Goal: Task Accomplishment & Management: Manage account settings

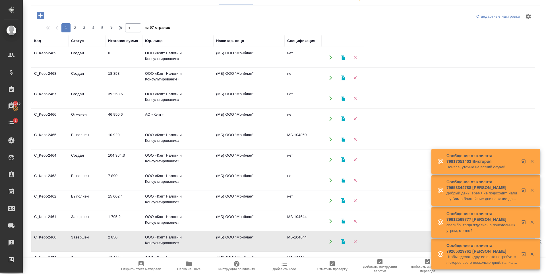
scroll to position [57, 0]
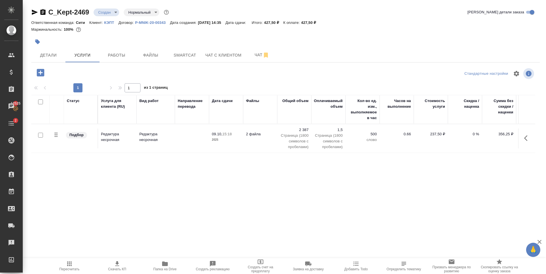
click at [229, 194] on div "Статус Услуга для клиента (RU) Вид работ Направление перевода Дата сдачи Файлы …" at bounding box center [283, 156] width 504 height 122
click at [301, 128] on p "2 387" at bounding box center [294, 130] width 28 height 6
click at [301, 128] on td "2 387 Страница (1800 символов с пробелами)" at bounding box center [294, 138] width 34 height 28
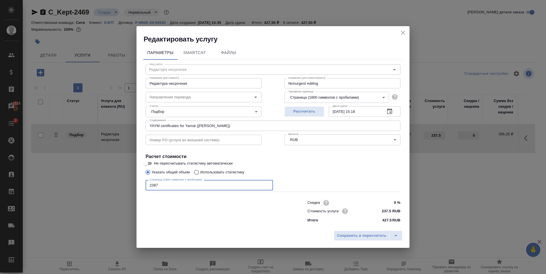
drag, startPoint x: 133, startPoint y: 188, endPoint x: 79, endPoint y: 194, distance: 54.7
click at [79, 194] on div "Редактировать услугу Параметры SmartCat Файлы Вид работ Редактура несрочная Вид…" at bounding box center [273, 137] width 546 height 274
drag, startPoint x: 159, startPoint y: 187, endPoint x: 179, endPoint y: 189, distance: 19.7
click at [137, 188] on div "Параметры SmartCat Файлы Вид работ Редактура несрочная Вид работ Название для к…" at bounding box center [272, 136] width 273 height 184
type input "3896"
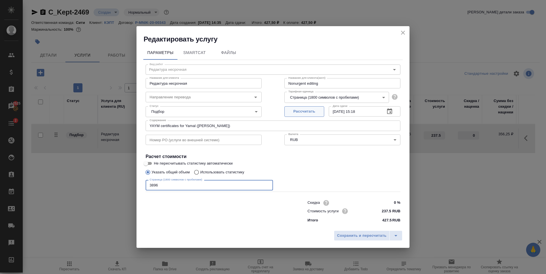
click at [313, 111] on span "Рассчитать" at bounding box center [304, 111] width 34 height 7
type input "09.10.2025 16:29"
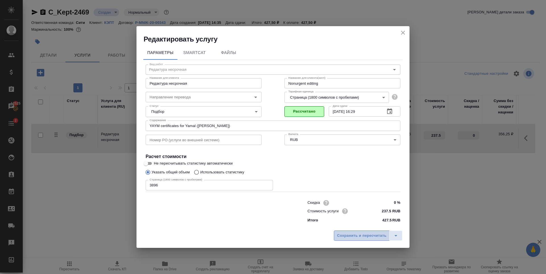
click at [344, 235] on span "Сохранить и пересчитать" at bounding box center [361, 235] width 49 height 7
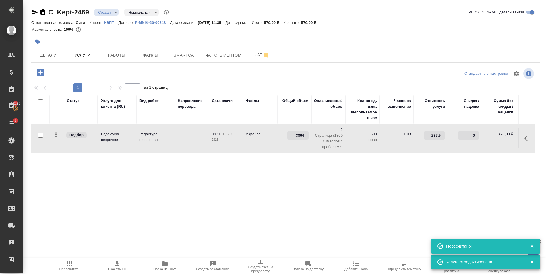
click at [441, 188] on div "Статус Услуга для клиента (RU) Вид работ Направление перевода Дата сдачи Файлы …" at bounding box center [283, 156] width 504 height 122
drag, startPoint x: 307, startPoint y: 21, endPoint x: 320, endPoint y: 23, distance: 12.7
click at [320, 23] on div "Ответственная команда: Сити Клиент: КЭПТ Договор: P-MNIK-20-00343 Дата создания…" at bounding box center [285, 22] width 508 height 7
copy p "570,00"
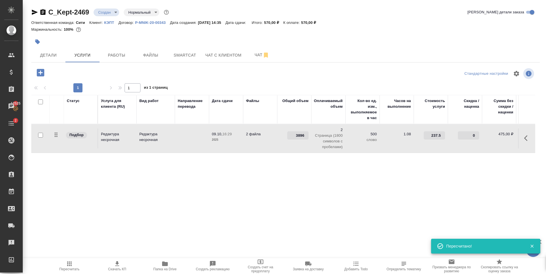
click at [209, 42] on div at bounding box center [200, 42] width 339 height 13
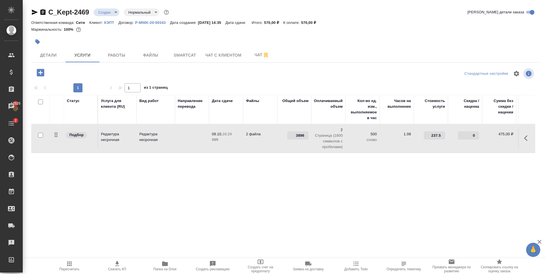
click at [43, 74] on icon "button" at bounding box center [40, 72] width 7 height 7
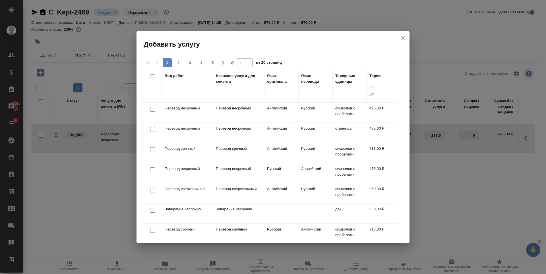
click at [186, 91] on div at bounding box center [187, 89] width 45 height 8
click at [152, 211] on input "checkbox" at bounding box center [152, 210] width 5 height 5
checkbox input "true"
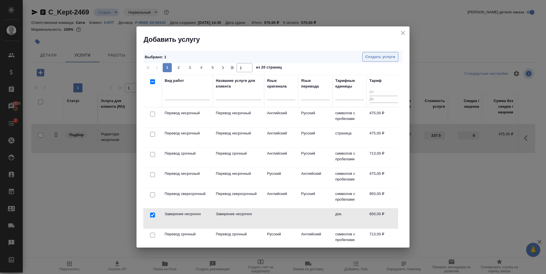
click at [384, 59] on span "Создать услуги" at bounding box center [380, 57] width 30 height 7
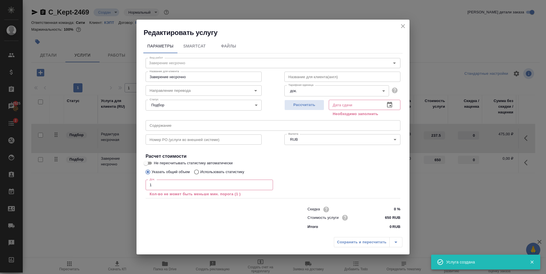
type input "1"
click at [267, 184] on input "1" at bounding box center [208, 185] width 127 height 10
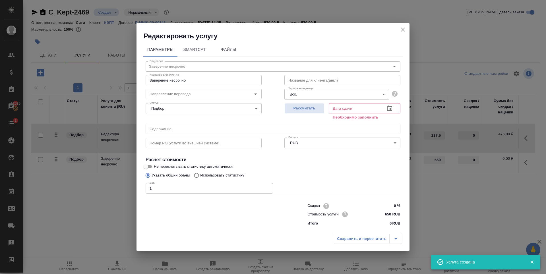
click at [321, 181] on div "Док. 1 Док." at bounding box center [272, 188] width 255 height 14
click at [303, 110] on span "Рассчитать" at bounding box center [304, 108] width 34 height 7
type input "09.10.2025 15:36"
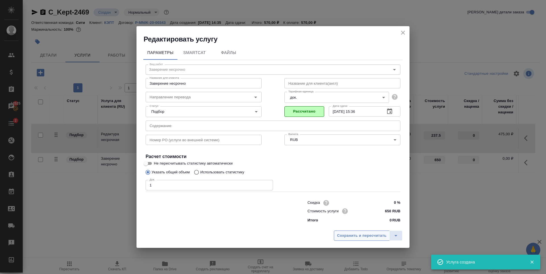
click at [353, 234] on span "Сохранить и пересчитать" at bounding box center [361, 235] width 49 height 7
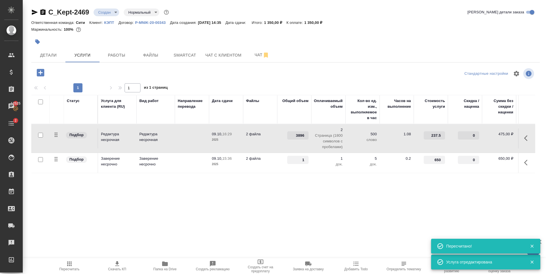
click at [163, 184] on div "Статус Услуга для клиента (RU) Вид работ Направление перевода Дата сдачи Файлы …" at bounding box center [283, 156] width 504 height 122
drag, startPoint x: 312, startPoint y: 22, endPoint x: 326, endPoint y: 23, distance: 14.0
click at [326, 23] on p "1 350,00 ₽" at bounding box center [315, 22] width 22 height 4
copy p "1 350,00"
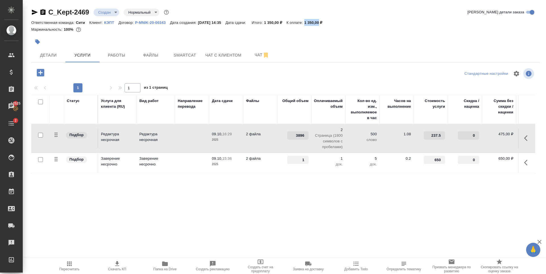
click at [41, 104] on input "checkbox" at bounding box center [40, 101] width 5 height 5
checkbox input "true"
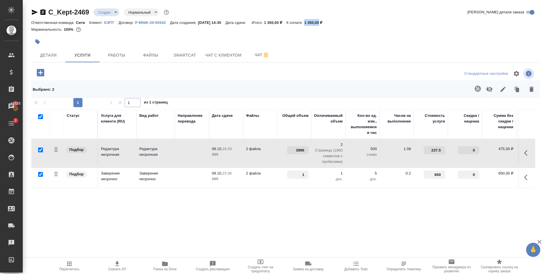
click at [487, 88] on icon "button" at bounding box center [489, 89] width 6 height 5
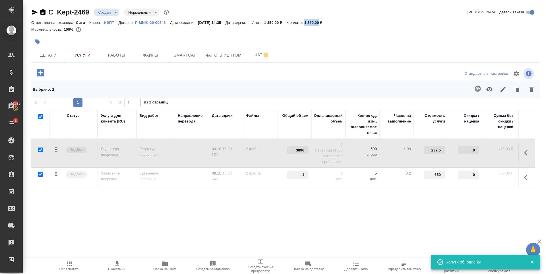
click at [40, 117] on input "checkbox" at bounding box center [40, 116] width 5 height 5
checkbox input "false"
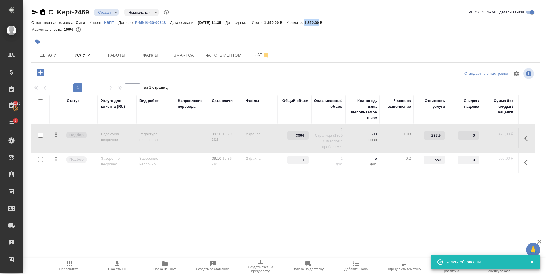
click at [40, 73] on icon "button" at bounding box center [40, 72] width 7 height 7
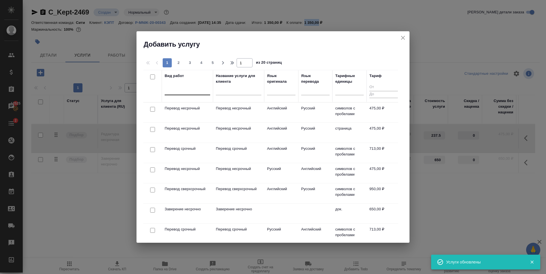
click at [194, 90] on div at bounding box center [187, 89] width 45 height 8
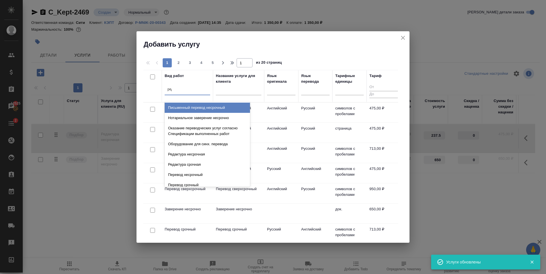
type input "реда"
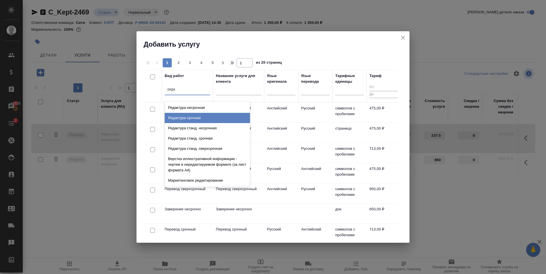
click at [192, 116] on div "Редактура срочная" at bounding box center [207, 118] width 85 height 10
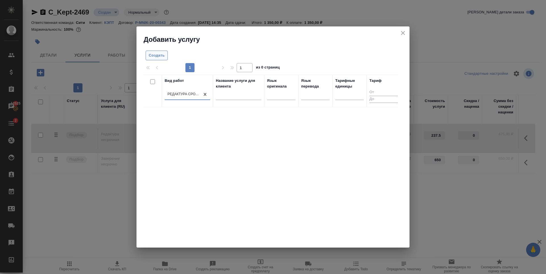
click at [161, 56] on span "Создать" at bounding box center [157, 55] width 16 height 7
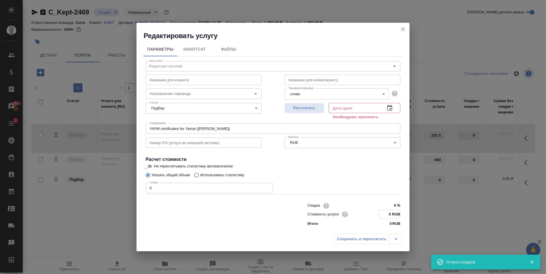
drag, startPoint x: 392, startPoint y: 212, endPoint x: 387, endPoint y: 213, distance: 5.6
click at [388, 213] on input "0 RUB" at bounding box center [389, 214] width 21 height 8
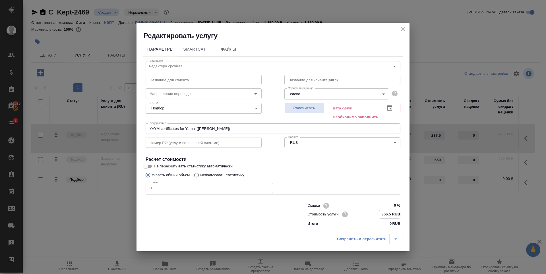
type input "356.5 RUB"
click at [332, 95] on body "🙏 .cls-1 fill:#fff; AWATERA Zaytseva Svetlana Клиенты Спецификации Заказы 12525…" at bounding box center [273, 137] width 546 height 274
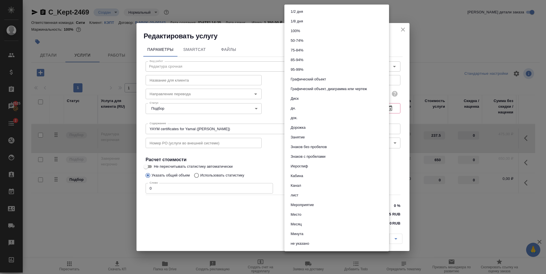
scroll to position [193, 0]
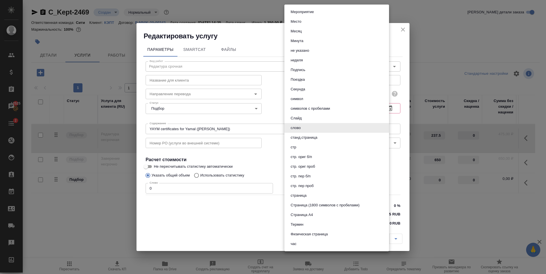
click at [322, 206] on button "Страница (1800 символов с пробелами)" at bounding box center [325, 205] width 72 height 6
type input "5f4634783cfbf259794cc07c"
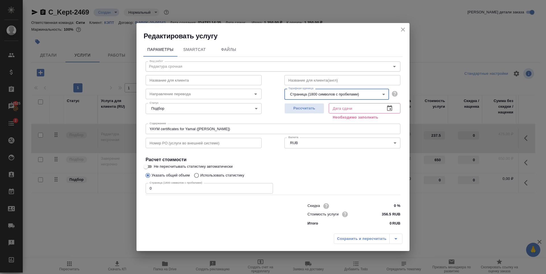
click at [363, 175] on div "Указать общий объем Использовать статистику" at bounding box center [272, 175] width 255 height 11
drag, startPoint x: 122, startPoint y: 187, endPoint x: 111, endPoint y: 188, distance: 10.3
click at [111, 188] on div "Редактировать услугу Параметры SmartCat Файлы Вид работ Редактура срочная Вид р…" at bounding box center [273, 137] width 546 height 274
type input "3896"
click at [298, 108] on span "Рассчитать" at bounding box center [304, 108] width 34 height 7
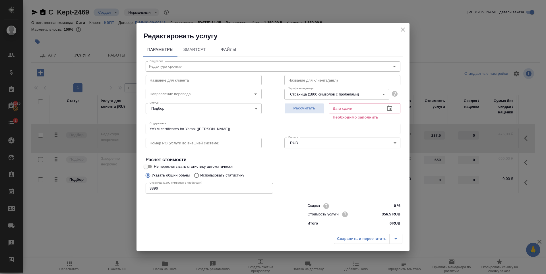
type input "09.10.2025 16:10"
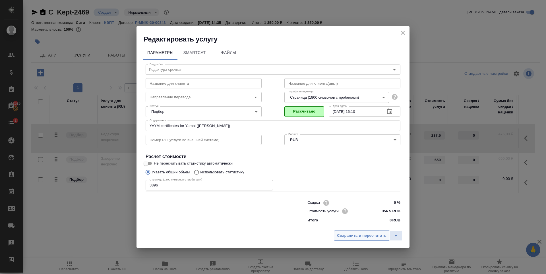
click at [351, 232] on button "Сохранить и пересчитать" at bounding box center [362, 235] width 56 height 10
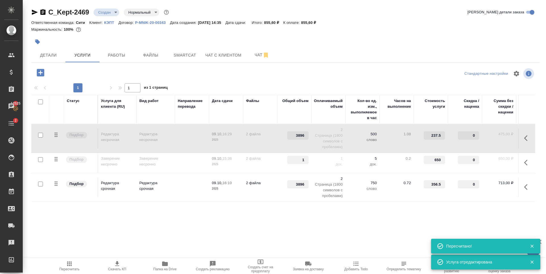
click at [41, 76] on icon "button" at bounding box center [40, 72] width 7 height 7
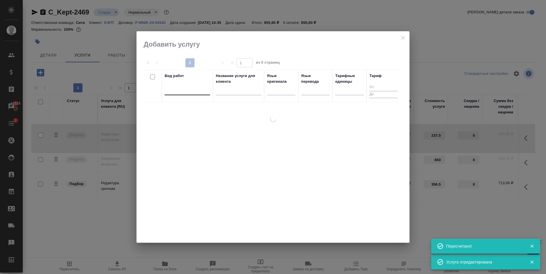
click at [188, 91] on div at bounding box center [187, 89] width 45 height 8
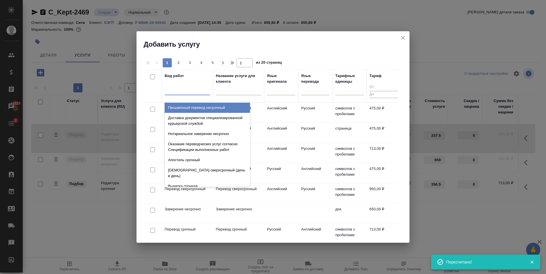
type input "х"
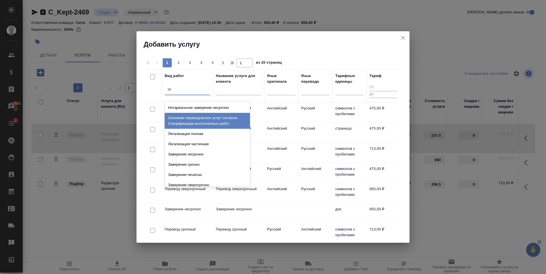
type input "зав"
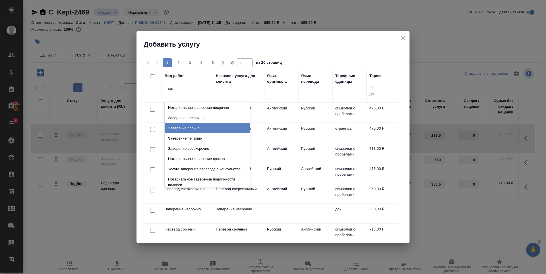
click at [192, 130] on div "Заверение срочно" at bounding box center [207, 128] width 85 height 10
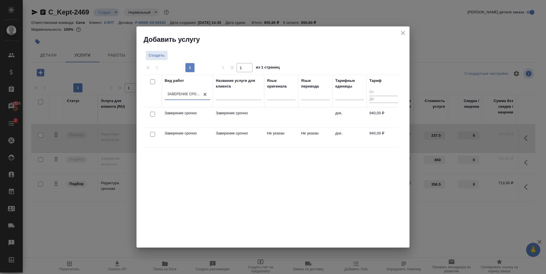
click at [151, 134] on input "checkbox" at bounding box center [152, 134] width 5 height 5
checkbox input "true"
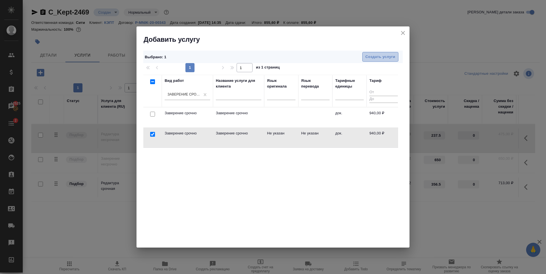
click at [382, 57] on span "Создать услуги" at bounding box center [380, 57] width 30 height 7
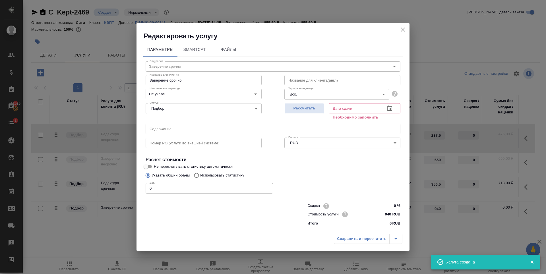
type input "1"
click at [267, 187] on input "1" at bounding box center [208, 188] width 127 height 10
click at [298, 110] on span "Рассчитать" at bounding box center [304, 108] width 34 height 7
type input "09.10.2025 15:33"
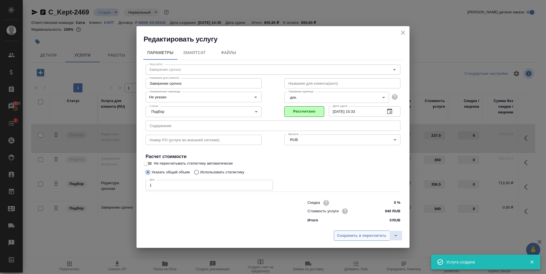
click at [349, 235] on span "Сохранить и пересчитать" at bounding box center [361, 235] width 49 height 7
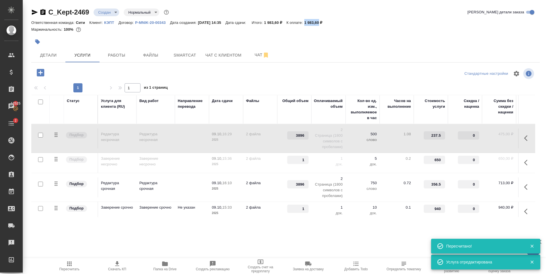
drag, startPoint x: 316, startPoint y: 22, endPoint x: 326, endPoint y: 22, distance: 9.9
click at [326, 22] on div "Ответственная команда: Сити Клиент: КЭПТ Договор: P-MNIK-20-00343 Дата создания…" at bounding box center [285, 22] width 508 height 7
copy p "1 983,60"
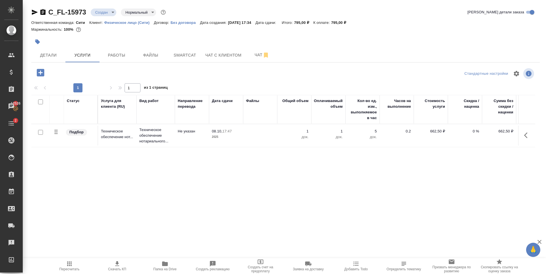
click at [104, 13] on body "🙏 .cls-1 fill:#fff; AWATERA [PERSON_NAME] Спецификации Заказы 12526 Чаты 2 Todo…" at bounding box center [273, 137] width 546 height 274
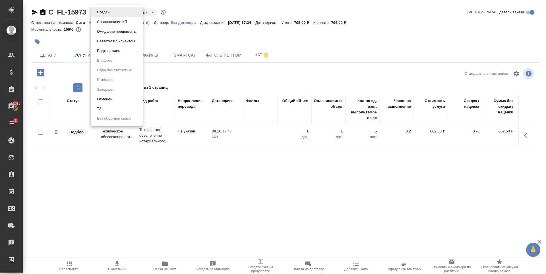
click at [111, 52] on button "Подтвержден" at bounding box center [108, 51] width 27 height 6
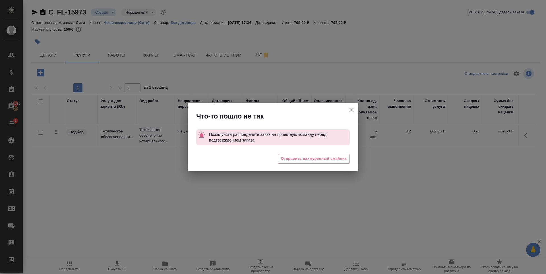
drag, startPoint x: 349, startPoint y: 113, endPoint x: 232, endPoint y: 103, distance: 117.5
click at [349, 113] on icon "button" at bounding box center [351, 110] width 7 height 7
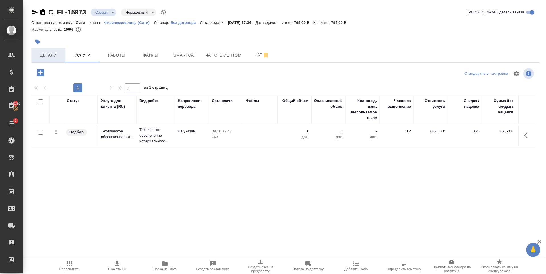
click at [47, 59] on button "Детали" at bounding box center [48, 55] width 34 height 14
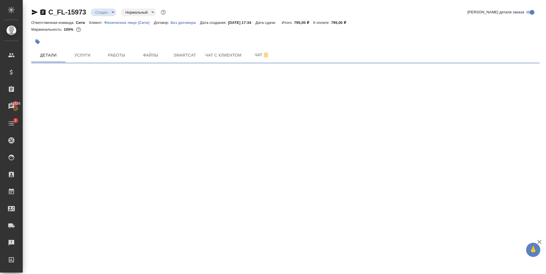
select select "RU"
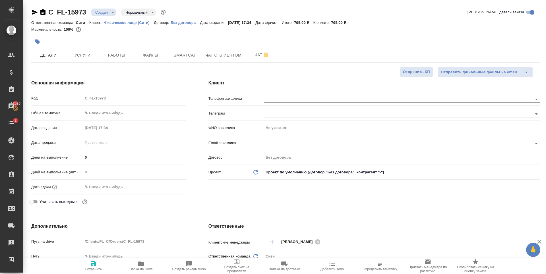
type textarea "x"
click at [118, 112] on body "🙏 .cls-1 fill:#fff; AWATERA Zaytseva Svetlana Клиенты Спецификации Заказы 12526…" at bounding box center [273, 137] width 546 height 274
click at [128, 165] on li "Юридическая/Финансовая" at bounding box center [134, 167] width 103 height 9
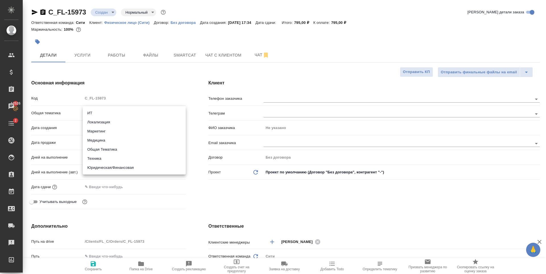
type input "yr-fn"
type textarea "x"
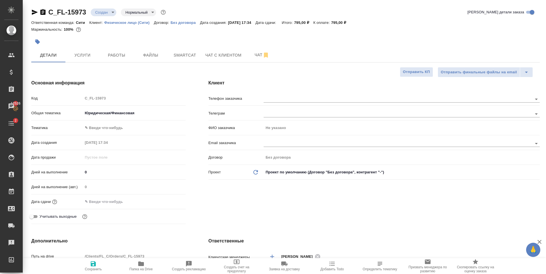
click at [95, 126] on body "🙏 .cls-1 fill:#fff; AWATERA Zaytseva Svetlana Клиенты Спецификации Заказы 12526…" at bounding box center [273, 137] width 546 height 274
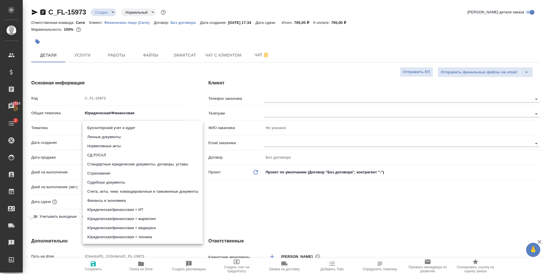
click at [102, 139] on li "Личные документы" at bounding box center [143, 136] width 120 height 9
type textarea "x"
type input "5a8b8b956a9677013d343cfe"
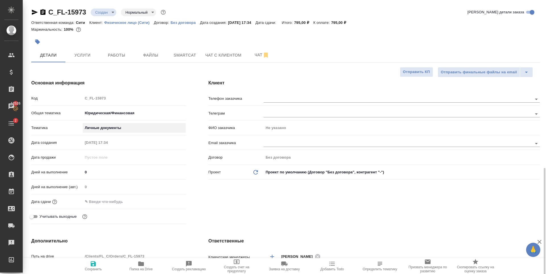
scroll to position [142, 0]
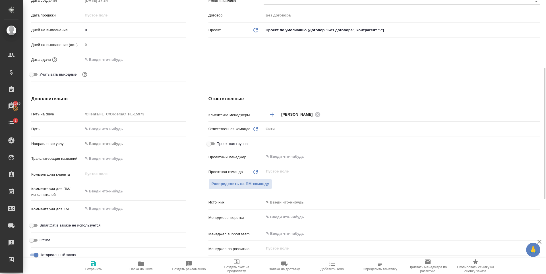
click at [285, 202] on body "🙏 .cls-1 fill:#fff; AWATERA Zaytseva Svetlana Клиенты Спецификации Заказы 12526…" at bounding box center [273, 137] width 546 height 274
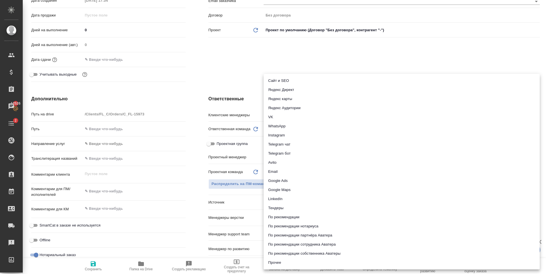
click at [288, 170] on li "Email" at bounding box center [401, 171] width 276 height 9
type textarea "x"
type input "emailAds"
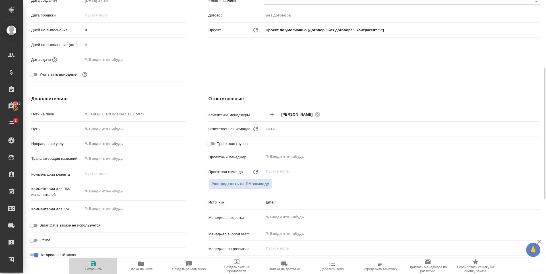
click at [97, 265] on span "Сохранить" at bounding box center [93, 265] width 41 height 11
type textarea "x"
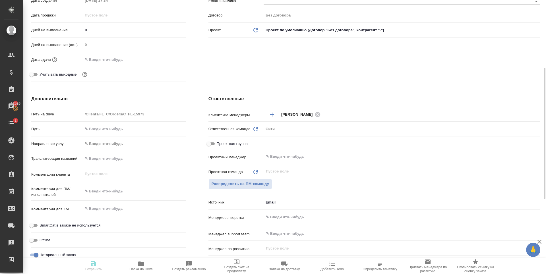
type textarea "x"
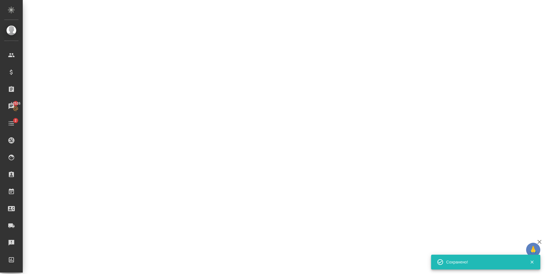
select select "RU"
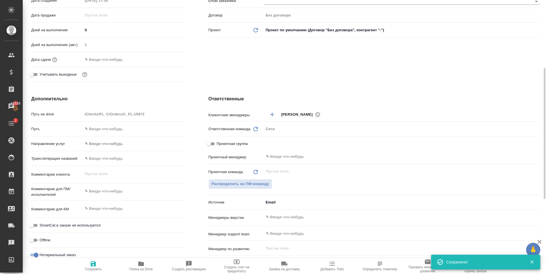
type textarea "x"
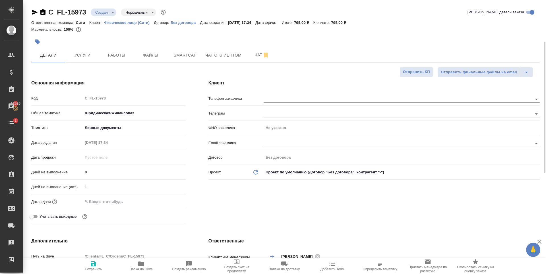
scroll to position [170, 0]
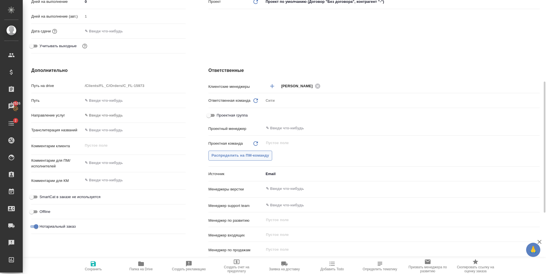
click at [251, 159] on button "Распределить на ПМ-команду" at bounding box center [240, 156] width 64 height 10
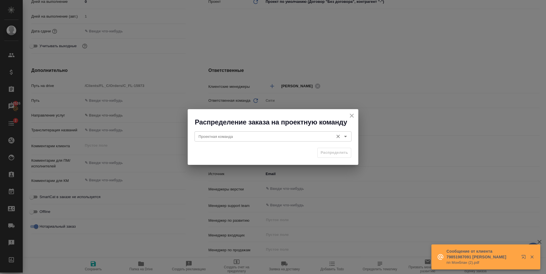
click at [234, 139] on input "Проектная команда" at bounding box center [263, 136] width 134 height 7
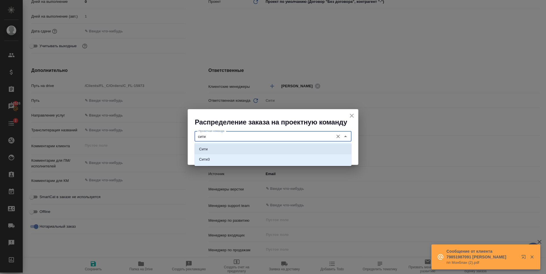
click at [241, 151] on li "Сити" at bounding box center [272, 149] width 157 height 10
type input "Сити"
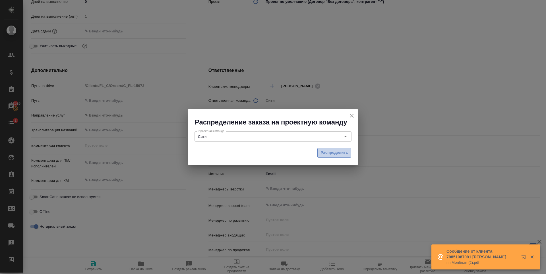
click at [341, 149] on button "Распределить" at bounding box center [334, 153] width 34 height 10
type textarea "x"
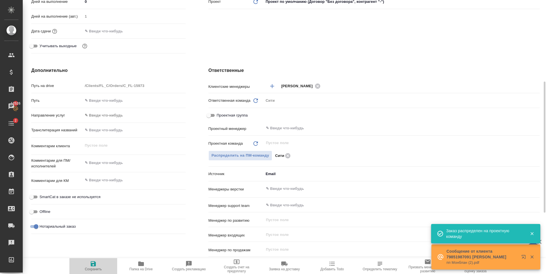
click at [90, 265] on icon "button" at bounding box center [93, 263] width 7 height 7
type textarea "x"
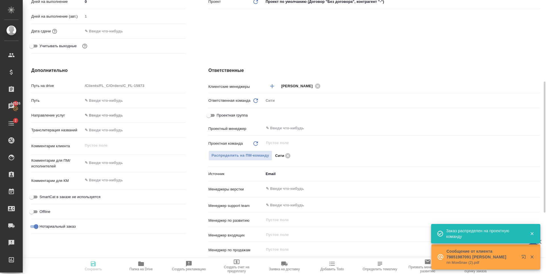
type textarea "x"
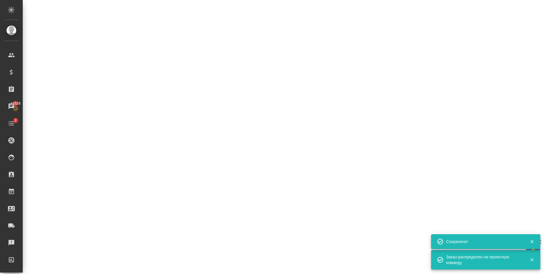
select select "RU"
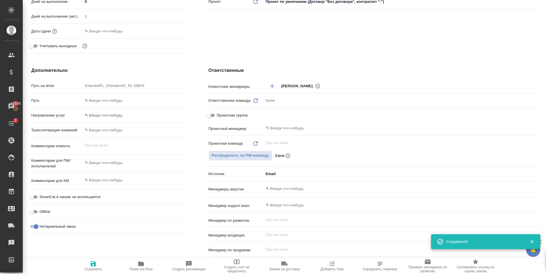
type textarea "x"
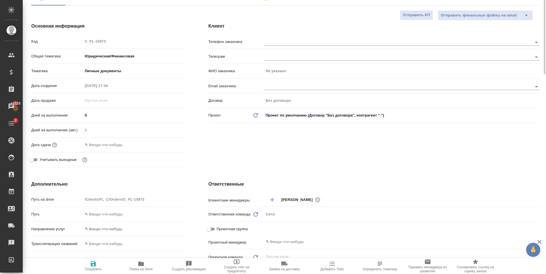
scroll to position [0, 0]
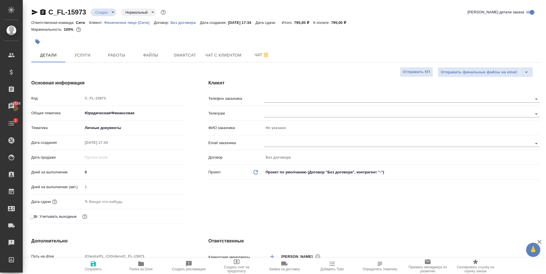
click at [95, 264] on icon "button" at bounding box center [93, 263] width 5 height 5
type textarea "x"
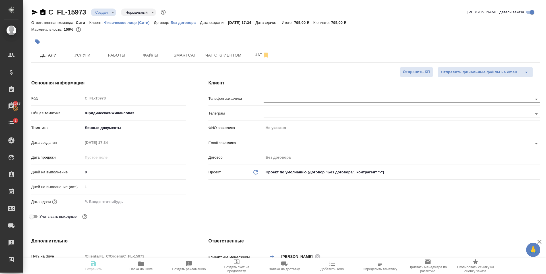
type textarea "x"
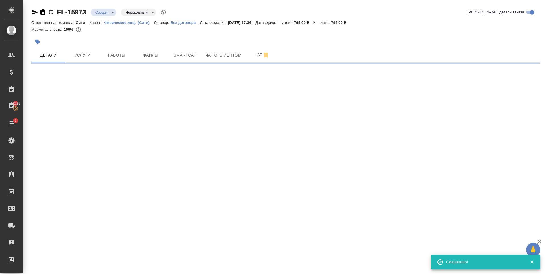
click at [95, 14] on body "🙏 .cls-1 fill:#fff; AWATERA Zaytseva Svetlana Клиенты Спецификации Заказы 12528…" at bounding box center [273, 137] width 546 height 274
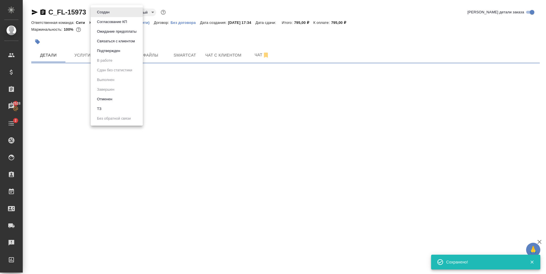
click at [114, 54] on li "Подтвержден" at bounding box center [117, 51] width 52 height 10
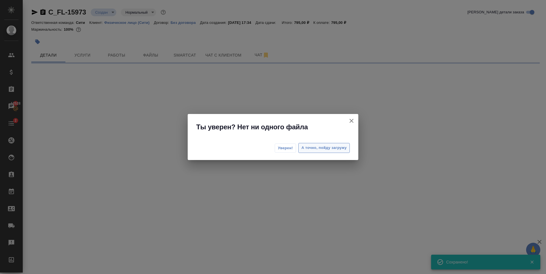
select select "RU"
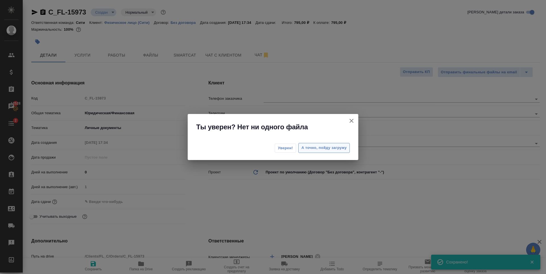
type textarea "x"
click at [284, 147] on span "Уверен!" at bounding box center [285, 148] width 15 height 6
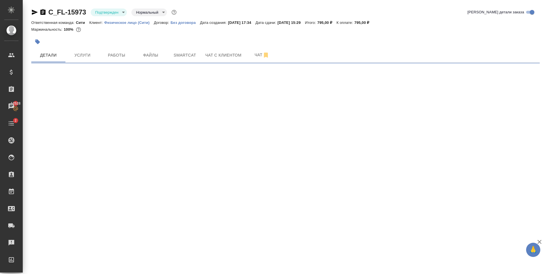
select select "RU"
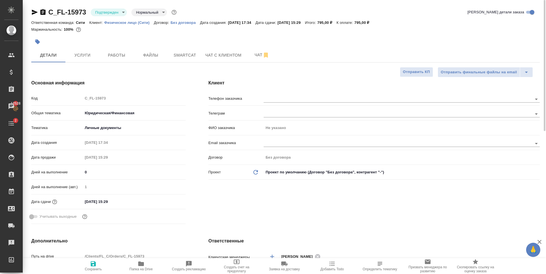
type textarea "x"
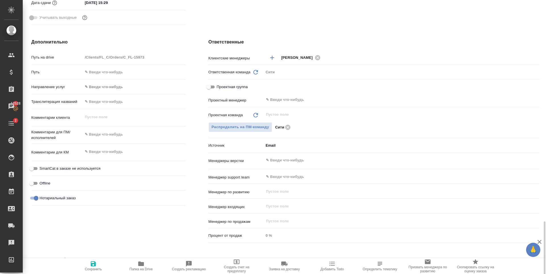
scroll to position [298, 0]
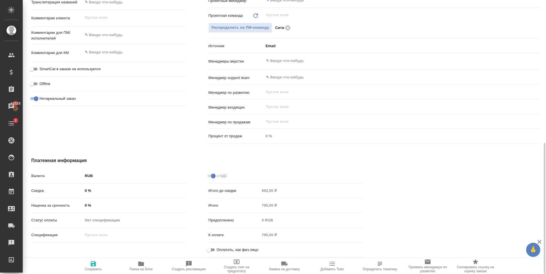
click at [214, 249] on input "Оплатить, как физ.лицо" at bounding box center [208, 249] width 20 height 7
checkbox input "true"
type textarea "x"
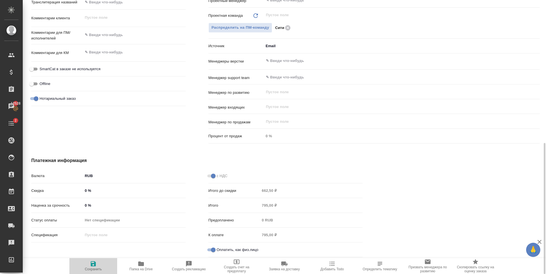
click at [88, 263] on span "Сохранить" at bounding box center [93, 265] width 41 height 11
type textarea "x"
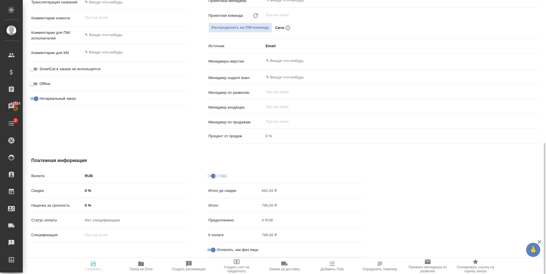
type textarea "x"
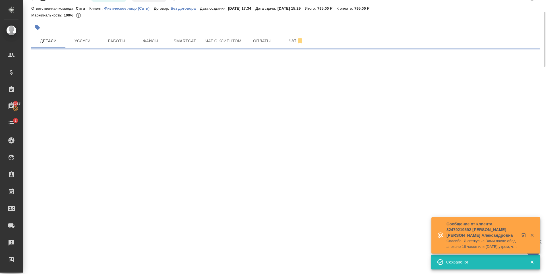
scroll to position [0, 0]
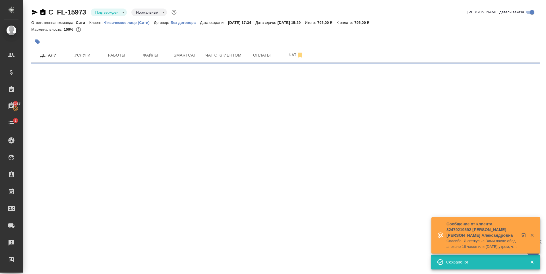
click at [110, 12] on body "🙏 .cls-1 fill:#fff; AWATERA Zaytseva Svetlana Клиенты Спецификации Заказы 12528…" at bounding box center [273, 137] width 546 height 274
select select "RU"
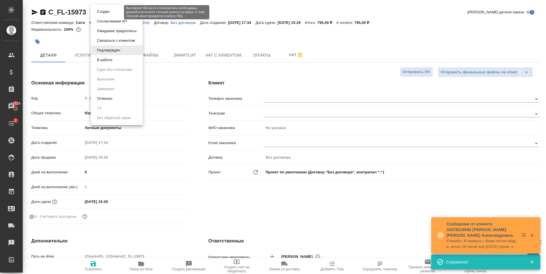
type textarea "x"
click at [110, 59] on button "В работе" at bounding box center [104, 60] width 19 height 6
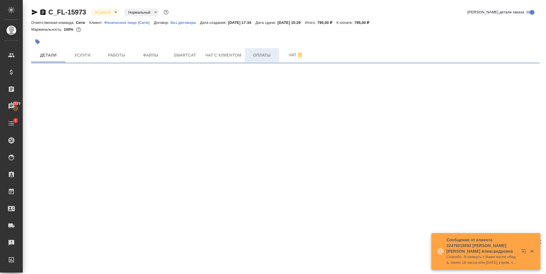
click at [250, 54] on span "Оплаты" at bounding box center [261, 55] width 27 height 7
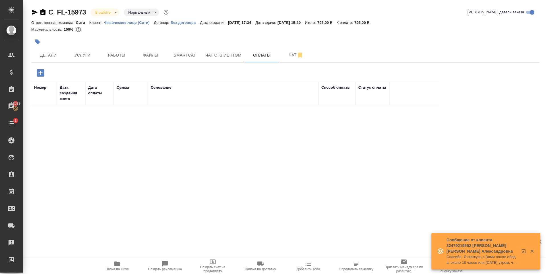
click at [45, 75] on icon "button" at bounding box center [41, 73] width 10 height 10
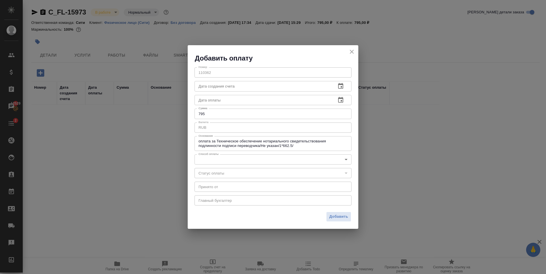
click at [254, 161] on body "🙏 .cls-1 fill:#fff; AWATERA Zaytseva Svetlana Клиенты Спецификации Заказы 12529…" at bounding box center [273, 137] width 546 height 274
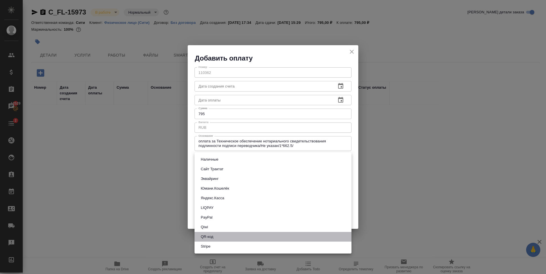
click at [224, 236] on li "QR-код" at bounding box center [272, 237] width 157 height 10
type input "60e5684acae83f185c96e013"
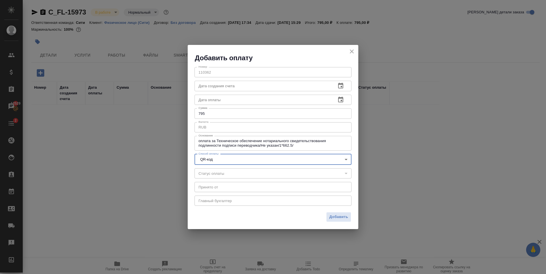
click at [341, 216] on span "Добавить" at bounding box center [338, 217] width 19 height 7
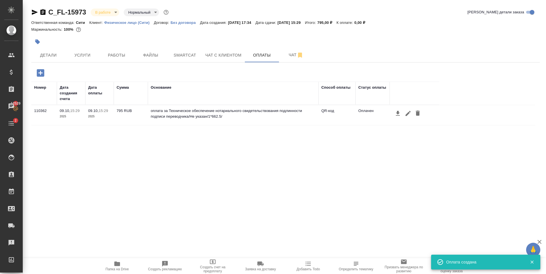
click at [296, 163] on div "Номер Дата создания счета Дата оплаты Сумма Основание Способ оплаты Статус опла…" at bounding box center [283, 167] width 504 height 170
click at [109, 57] on span "Работы" at bounding box center [116, 55] width 27 height 7
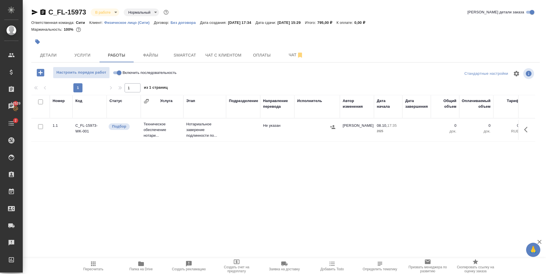
click at [525, 128] on icon "button" at bounding box center [527, 129] width 7 height 7
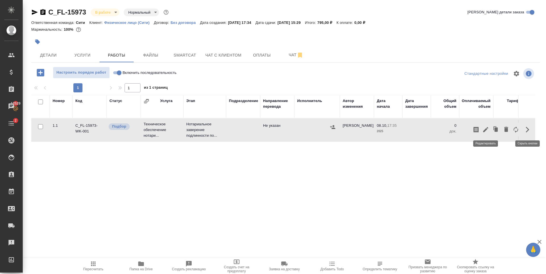
click at [486, 129] on icon "button" at bounding box center [485, 129] width 5 height 5
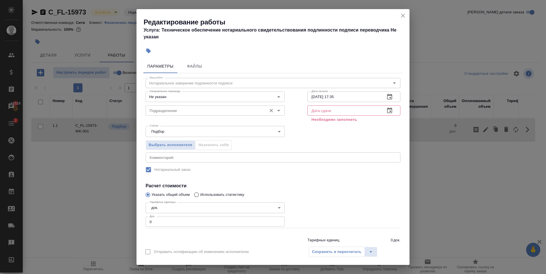
click at [182, 114] on input "Подразделение" at bounding box center [205, 110] width 117 height 7
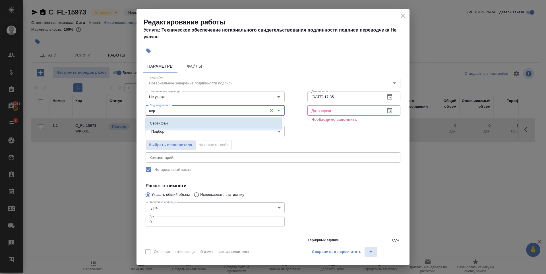
click at [210, 122] on li "Сертифай" at bounding box center [213, 123] width 137 height 10
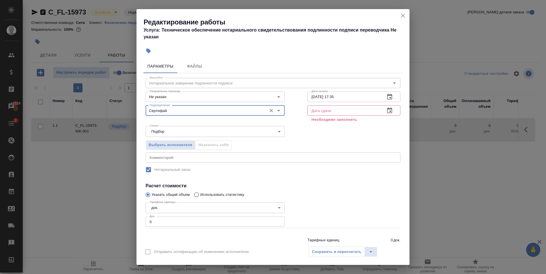
type input "Сертифай"
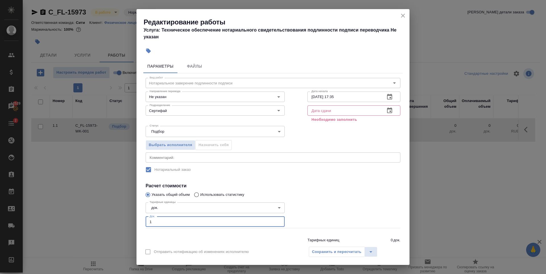
type input "1"
click at [275, 221] on input "1" at bounding box center [214, 222] width 139 height 10
click at [388, 111] on icon "button" at bounding box center [389, 110] width 7 height 7
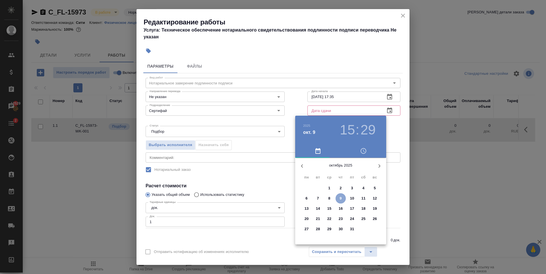
click at [341, 198] on p "9" at bounding box center [340, 199] width 2 height 6
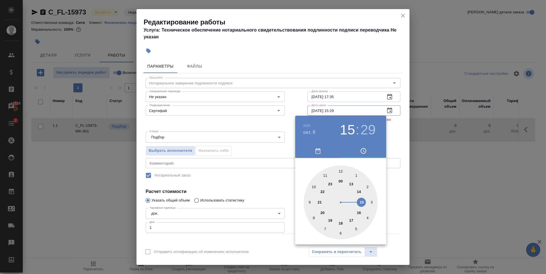
click at [341, 222] on div at bounding box center [340, 202] width 74 height 74
click at [337, 57] on div at bounding box center [273, 137] width 546 height 274
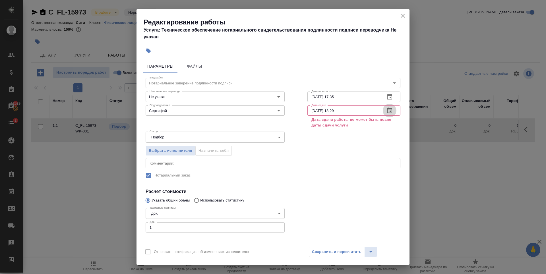
click at [386, 111] on icon "button" at bounding box center [389, 110] width 7 height 7
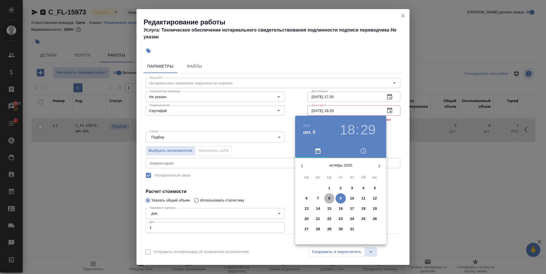
click at [330, 196] on p "8" at bounding box center [329, 199] width 2 height 6
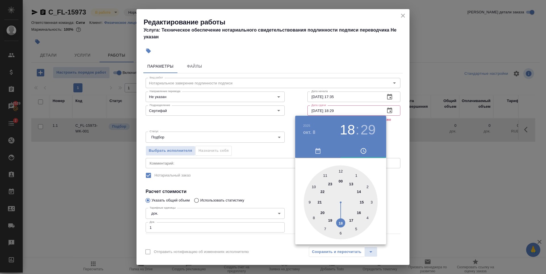
click at [352, 220] on div at bounding box center [340, 202] width 74 height 74
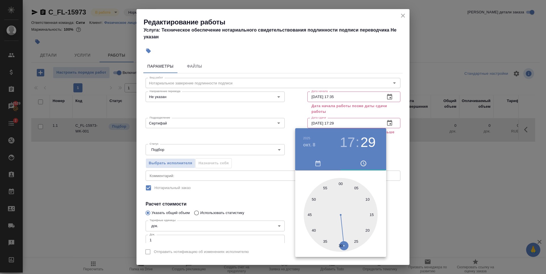
click at [370, 215] on div at bounding box center [340, 215] width 74 height 74
click at [357, 187] on div at bounding box center [340, 215] width 74 height 74
click at [315, 231] on div at bounding box center [340, 215] width 74 height 74
type input "08.10.2025 17:37"
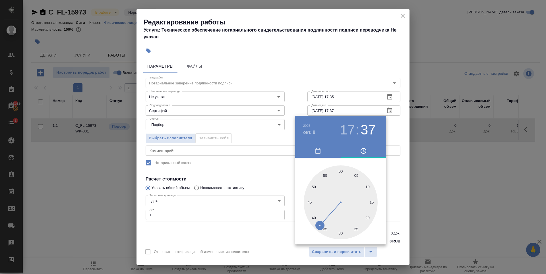
click at [351, 67] on div at bounding box center [273, 137] width 546 height 274
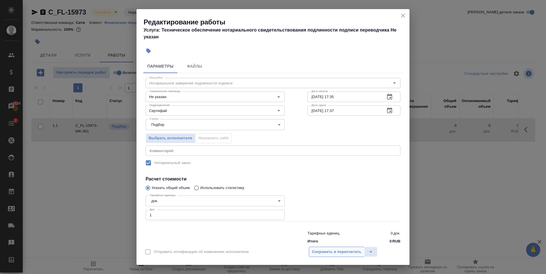
click at [339, 250] on span "Сохранить и пересчитать" at bounding box center [336, 252] width 49 height 7
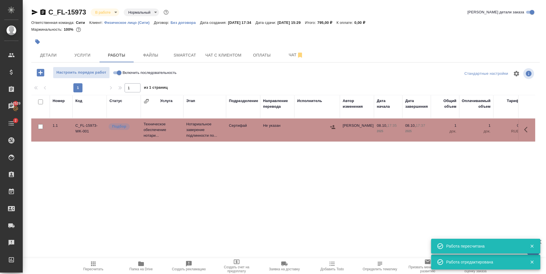
click at [331, 126] on icon "button" at bounding box center [332, 127] width 5 height 4
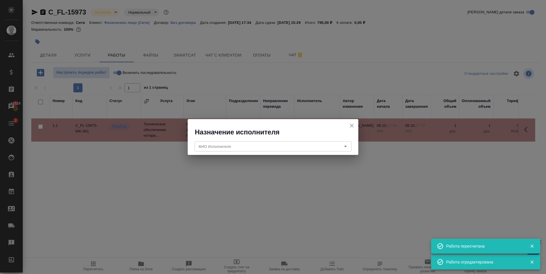
drag, startPoint x: 257, startPoint y: 146, endPoint x: 266, endPoint y: 136, distance: 13.1
click at [257, 146] on input "ФИО Исполнителя" at bounding box center [263, 146] width 134 height 7
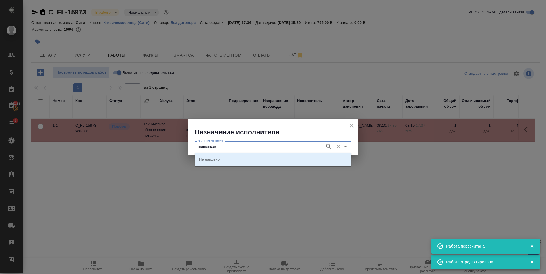
type input "шишенков"
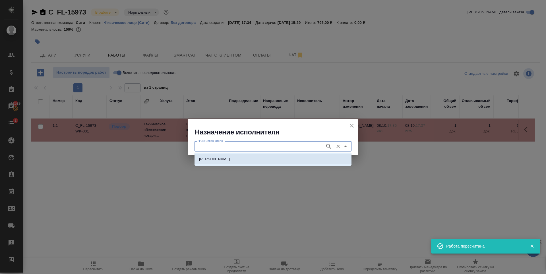
click at [230, 159] on p "НОТАРИУС Шишенков Леонид Васильевич" at bounding box center [214, 159] width 31 height 6
type input "НОТАРИУС Шишенков Леонид Васильевич"
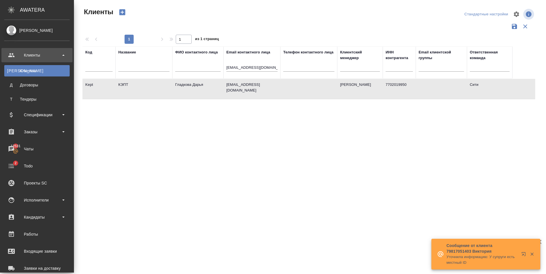
select select "RU"
click at [49, 250] on div "Входящие заявки" at bounding box center [36, 251] width 65 height 9
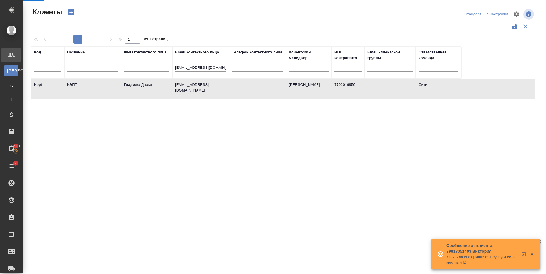
select select "RU"
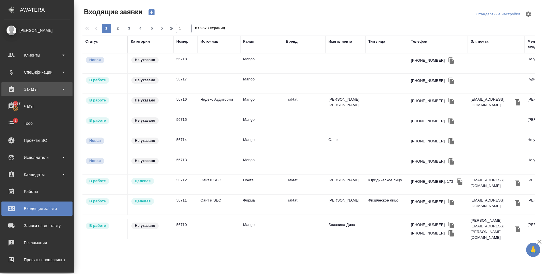
click at [46, 87] on div "Заказы" at bounding box center [36, 89] width 65 height 9
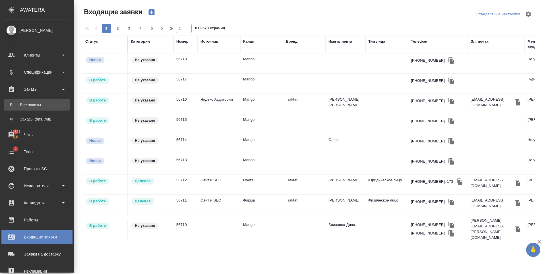
click at [38, 104] on div "Все заказы" at bounding box center [37, 105] width 60 height 6
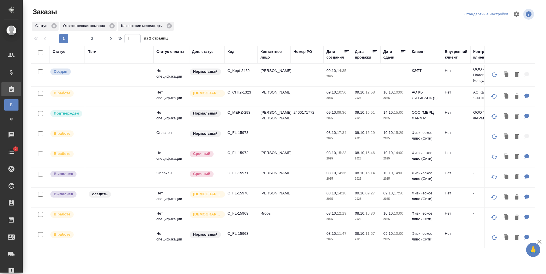
click at [248, 69] on p "C_Kept-2469" at bounding box center [240, 71] width 27 height 6
click at [252, 70] on p "C_Kept-2469" at bounding box center [240, 71] width 27 height 6
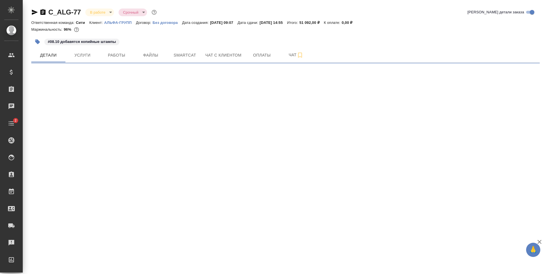
select select "RU"
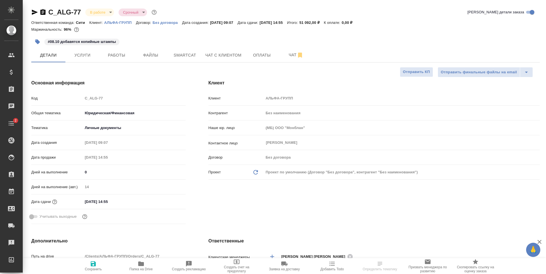
type textarea "x"
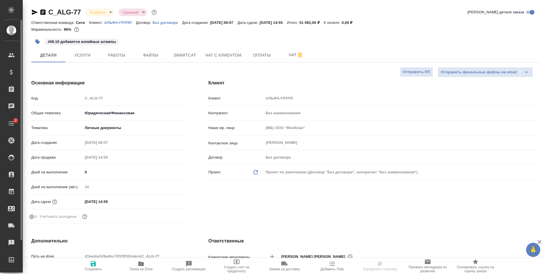
type textarea "x"
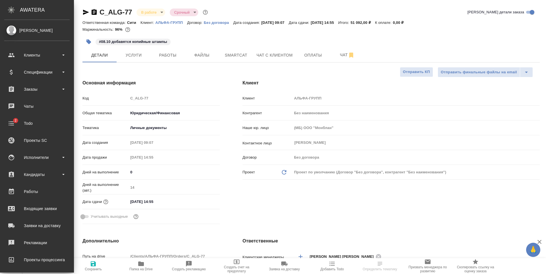
type textarea "x"
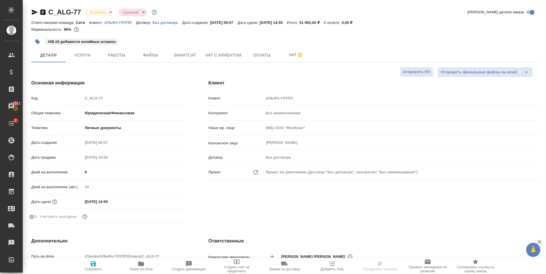
click at [290, 267] on span "Заявка на доставку" at bounding box center [284, 265] width 41 height 11
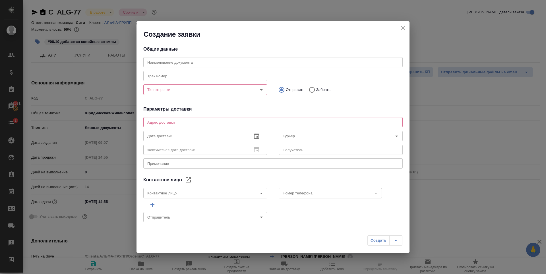
type input "[PERSON_NAME] [PERSON_NAME]"
type input "[PERSON_NAME]"
click at [182, 90] on input "Тип отправки" at bounding box center [195, 89] width 101 height 7
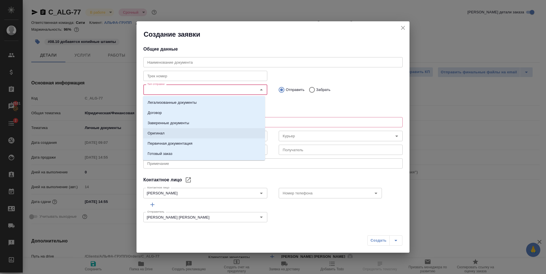
click at [176, 136] on li "Оригинал" at bounding box center [204, 133] width 122 height 10
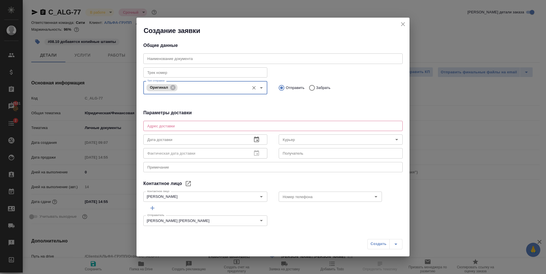
click at [172, 129] on div "x Адрес доставки" at bounding box center [272, 126] width 259 height 10
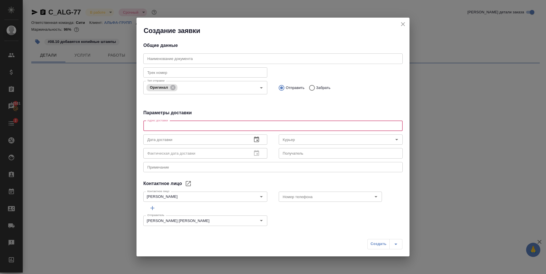
click at [174, 126] on textarea at bounding box center [272, 126] width 251 height 4
select select "RU"
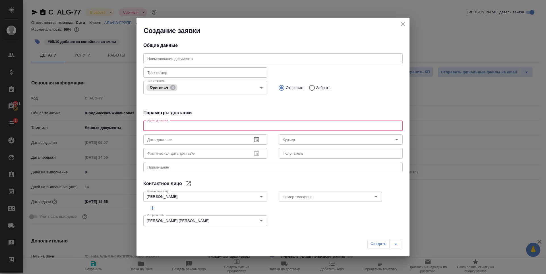
type textarea "x"
type textarea "Новокузнецкая"
click at [156, 138] on input "text" at bounding box center [195, 139] width 104 height 10
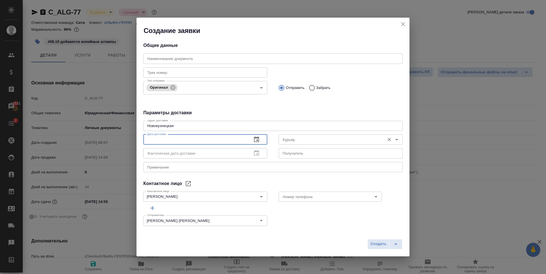
click at [309, 141] on input "Курьер" at bounding box center [330, 139] width 101 height 7
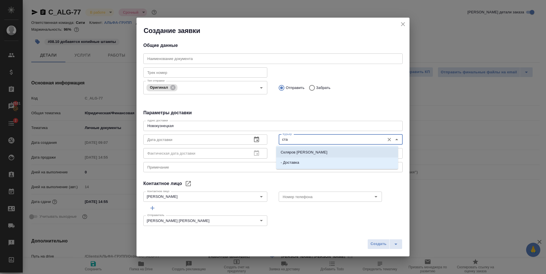
click at [315, 152] on p "Скляров Станислав" at bounding box center [303, 152] width 47 height 6
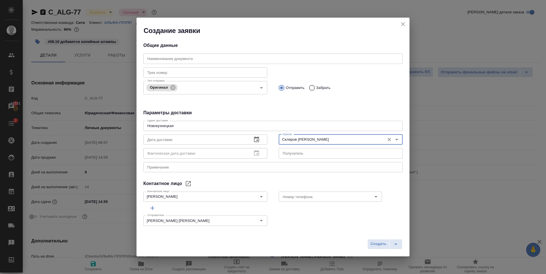
type input "Скляров Станислав"
type textarea "x"
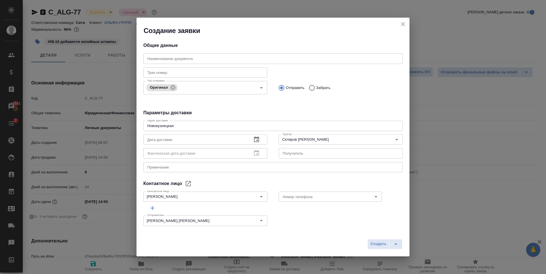
type textarea "x"
click at [253, 141] on icon "button" at bounding box center [256, 139] width 7 height 7
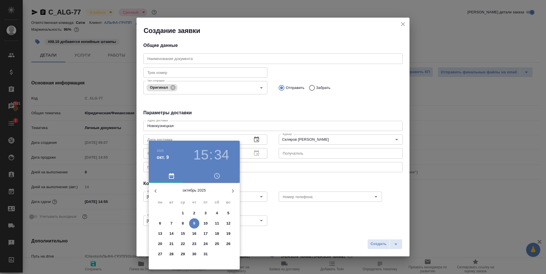
click at [194, 222] on p "9" at bounding box center [194, 224] width 2 height 6
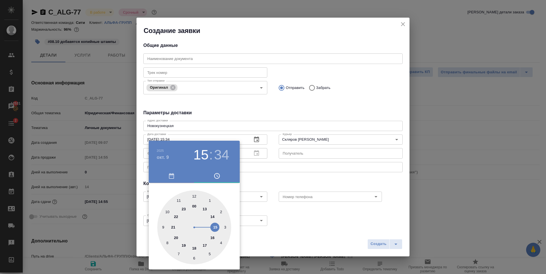
click at [194, 248] on div at bounding box center [194, 227] width 74 height 74
click at [204, 154] on h3 "18" at bounding box center [200, 155] width 15 height 16
click at [213, 238] on div at bounding box center [194, 227] width 74 height 74
type input "09.10.2025 16:34"
click at [314, 103] on div at bounding box center [273, 137] width 546 height 274
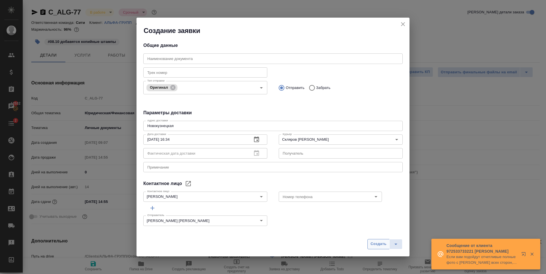
click at [380, 240] on button "Создать" at bounding box center [378, 244] width 22 height 10
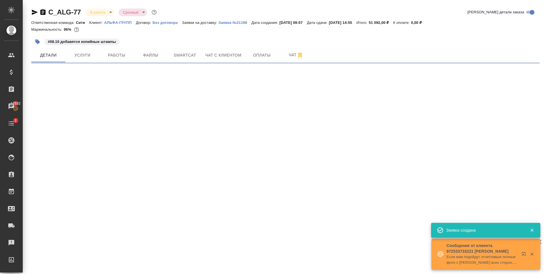
select select "RU"
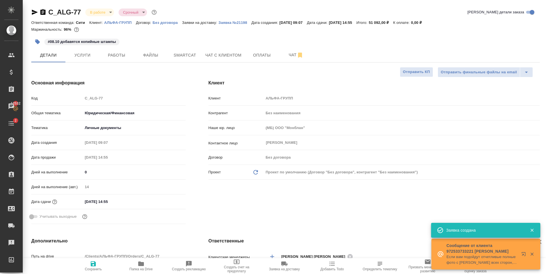
type textarea "x"
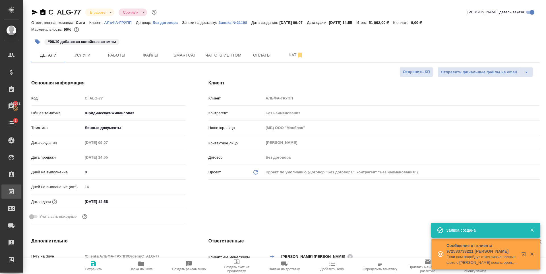
type textarea "x"
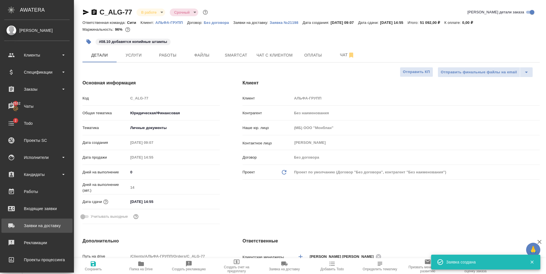
click at [35, 226] on div "Заявки на доставку" at bounding box center [36, 225] width 65 height 9
type textarea "x"
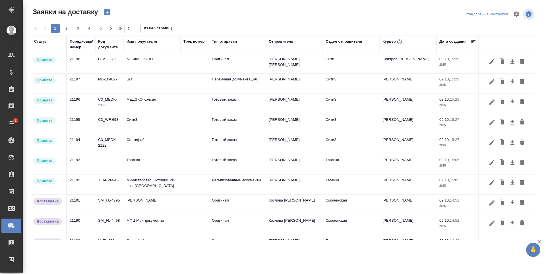
click at [163, 64] on td "АЛЬФА-ГРУПП" at bounding box center [152, 63] width 57 height 20
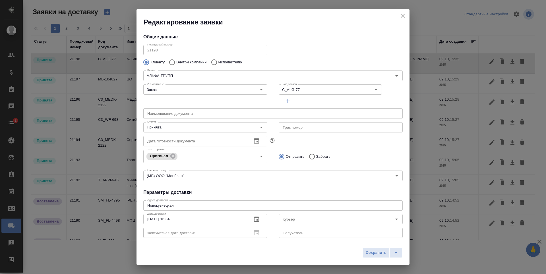
type input "Скляров Станислав"
type input "Маслова Полина"
click at [139, 52] on div "Порядковый номер 21198 Порядковый номер" at bounding box center [205, 49] width 135 height 25
click at [215, 63] on input "Исполнителю" at bounding box center [213, 62] width 10 height 12
radio input "true"
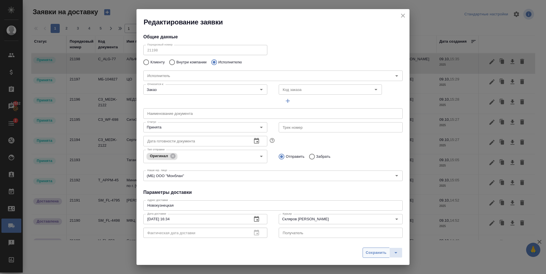
click at [380, 248] on button "Сохранить" at bounding box center [375, 253] width 27 height 10
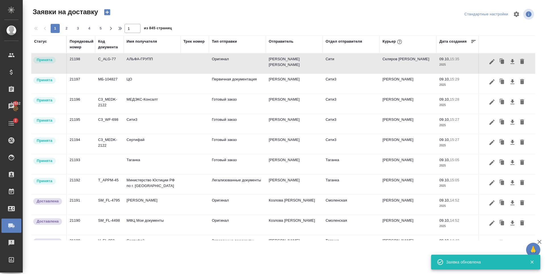
click at [377, 254] on span "Сохранить" at bounding box center [375, 252] width 21 height 7
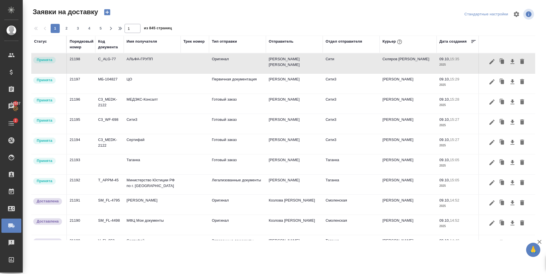
click at [155, 62] on td "АЛЬФА-ГРУПП" at bounding box center [152, 63] width 57 height 20
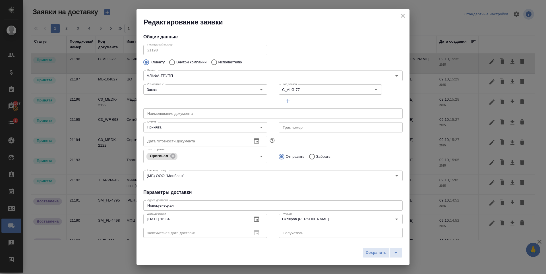
click at [306, 27] on div "Общие данные Порядковый номер 21198 Порядковый номер Клиенту Внутри компании Ис…" at bounding box center [272, 132] width 273 height 211
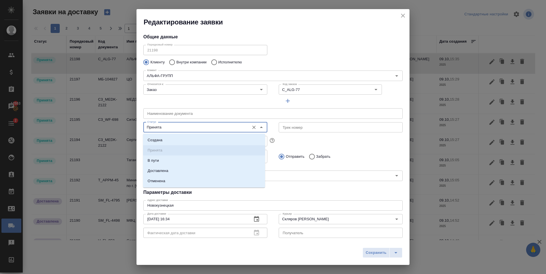
click at [186, 127] on input "Принята" at bounding box center [195, 127] width 101 height 7
click at [170, 171] on li "Доставлена" at bounding box center [204, 171] width 122 height 10
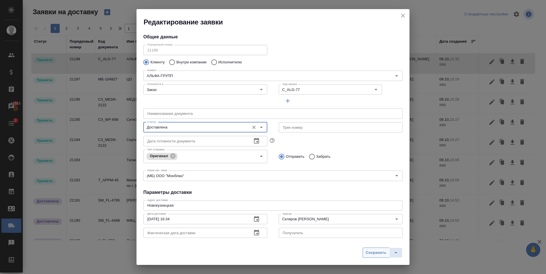
click at [369, 254] on span "Сохранить" at bounding box center [375, 252] width 21 height 7
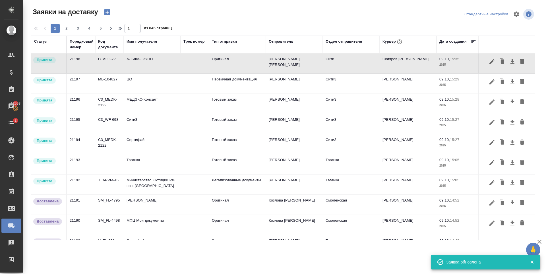
type input "Принята"
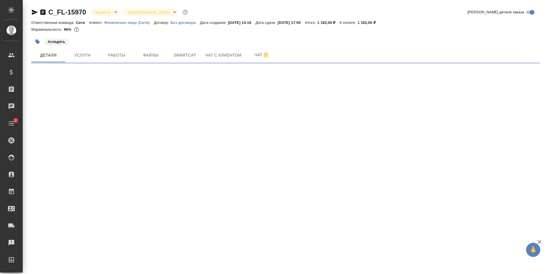
select select "RU"
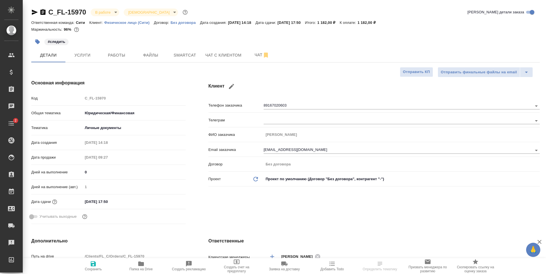
type textarea "x"
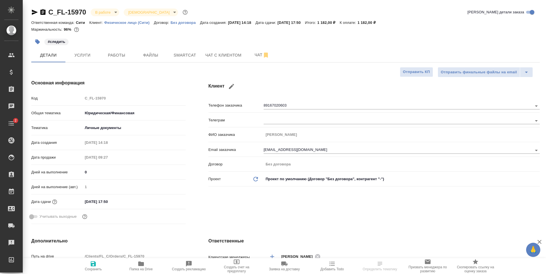
type textarea "x"
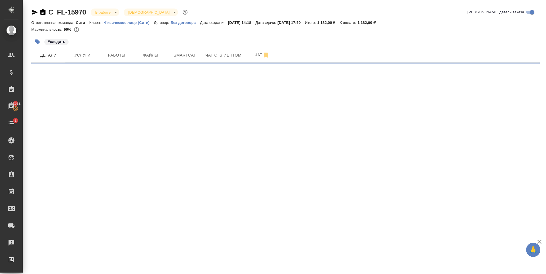
select select "RU"
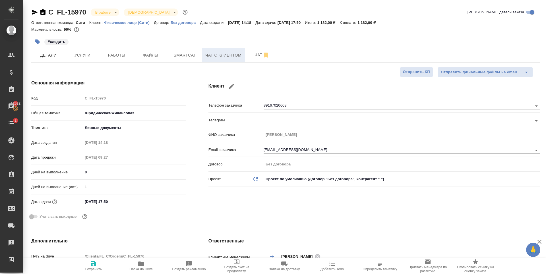
type textarea "x"
click at [119, 55] on span "Работы" at bounding box center [116, 55] width 27 height 7
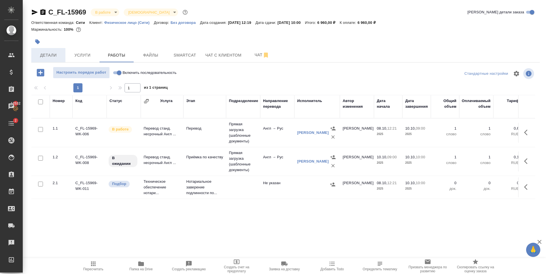
click at [54, 54] on span "Детали" at bounding box center [48, 55] width 27 height 7
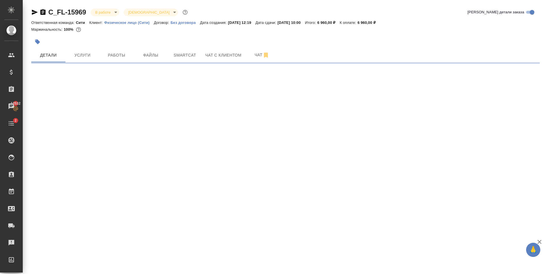
select select "RU"
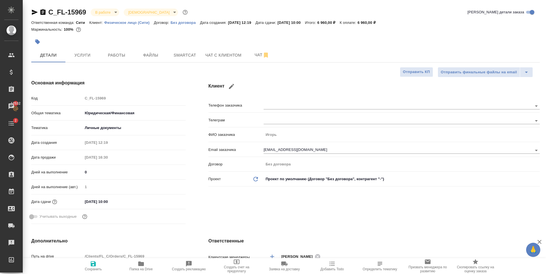
type textarea "x"
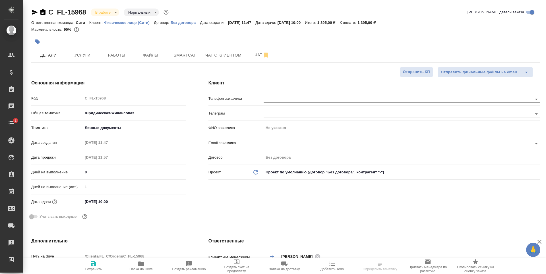
select select "RU"
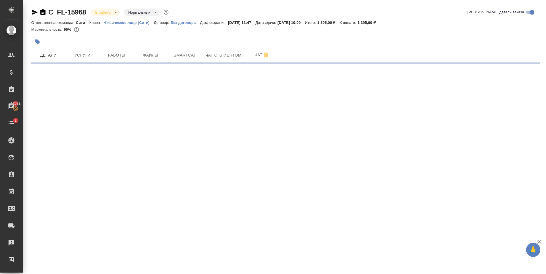
select select "RU"
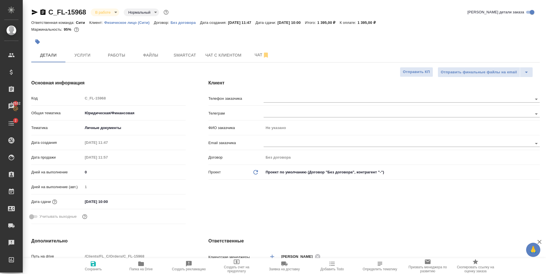
type textarea "x"
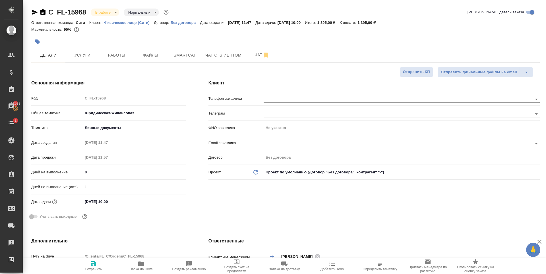
type textarea "x"
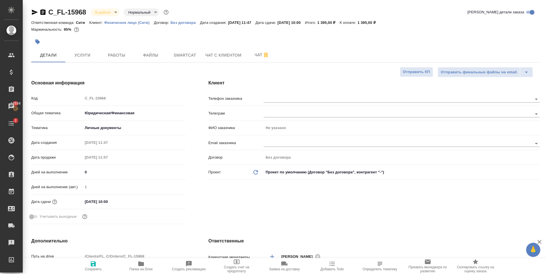
type textarea "x"
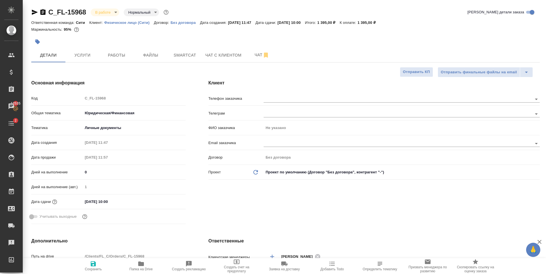
type textarea "x"
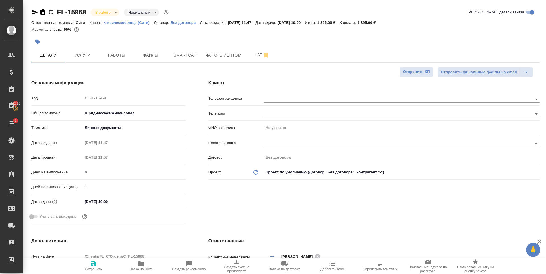
type textarea "x"
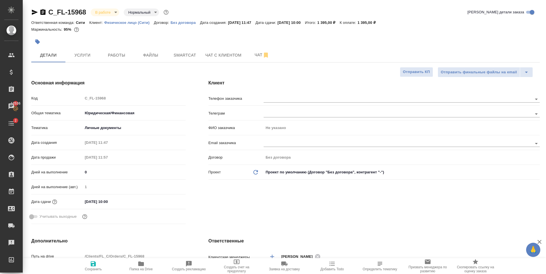
type textarea "x"
click at [203, 37] on div at bounding box center [200, 42] width 339 height 13
type textarea "x"
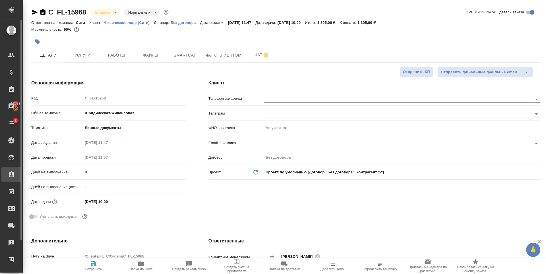
type textarea "x"
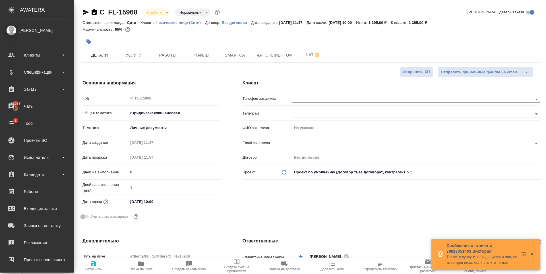
type textarea "x"
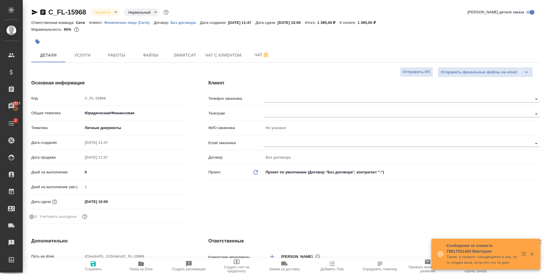
type textarea "x"
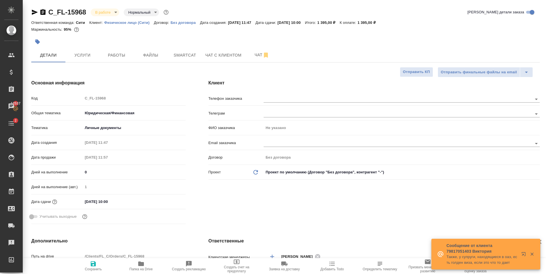
type textarea "x"
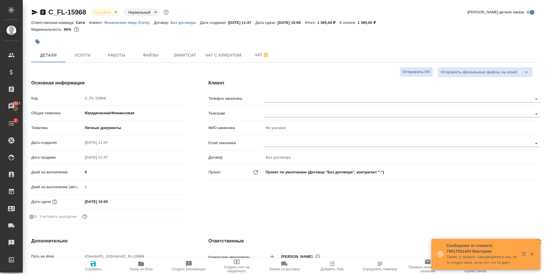
type textarea "x"
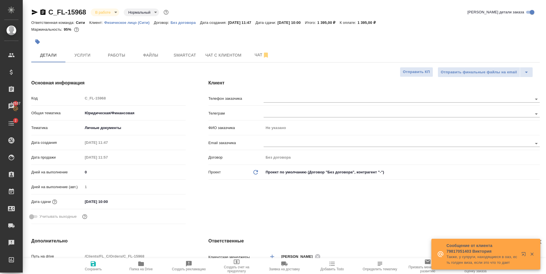
type textarea "x"
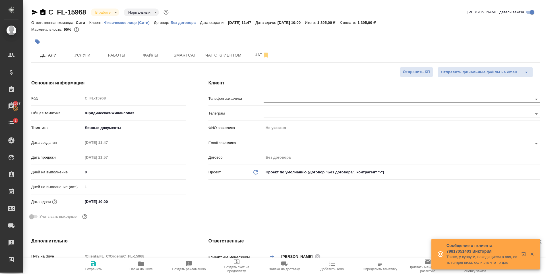
type textarea "x"
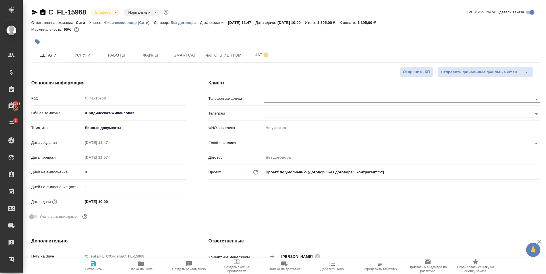
type textarea "x"
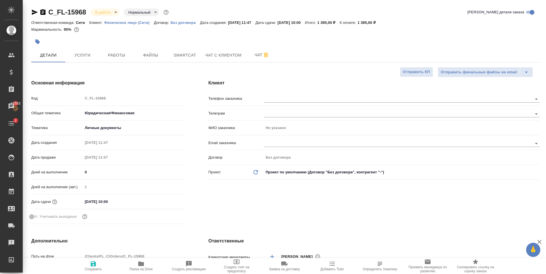
type textarea "x"
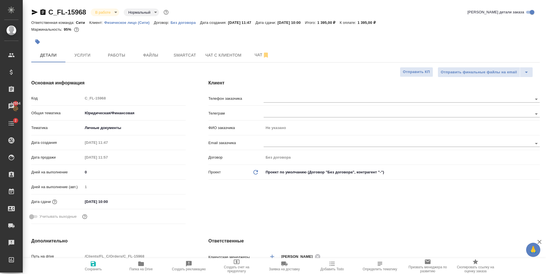
type textarea "x"
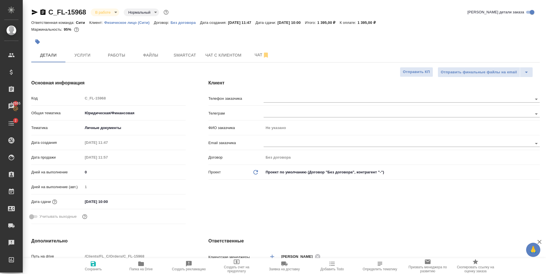
type textarea "x"
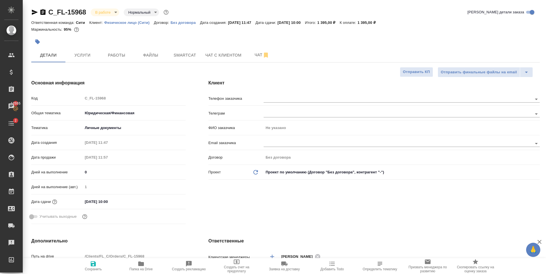
type textarea "x"
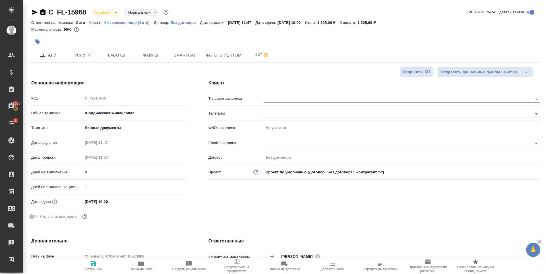
type textarea "x"
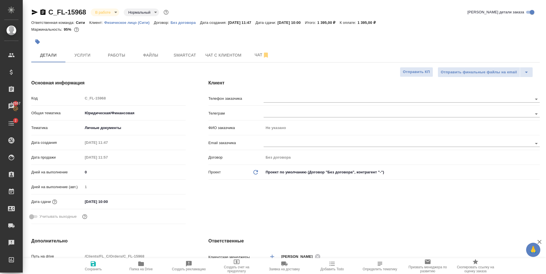
type textarea "x"
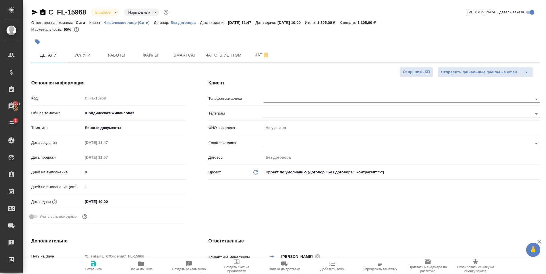
type textarea "x"
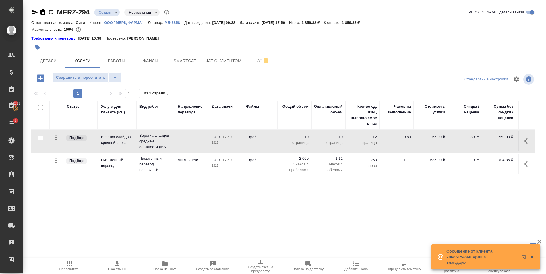
click at [293, 196] on div "Статус Услуга для клиента (RU) Вид работ Направление перевода Дата сдачи Файлы …" at bounding box center [283, 162] width 504 height 122
click at [116, 10] on body "🙏 .cls-1 fill:#fff; AWATERA Zaytseva Svetlana Клиенты Спецификации Заказы 12534…" at bounding box center [273, 137] width 546 height 274
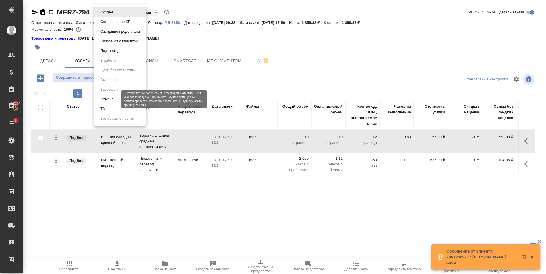
click at [107, 100] on button "Отменен" at bounding box center [108, 99] width 19 height 6
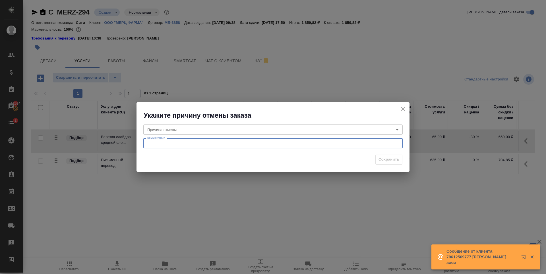
click at [228, 141] on textarea at bounding box center [272, 143] width 251 height 4
click at [226, 129] on body "🙏 .cls-1 fill:#fff; AWATERA Zaytseva Svetlana Клиенты Спецификации Заказы 12534…" at bounding box center [273, 137] width 546 height 274
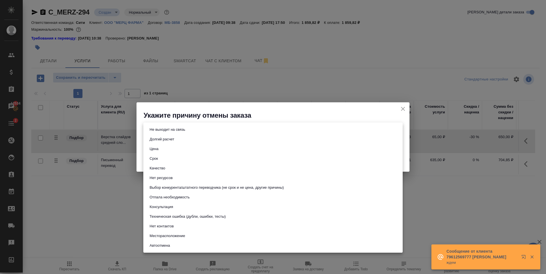
click at [190, 213] on li "Техническая ошибка (дубли, ошибки, тесты)" at bounding box center [272, 217] width 259 height 10
type input "technicalError"
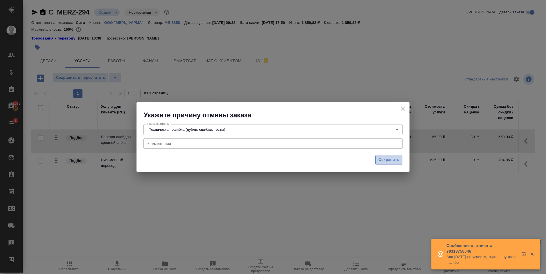
click at [379, 159] on span "Сохранить" at bounding box center [388, 160] width 21 height 7
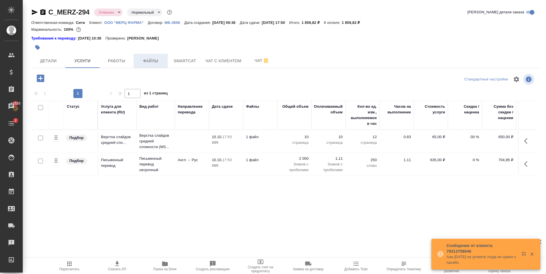
click at [161, 64] on span "Файлы" at bounding box center [150, 60] width 27 height 7
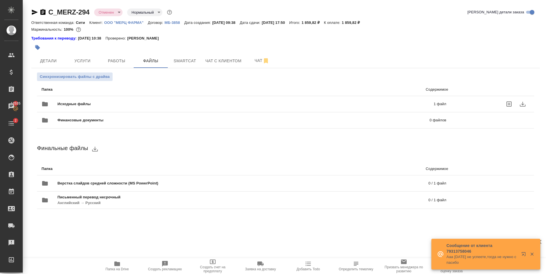
click at [338, 101] on p "1 файл" at bounding box center [354, 104] width 184 height 6
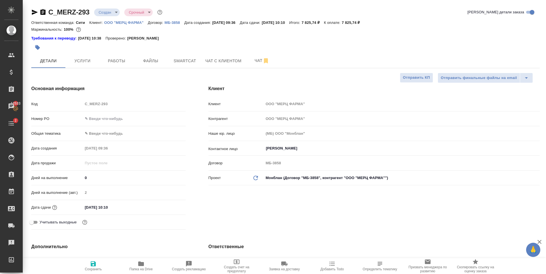
select select "RU"
click at [86, 62] on span "Услуги" at bounding box center [82, 60] width 27 height 7
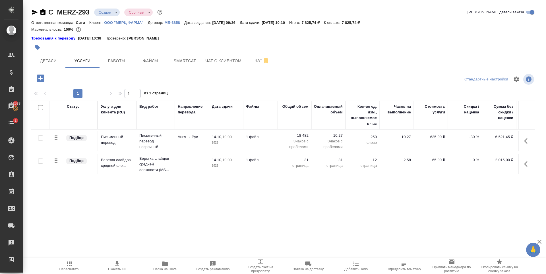
click at [305, 159] on p "31" at bounding box center [294, 160] width 28 height 6
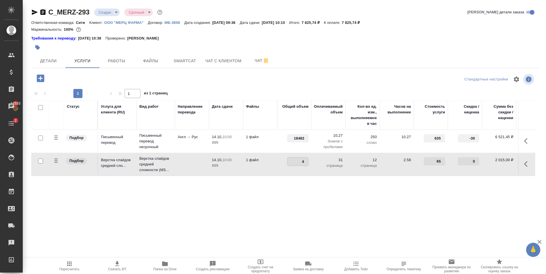
type input "41"
click at [323, 188] on div "Статус Услуга для клиента (RU) Вид работ Направление перевода Дата сдачи Файлы …" at bounding box center [283, 162] width 504 height 122
click at [79, 77] on span "Сохранить и пересчитать" at bounding box center [80, 77] width 49 height 7
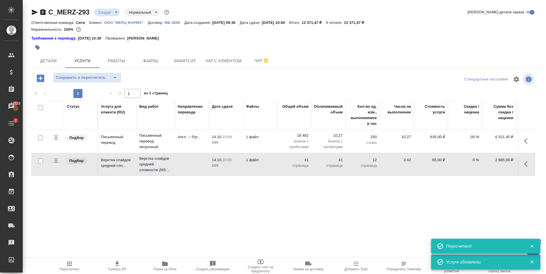
type input "normal"
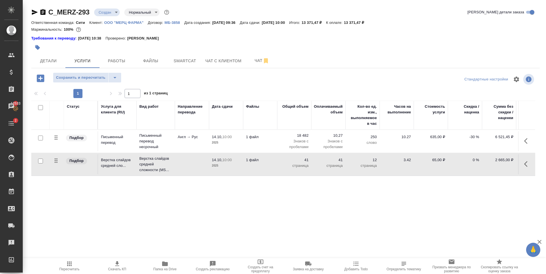
click at [302, 134] on p "18 482" at bounding box center [294, 136] width 28 height 6
click at [302, 134] on td "18 482 Знаков с пробелами" at bounding box center [294, 141] width 34 height 23
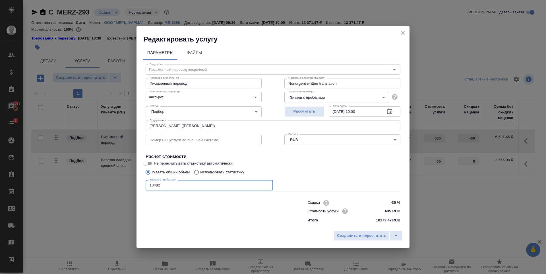
drag, startPoint x: 153, startPoint y: 187, endPoint x: 148, endPoint y: 188, distance: 5.5
click at [148, 188] on input "18482" at bounding box center [208, 185] width 127 height 10
type input "20482"
click at [346, 232] on button "Сохранить и пересчитать" at bounding box center [362, 235] width 56 height 10
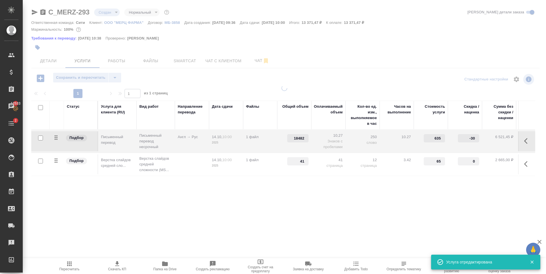
type input "20482"
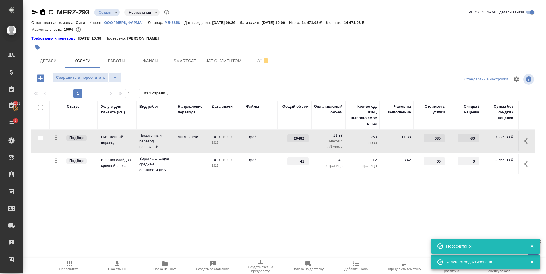
click at [349, 200] on div "Статус Услуга для клиента (RU) Вид работ Направление перевода Дата сдачи Файлы …" at bounding box center [283, 162] width 504 height 122
click at [82, 76] on span "Сохранить и пересчитать" at bounding box center [80, 77] width 49 height 7
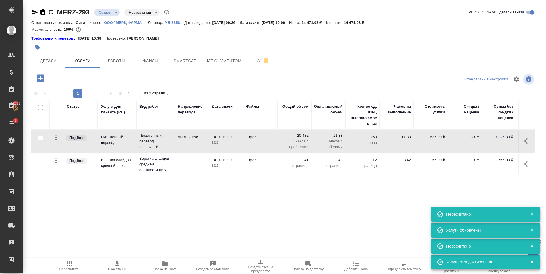
click at [349, 207] on div "Статус Услуга для клиента (RU) Вид работ Направление перевода Дата сдачи Файлы …" at bounding box center [283, 162] width 504 height 122
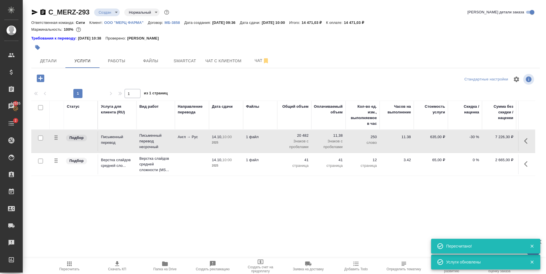
click at [113, 266] on span "Скачать КП" at bounding box center [117, 265] width 41 height 11
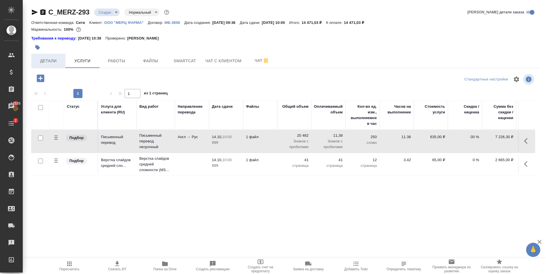
click at [60, 65] on button "Детали" at bounding box center [48, 61] width 34 height 14
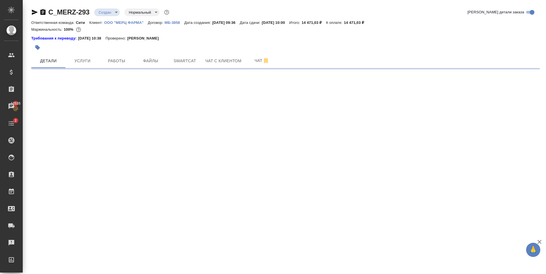
select select "RU"
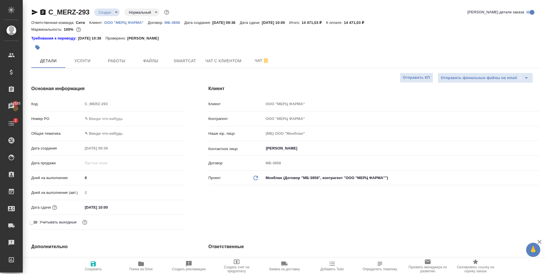
type textarea "x"
click at [103, 119] on input "text" at bounding box center [134, 119] width 102 height 8
paste input "2400171772"
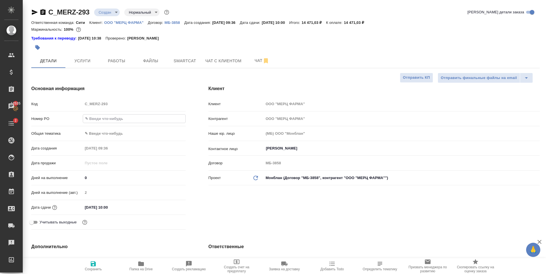
type input "2400171772"
type textarea "x"
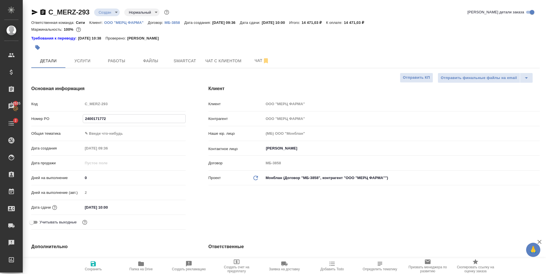
type textarea "x"
type input "2400171772"
click at [92, 261] on icon "button" at bounding box center [93, 263] width 5 height 5
type textarea "x"
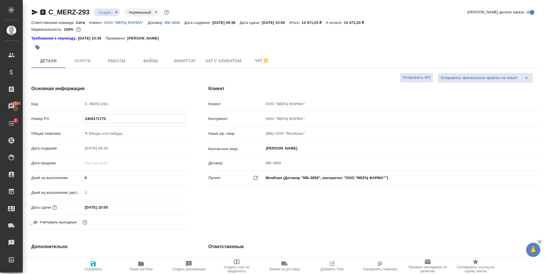
type textarea "x"
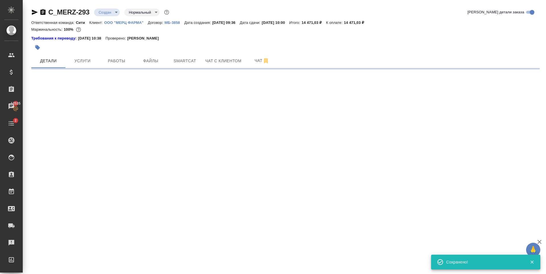
select select "RU"
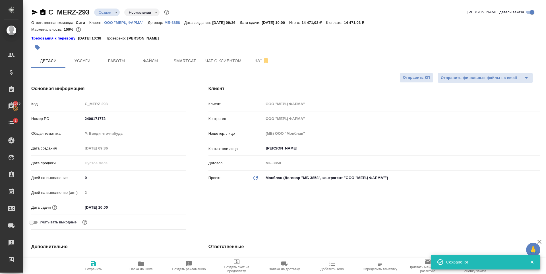
type textarea "x"
click at [115, 133] on body "🙏 .cls-1 fill:#fff; AWATERA Zaytseva Svetlana Клиенты Спецификации Заказы 12535…" at bounding box center [273, 137] width 546 height 274
click at [107, 187] on li "Юридическая/Финансовая" at bounding box center [133, 188] width 102 height 9
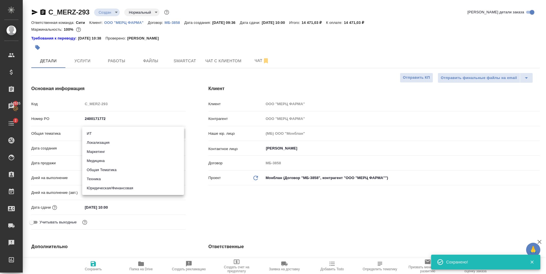
type input "yr-fn"
type textarea "x"
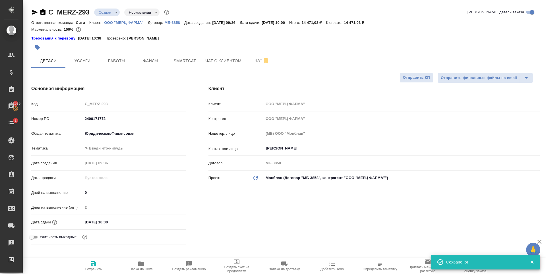
click at [93, 258] on button "Сохранить" at bounding box center [93, 266] width 48 height 16
type textarea "x"
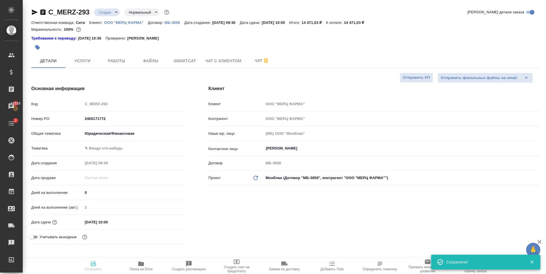
type textarea "x"
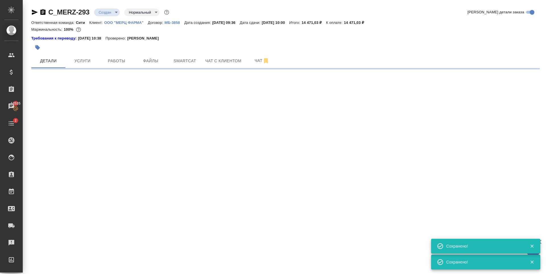
select select "RU"
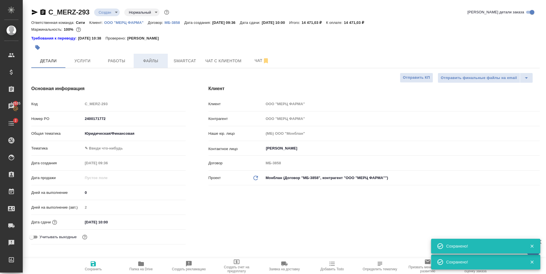
type textarea "x"
click at [155, 62] on span "Файлы" at bounding box center [150, 60] width 27 height 7
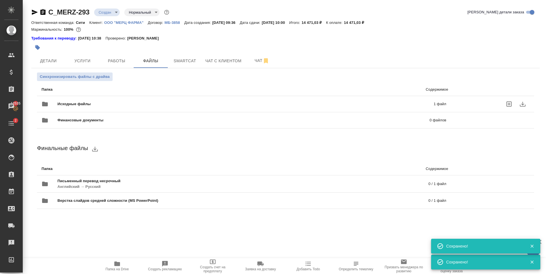
click at [509, 103] on icon "uploadFiles" at bounding box center [508, 104] width 7 height 7
click at [0, 0] on input "uploadFiles" at bounding box center [0, 0] width 0 height 0
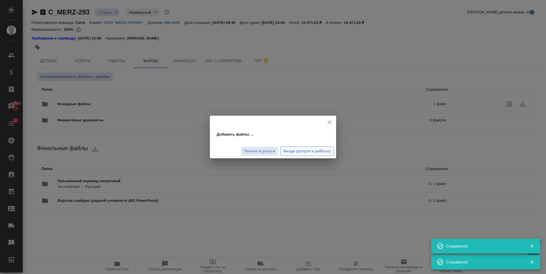
click at [305, 151] on span "Везде (услуги и работы)" at bounding box center [306, 151] width 47 height 7
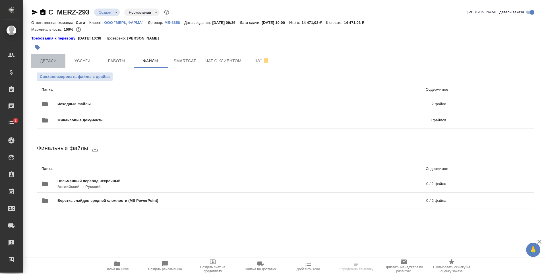
click at [56, 58] on span "Детали" at bounding box center [48, 60] width 27 height 7
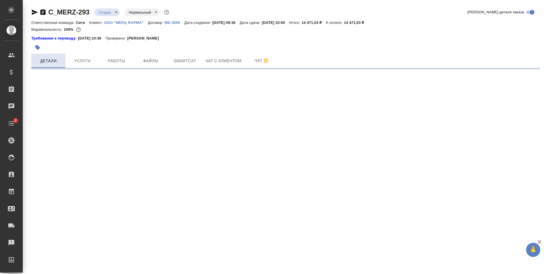
select select "RU"
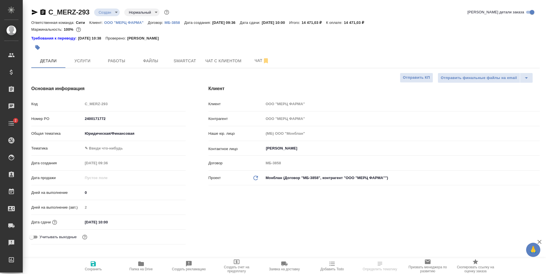
type textarea "x"
select select "RU"
type textarea "x"
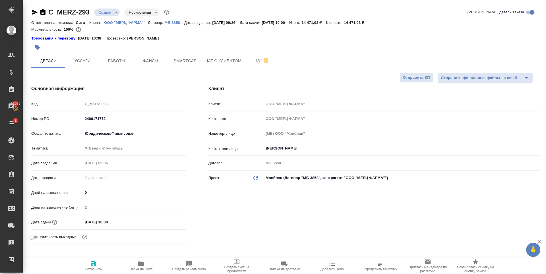
type textarea "x"
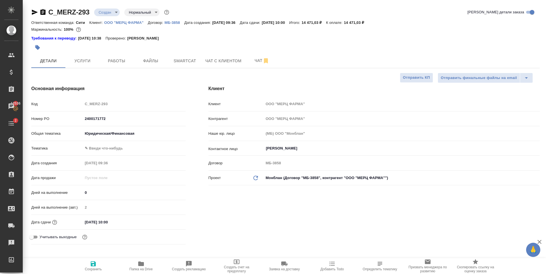
click at [115, 150] on body "🙏 .cls-1 fill:#fff; AWATERA Zaytseva Svetlana Клиенты Спецификации Заказы 12536…" at bounding box center [273, 137] width 546 height 274
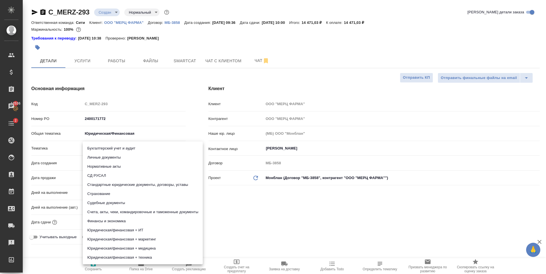
click at [124, 239] on li "Юридическая/финансовая + маркетинг" at bounding box center [143, 239] width 120 height 9
type input "5f647205b73bc97568ca66c4"
type textarea "x"
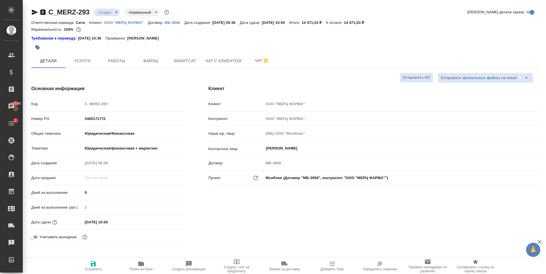
click at [93, 266] on icon "button" at bounding box center [93, 263] width 5 height 5
type textarea "x"
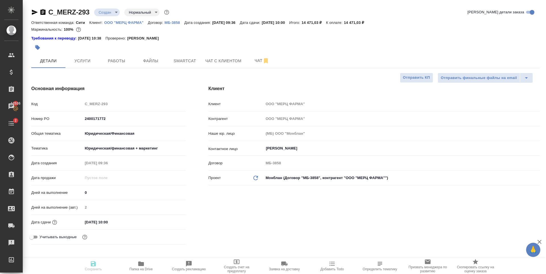
type textarea "x"
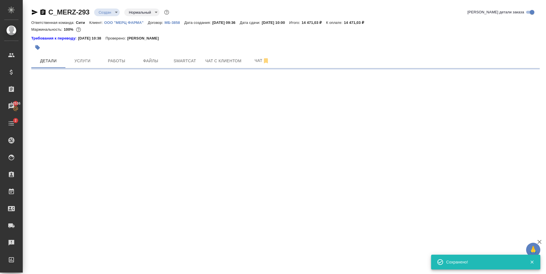
select select "RU"
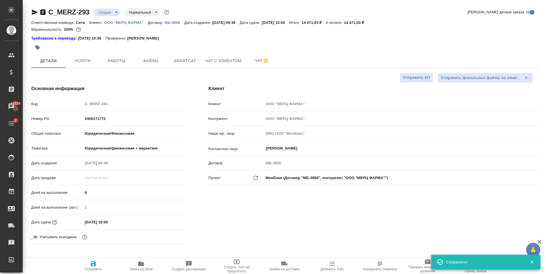
type textarea "x"
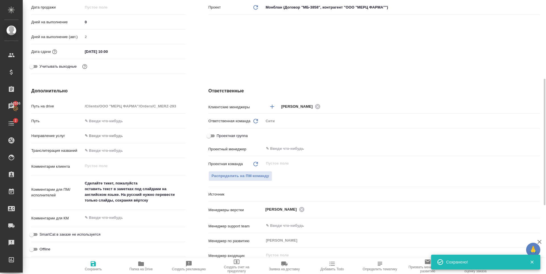
type textarea "x"
drag, startPoint x: 132, startPoint y: 182, endPoint x: 73, endPoint y: 185, distance: 58.9
click at [73, 185] on div "Комментарии для ПМ/исполнителей Сделайте тикет, пожалуйста оставить текст в зам…" at bounding box center [108, 193] width 154 height 30
type textarea "x"
type textarea "оставить текст в заметках под слайдами на английском языке. На русский нужно пе…"
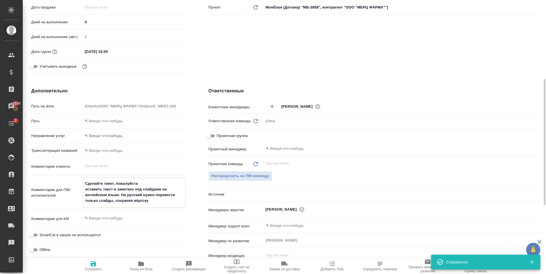
type textarea "x"
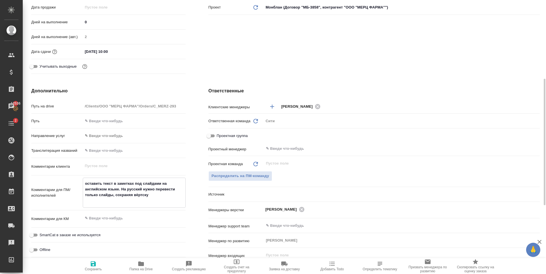
type textarea "оставить текст в заметках под слайдами на английском языке. На русский нужно пе…"
type textarea "x"
type textarea "оставить текст в заметках под слайдами на английском языке. На русский нужно пе…"
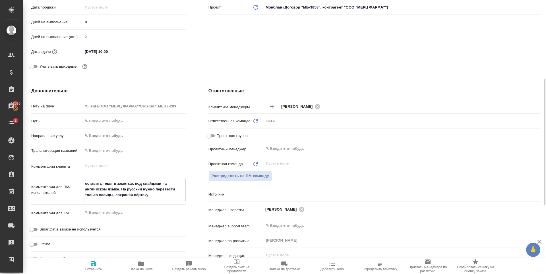
type textarea "x"
click at [94, 265] on icon "button" at bounding box center [93, 263] width 5 height 5
type textarea "x"
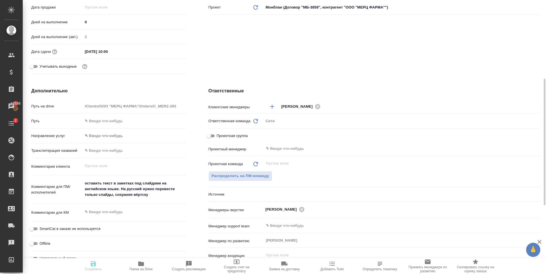
type textarea "x"
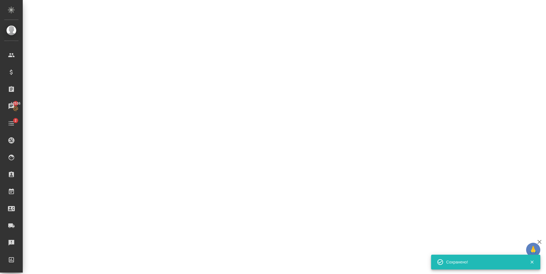
select select "RU"
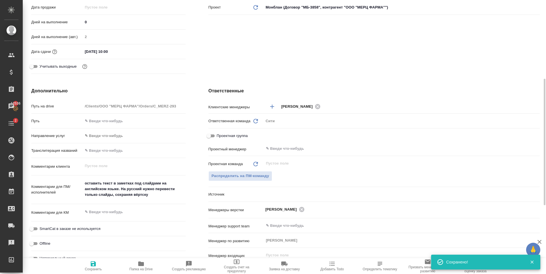
type textarea "x"
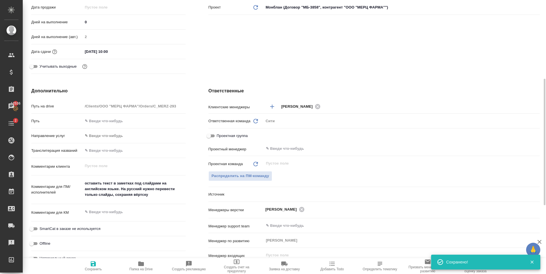
type textarea "x"
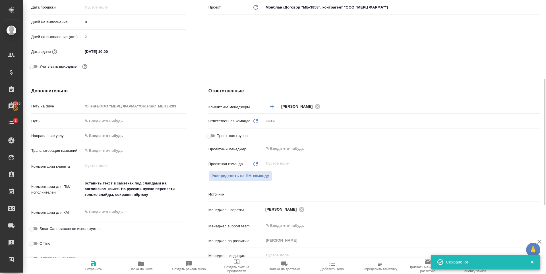
type textarea "x"
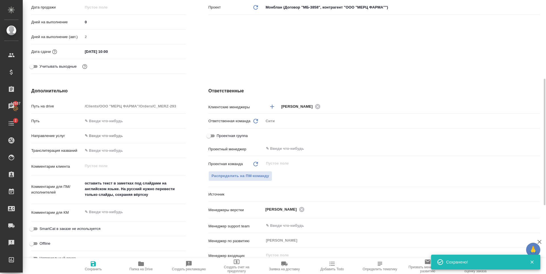
scroll to position [85, 0]
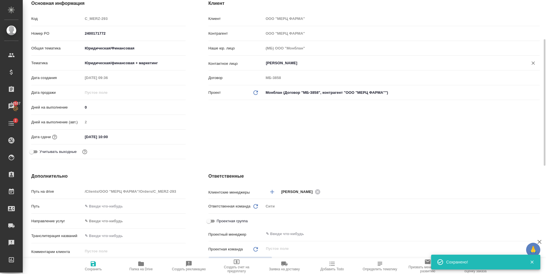
click at [298, 65] on input "Чернов Алексей" at bounding box center [391, 63] width 253 height 7
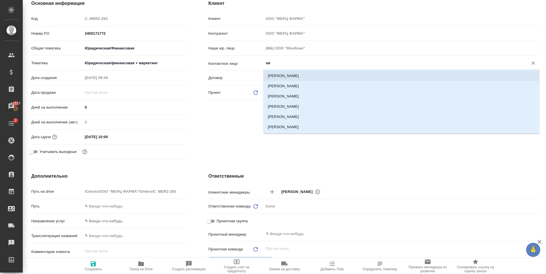
click at [293, 77] on li "Рондарева Евгения" at bounding box center [401, 76] width 276 height 10
type input "Рондарева Евгения"
type textarea "x"
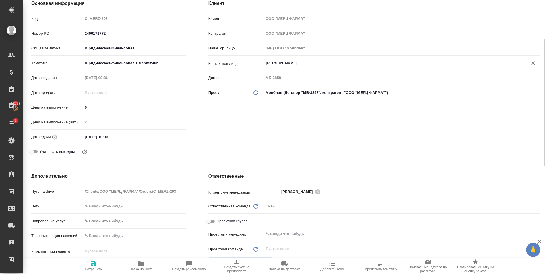
type input "Рондарева Евгения"
click at [90, 267] on span "Сохранить" at bounding box center [93, 265] width 41 height 11
type textarea "x"
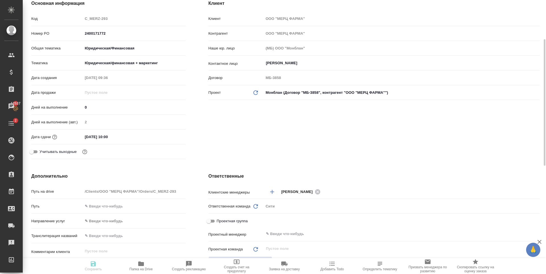
type textarea "x"
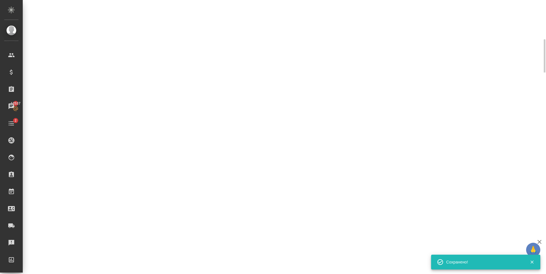
select select "RU"
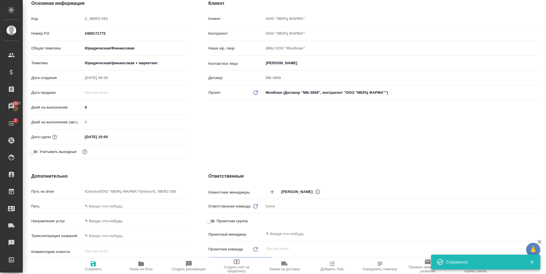
type textarea "x"
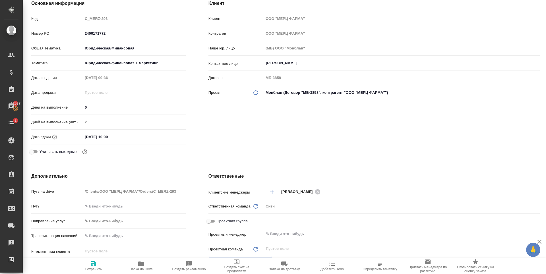
type textarea "x"
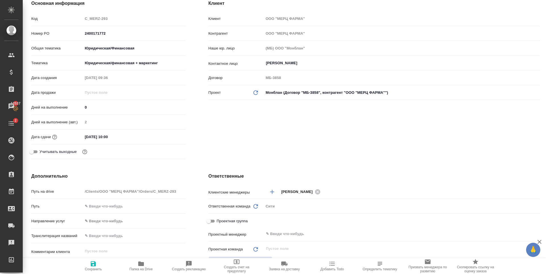
type textarea "x"
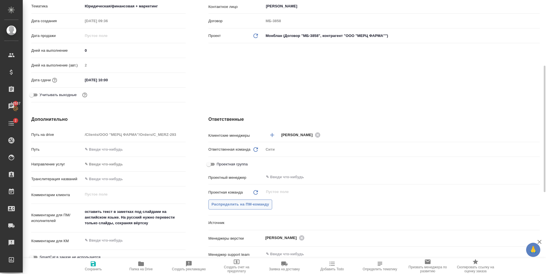
click at [254, 203] on span "Распределить на ПМ-команду" at bounding box center [240, 204] width 58 height 7
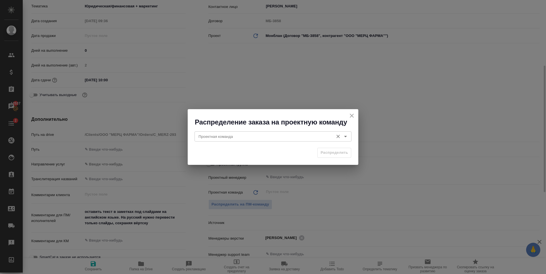
click at [245, 137] on input "Проектная команда" at bounding box center [263, 136] width 134 height 7
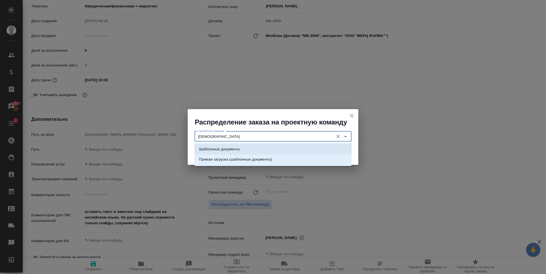
click at [251, 147] on li "Шаблонные документы" at bounding box center [272, 149] width 157 height 10
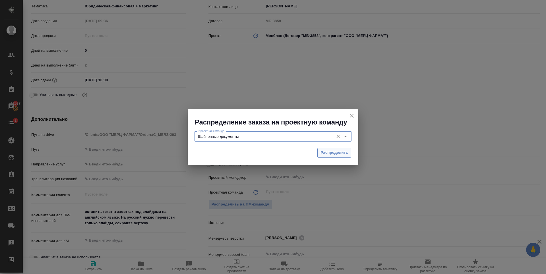
type input "Шаблонные документы"
click at [331, 155] on span "Распределить" at bounding box center [334, 152] width 28 height 7
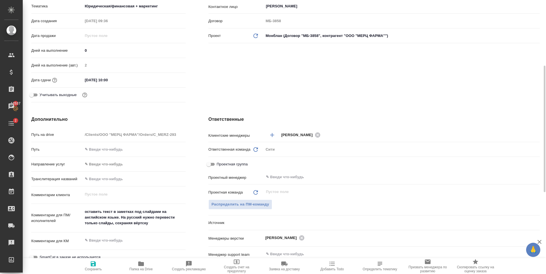
type textarea "x"
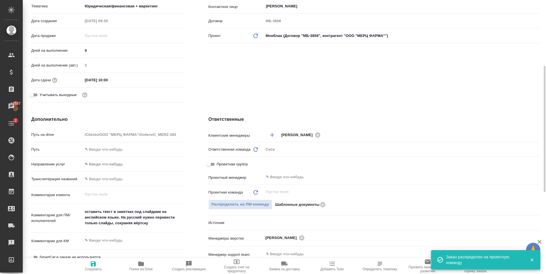
click at [88, 265] on span "Сохранить" at bounding box center [93, 265] width 41 height 11
type textarea "x"
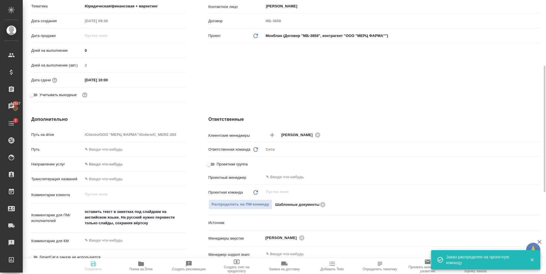
type textarea "x"
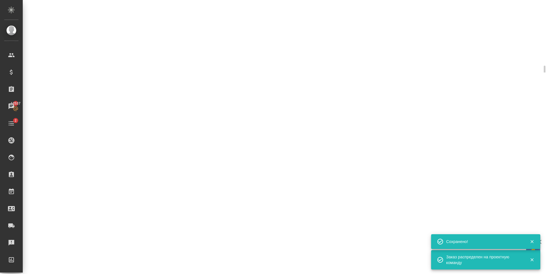
select select "RU"
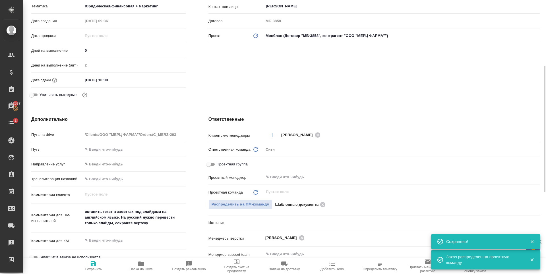
type textarea "x"
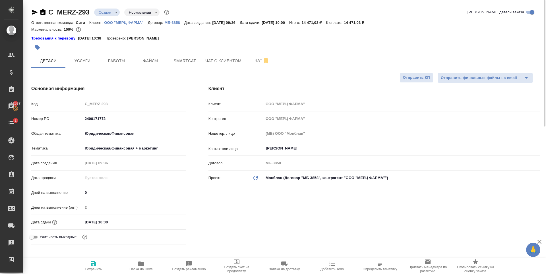
drag, startPoint x: 94, startPoint y: 262, endPoint x: 93, endPoint y: 230, distance: 32.1
click at [94, 262] on icon "button" at bounding box center [93, 263] width 5 height 5
type textarea "x"
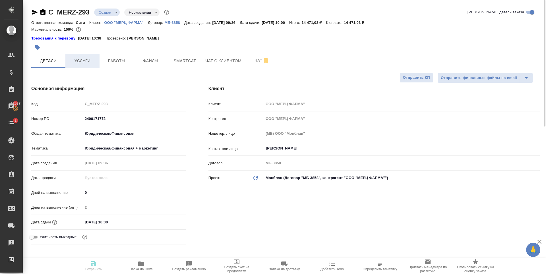
type textarea "x"
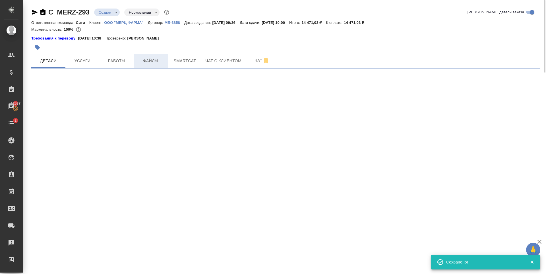
select select "RU"
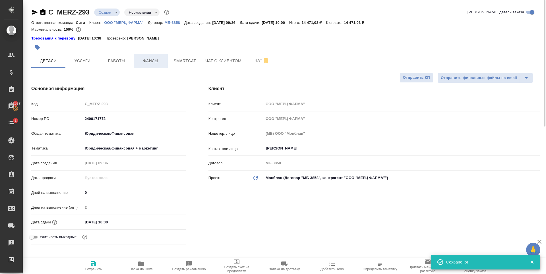
type textarea "x"
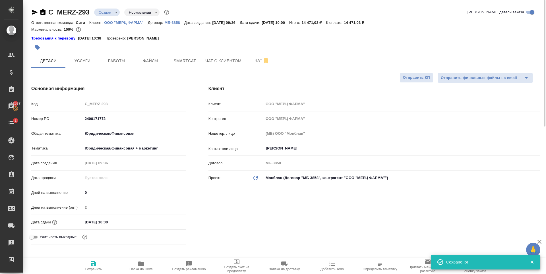
type textarea "x"
click at [187, 62] on span "Smartcat" at bounding box center [184, 60] width 27 height 7
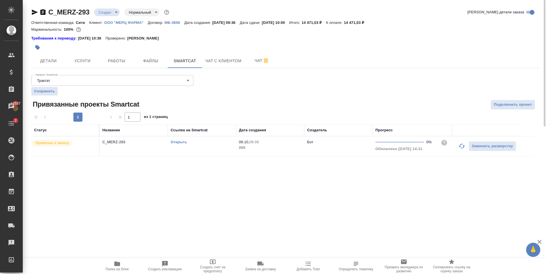
click at [176, 143] on link "Открыть" at bounding box center [178, 142] width 16 height 4
click at [103, 13] on body "🙏 .cls-1 fill:#fff; AWATERA Zaytseva Svetlana Клиенты Спецификации Заказы 12537…" at bounding box center [273, 137] width 546 height 274
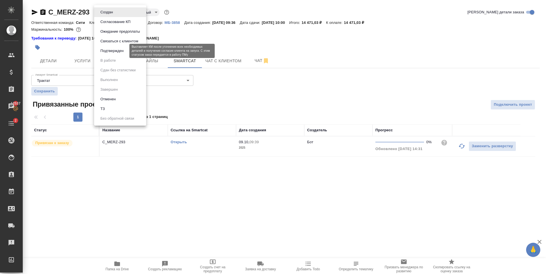
click at [119, 52] on button "Подтвержден" at bounding box center [112, 51] width 27 height 6
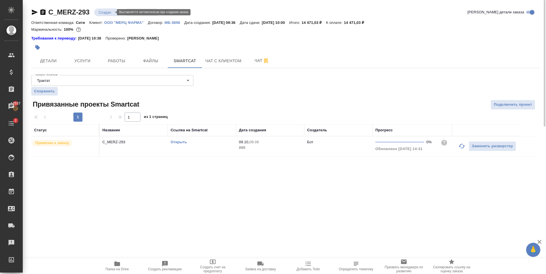
click at [108, 10] on body "🙏 .cls-1 fill:#fff; AWATERA Zaytseva Svetlana Клиенты Спецификации Заказы 12537…" at bounding box center [273, 137] width 546 height 274
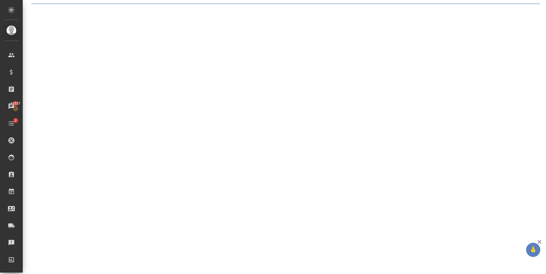
click at [113, 13] on div ".cls-1 fill:#fff; AWATERA Zaytseva Svetlana Клиенты Спецификации Заказы 12537 Ч…" at bounding box center [273, 137] width 546 height 274
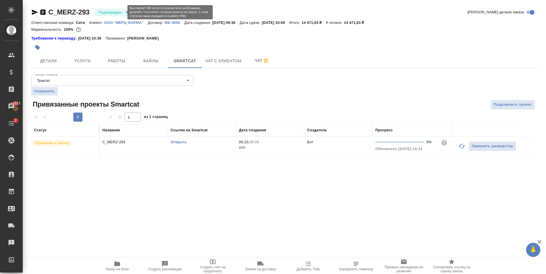
click at [113, 13] on body "🙏 .cls-1 fill:#fff; AWATERA Zaytseva Svetlana Клиенты Спецификации Заказы 12537…" at bounding box center [273, 137] width 546 height 274
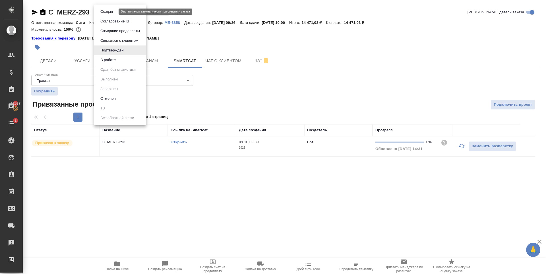
click at [112, 8] on li "Создан" at bounding box center [120, 12] width 52 height 10
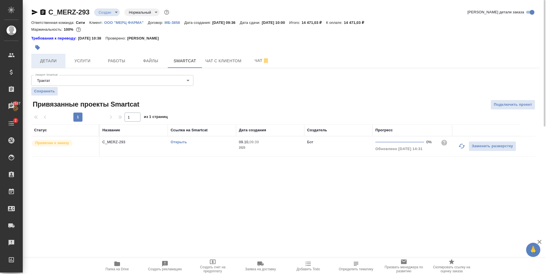
click at [47, 64] on button "Детали" at bounding box center [48, 61] width 34 height 14
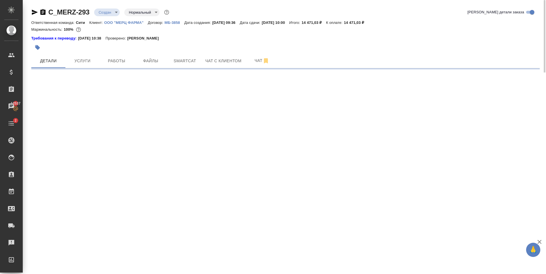
select select "RU"
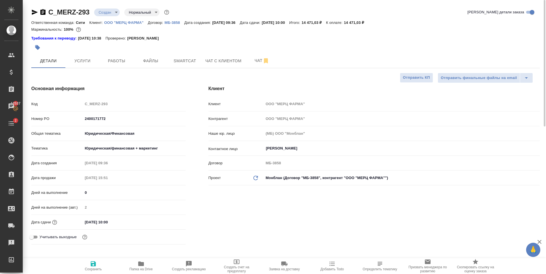
type textarea "x"
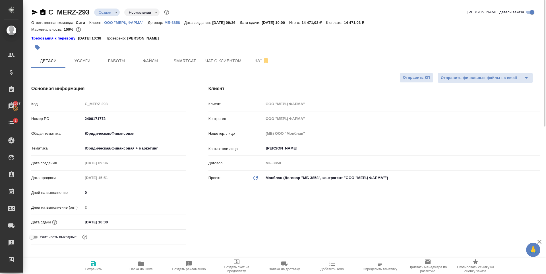
type textarea "x"
click at [118, 225] on input "14.10.2025 10:00" at bounding box center [108, 222] width 50 height 8
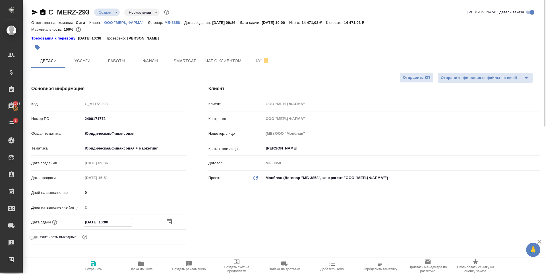
click at [169, 222] on icon "button" at bounding box center [169, 222] width 5 height 6
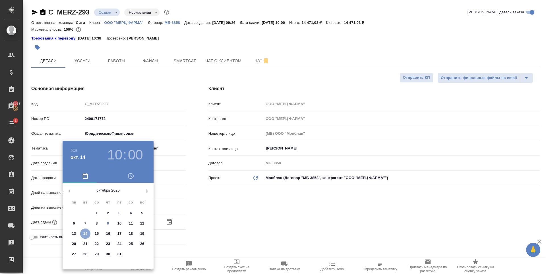
click at [86, 235] on p "14" at bounding box center [85, 234] width 4 height 6
type textarea "x"
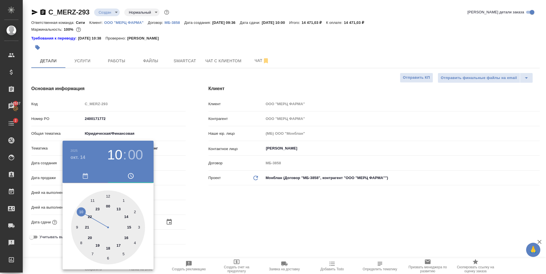
click at [130, 228] on div at bounding box center [108, 227] width 74 height 74
type input "14.10.2025 15:00"
type textarea "x"
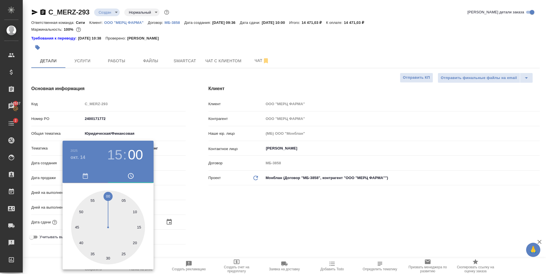
click at [291, 209] on div at bounding box center [273, 137] width 546 height 274
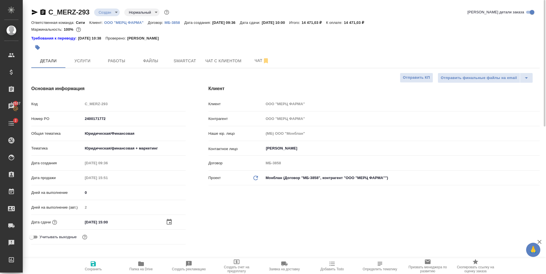
click at [93, 261] on icon "button" at bounding box center [93, 263] width 5 height 5
type textarea "x"
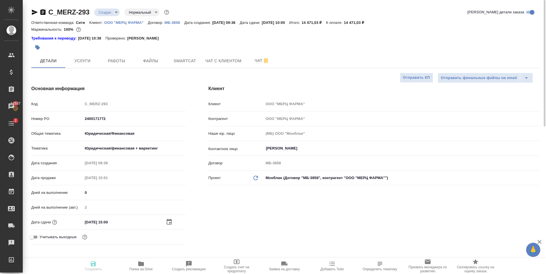
type textarea "x"
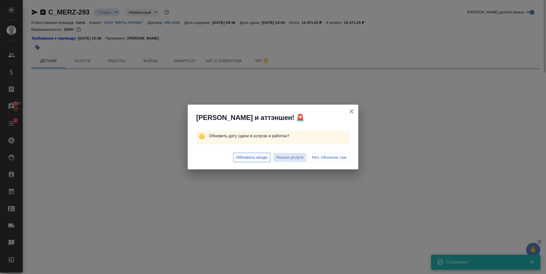
click at [246, 157] on span "Обновить везде" at bounding box center [251, 157] width 31 height 7
select select "RU"
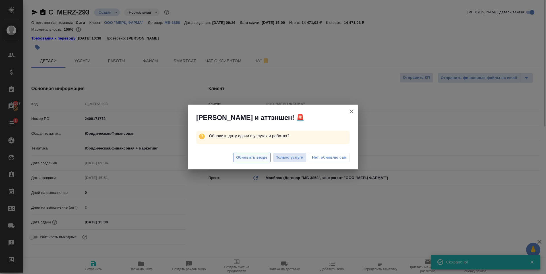
type textarea "x"
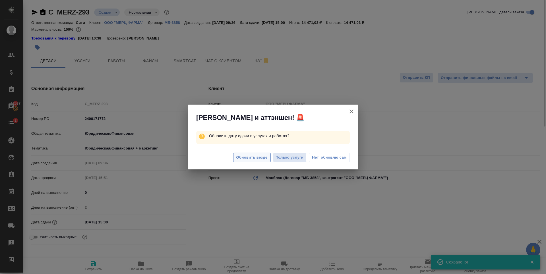
type textarea "x"
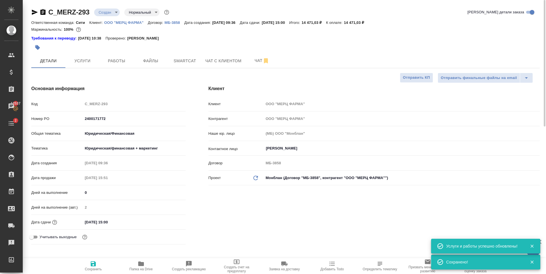
click at [110, 14] on body "🙏 .cls-1 fill:#fff; AWATERA Zaytseva Svetlana Клиенты Спецификации Заказы 12537…" at bounding box center [273, 137] width 546 height 274
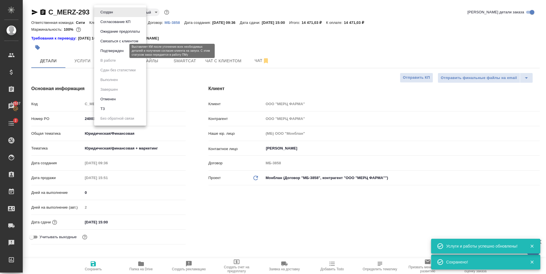
click at [107, 52] on button "Подтвержден" at bounding box center [112, 51] width 27 height 6
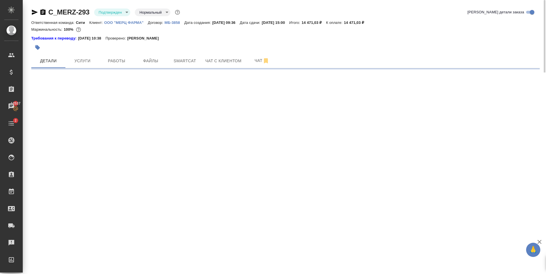
select select "RU"
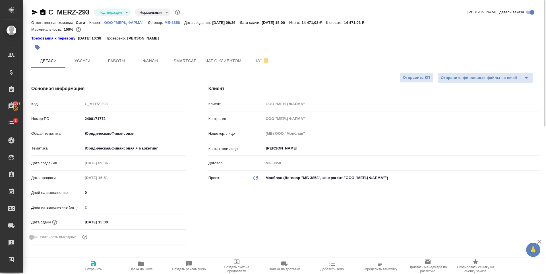
type textarea "x"
click at [387, 223] on div "Клиент Клиент ООО "МЕРЦ ФАРМА" Контрагент ООО "МЕРЦ ФАРМА" Наше юр. лицо (МБ) О…" at bounding box center [374, 166] width 354 height 184
type textarea "x"
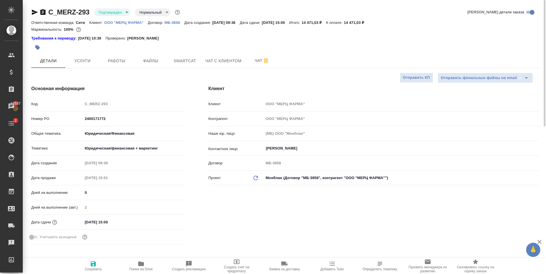
type textarea "x"
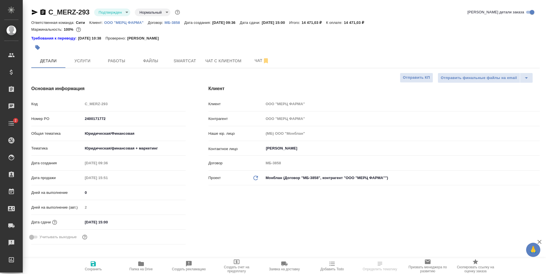
select select "RU"
type textarea "x"
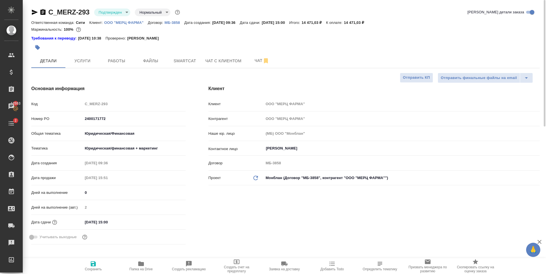
type textarea "x"
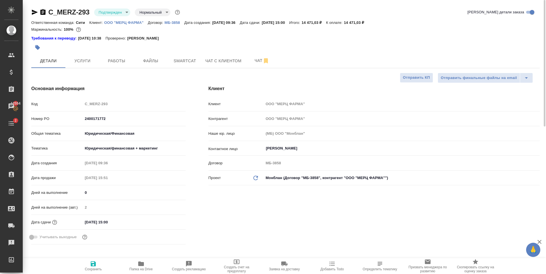
type textarea "x"
click at [228, 43] on div at bounding box center [200, 47] width 339 height 13
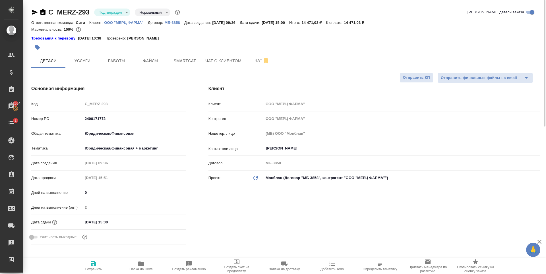
type textarea "x"
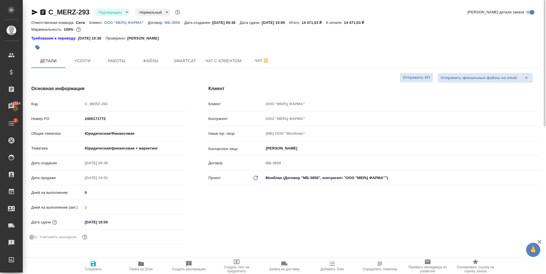
type textarea "x"
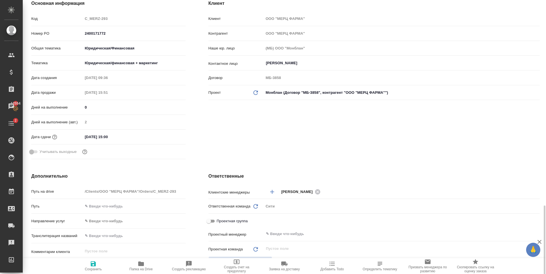
scroll to position [199, 0]
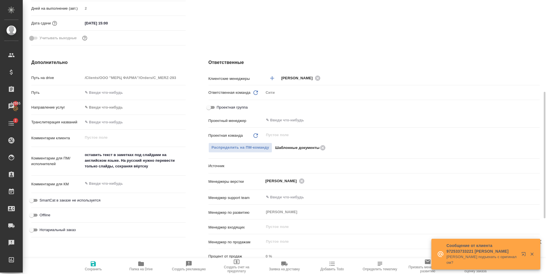
type textarea "x"
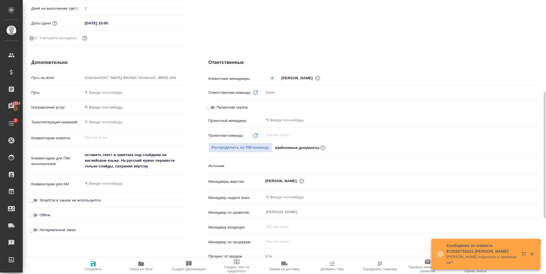
type textarea "x"
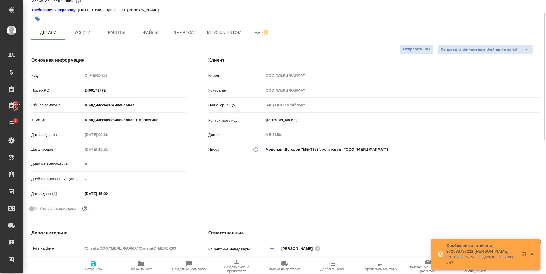
scroll to position [0, 0]
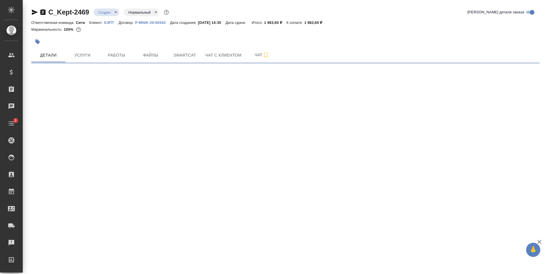
select select "RU"
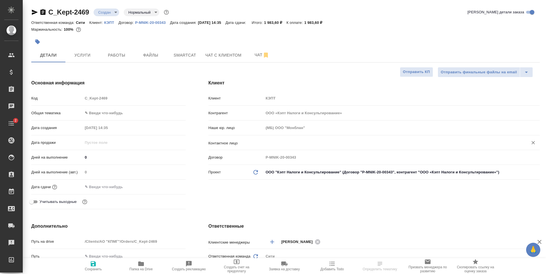
click at [276, 143] on input "text" at bounding box center [391, 142] width 253 height 7
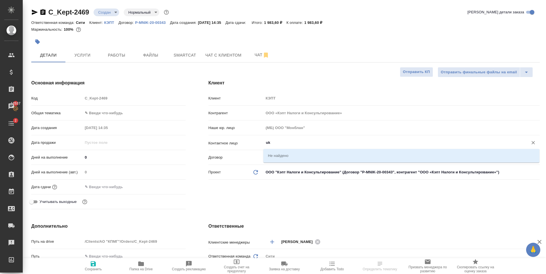
type input "u"
type textarea "x"
click at [290, 157] on li "Гладкова Дарья" at bounding box center [401, 155] width 276 height 10
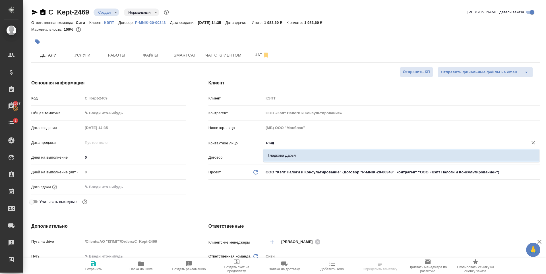
type input "Гладкова Дарья"
type textarea "x"
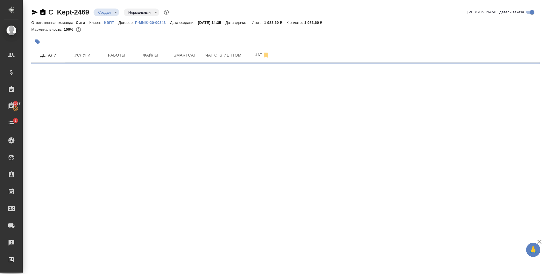
select select "RU"
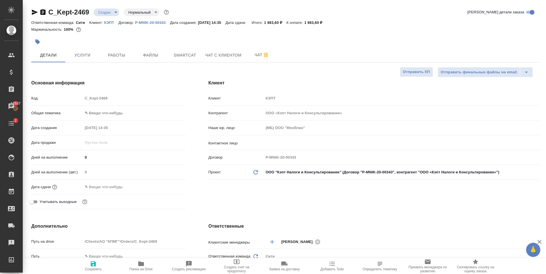
type textarea "x"
click at [293, 140] on input "text" at bounding box center [391, 142] width 253 height 7
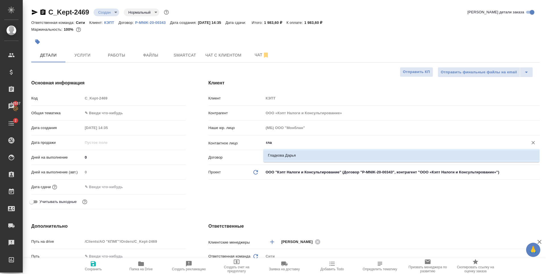
click at [302, 156] on li "Гладкова Дарья" at bounding box center [401, 155] width 276 height 10
type input "Гладкова Дарья"
type textarea "x"
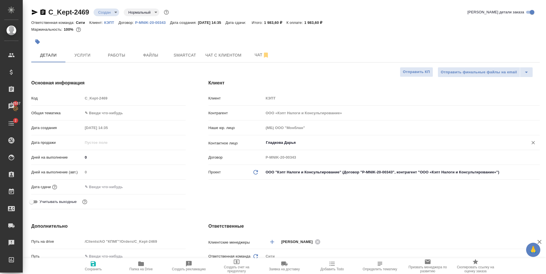
type input "Гладкова Дарья"
click at [90, 266] on icon "button" at bounding box center [93, 263] width 7 height 7
type textarea "x"
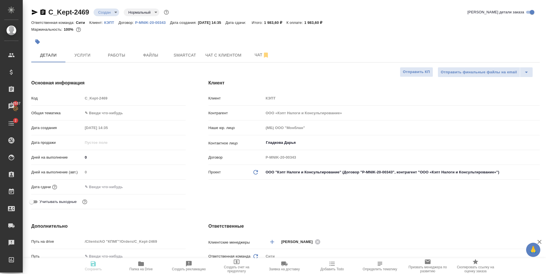
type textarea "x"
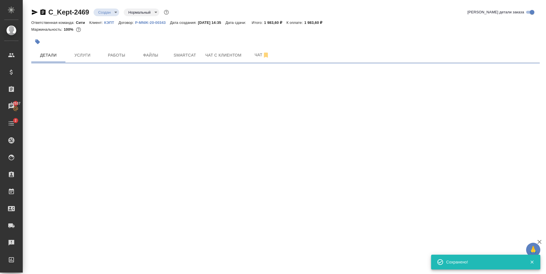
select select "RU"
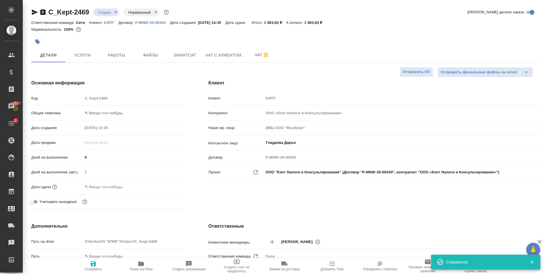
type textarea "x"
click at [107, 117] on body "🙏 .cls-1 fill:#fff; AWATERA Zaytseva Svetlana Клиенты Спецификации Заказы 12537…" at bounding box center [273, 137] width 546 height 274
click at [109, 167] on li "Юридическая/Финансовая" at bounding box center [134, 167] width 103 height 9
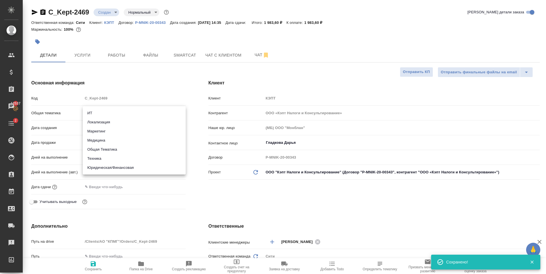
type input "yr-fn"
type textarea "x"
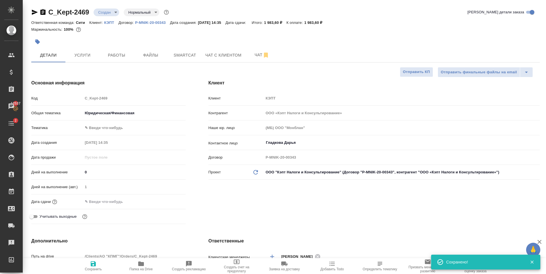
click at [115, 128] on body "🙏 .cls-1 fill:#fff; AWATERA Zaytseva Svetlana Клиенты Спецификации Заказы 12537…" at bounding box center [273, 137] width 546 height 274
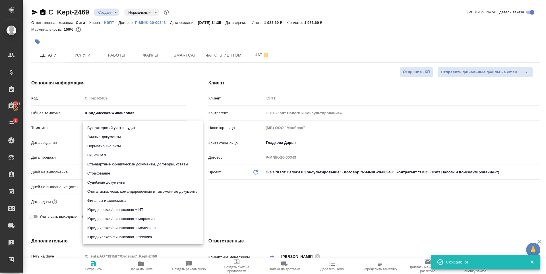
click at [124, 164] on li "Стандартные юридические документы, договоры, уставы" at bounding box center [143, 164] width 120 height 9
type textarea "x"
type input "5f647205b73bc97568ca66bf"
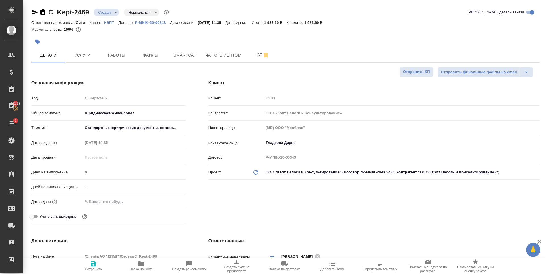
click at [94, 263] on icon "button" at bounding box center [93, 263] width 5 height 5
type textarea "x"
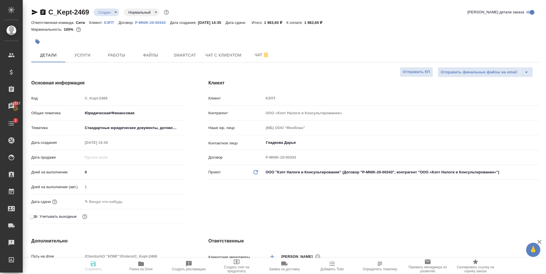
type textarea "x"
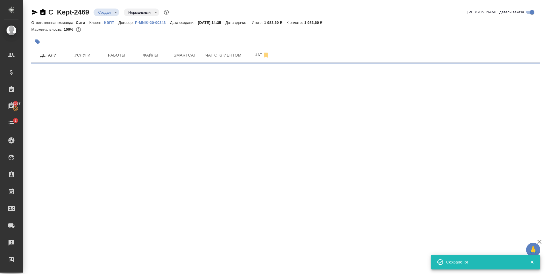
select select "RU"
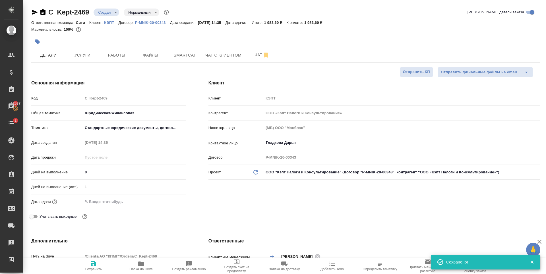
click at [111, 204] on input "text" at bounding box center [108, 201] width 50 height 8
type textarea "x"
click at [111, 204] on input "text" at bounding box center [108, 201] width 50 height 8
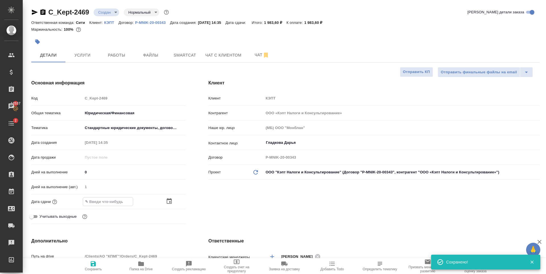
click at [172, 199] on icon "button" at bounding box center [169, 201] width 7 height 7
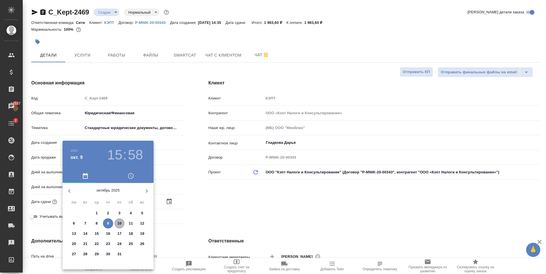
click at [118, 223] on p "10" at bounding box center [119, 224] width 4 height 6
type input "10.10.2025 15:58"
type textarea "x"
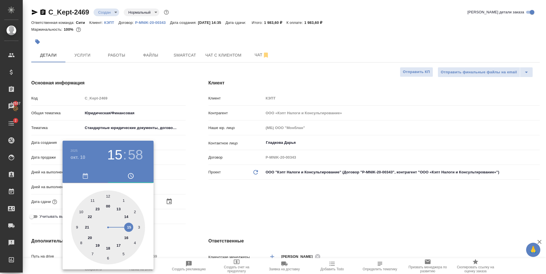
type textarea "x"
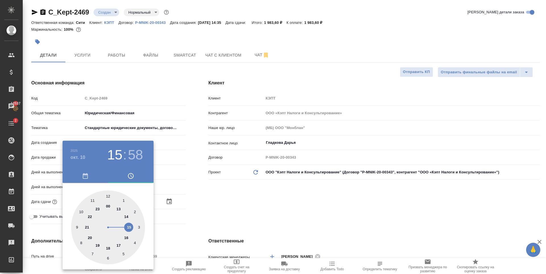
type textarea "x"
click at [130, 151] on h3 "58" at bounding box center [135, 155] width 15 height 16
click at [107, 197] on div at bounding box center [108, 227] width 74 height 74
type input "[DATE] 15:00"
type textarea "x"
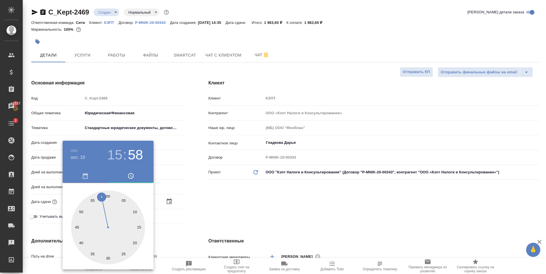
type textarea "x"
click at [251, 209] on div at bounding box center [273, 137] width 546 height 274
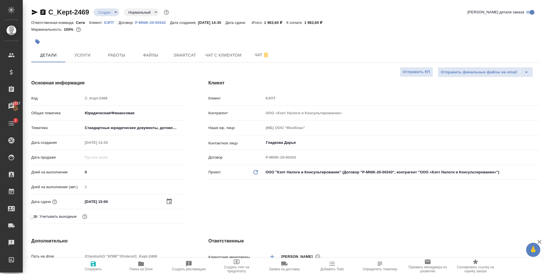
click at [88, 265] on span "Сохранить" at bounding box center [93, 265] width 41 height 11
type textarea "x"
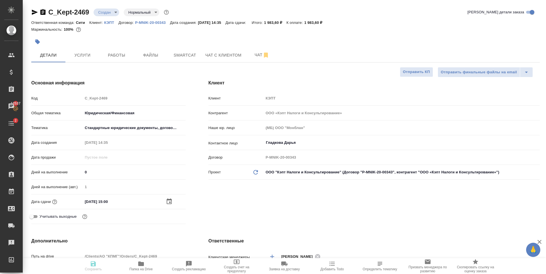
type textarea "x"
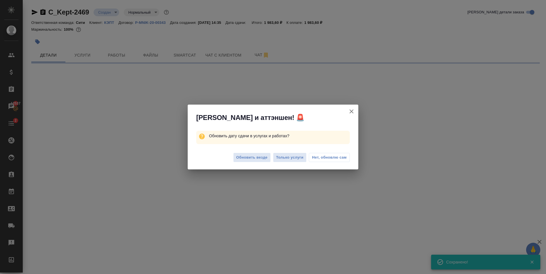
select select "RU"
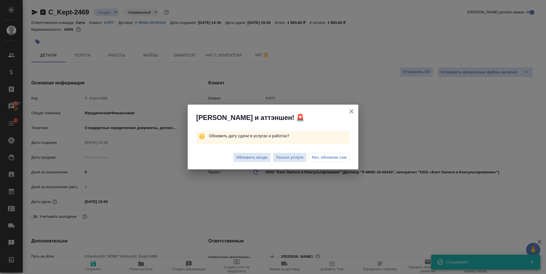
type textarea "x"
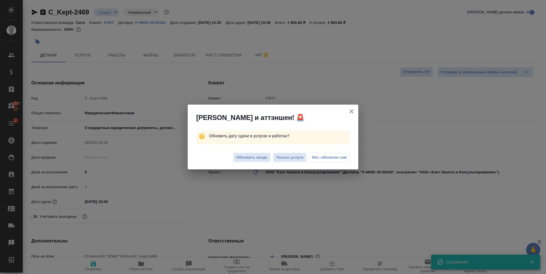
type textarea "x"
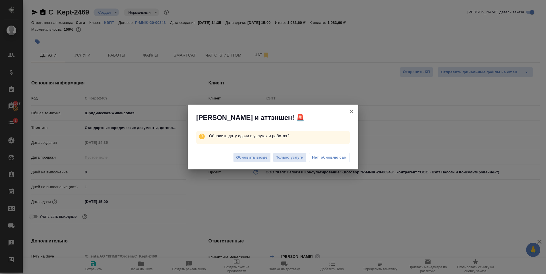
type textarea "x"
click at [245, 158] on span "Обновить везде" at bounding box center [251, 157] width 31 height 7
type textarea "x"
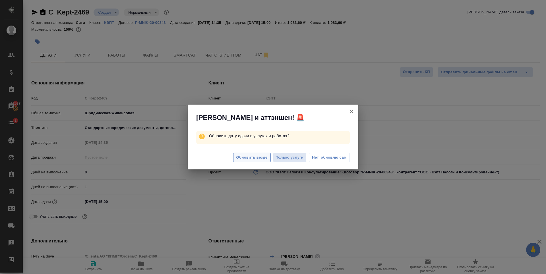
type textarea "x"
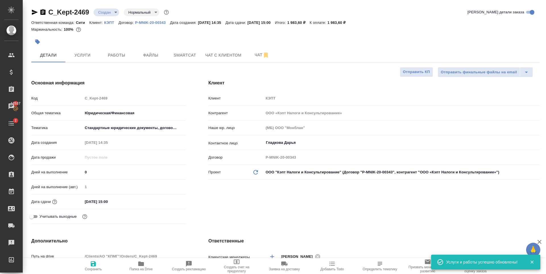
click at [115, 202] on input "[DATE] 15:00" at bounding box center [108, 201] width 50 height 8
click at [169, 201] on icon "button" at bounding box center [169, 201] width 7 height 7
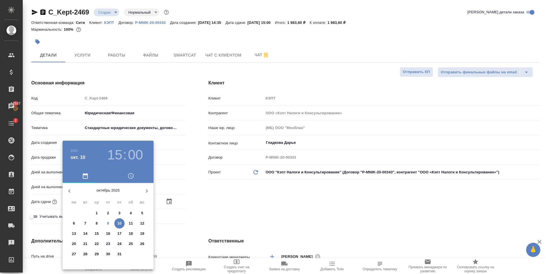
click at [114, 153] on h3 "15" at bounding box center [114, 155] width 15 height 16
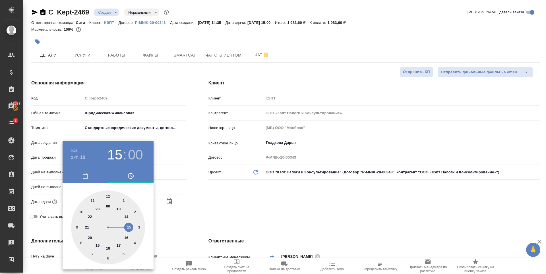
click at [119, 244] on div at bounding box center [108, 227] width 74 height 74
type input "10.10.2025 17:00"
type textarea "x"
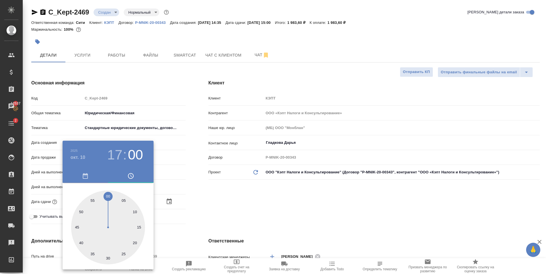
click at [325, 210] on div at bounding box center [273, 137] width 546 height 274
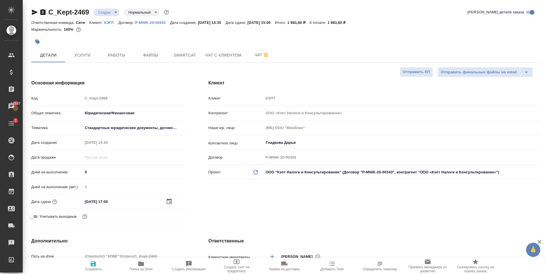
click at [90, 269] on span "Сохранить" at bounding box center [93, 269] width 17 height 4
type textarea "x"
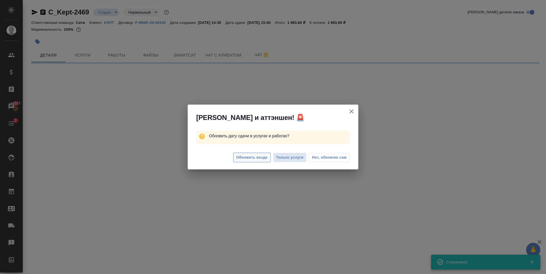
click at [246, 156] on span "Обновить везде" at bounding box center [251, 157] width 31 height 7
select select "RU"
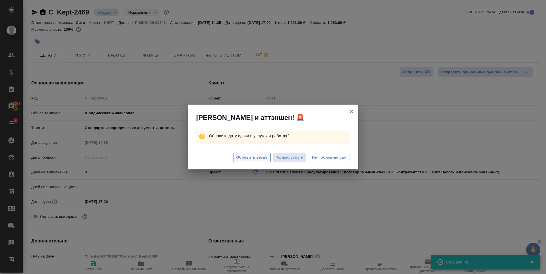
type textarea "x"
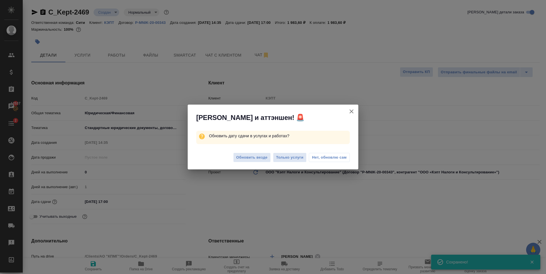
type textarea "x"
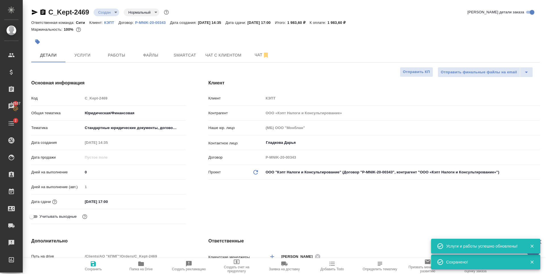
click at [107, 198] on input "10.10.2025 17:00" at bounding box center [108, 201] width 50 height 8
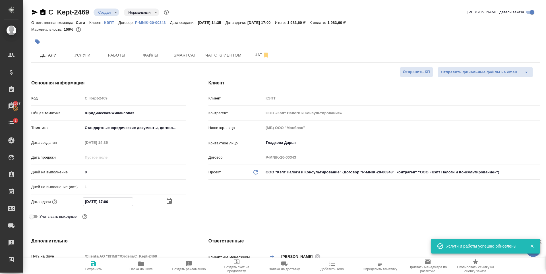
click at [166, 202] on icon "button" at bounding box center [169, 201] width 7 height 7
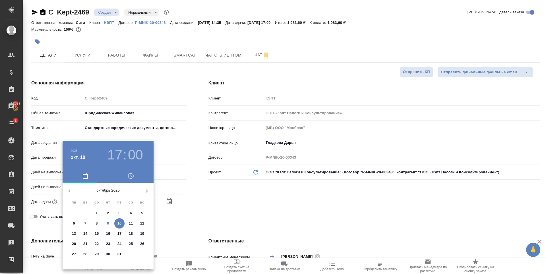
click at [116, 154] on h3 "17" at bounding box center [114, 155] width 15 height 16
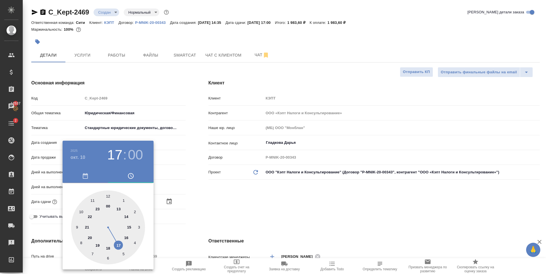
click at [129, 227] on div at bounding box center [108, 227] width 74 height 74
type input "10.10.2025 15:00"
type textarea "x"
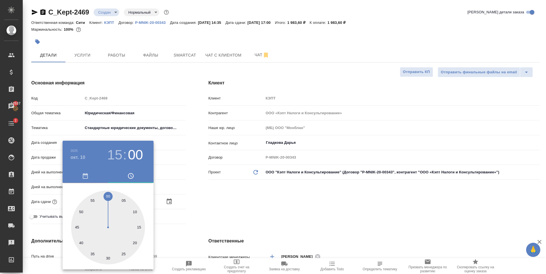
drag, startPoint x: 259, startPoint y: 204, endPoint x: 182, endPoint y: 220, distance: 79.0
click at [259, 204] on div at bounding box center [273, 137] width 546 height 274
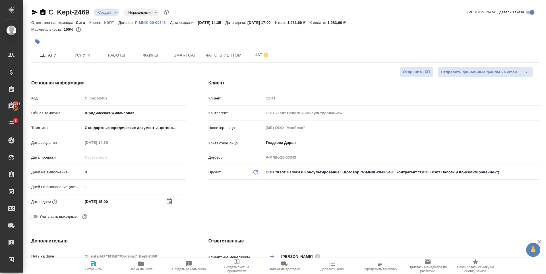
click at [93, 265] on icon "button" at bounding box center [93, 263] width 7 height 7
type textarea "x"
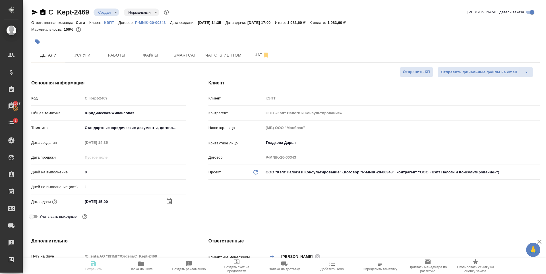
type textarea "x"
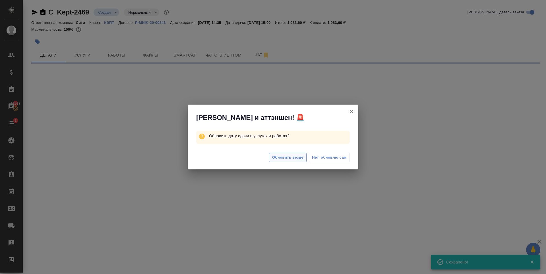
click at [280, 157] on span "Обновить везде" at bounding box center [287, 157] width 31 height 7
select select "RU"
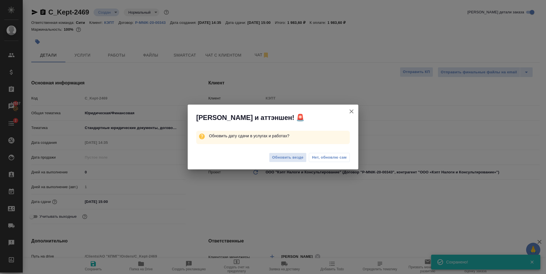
type textarea "x"
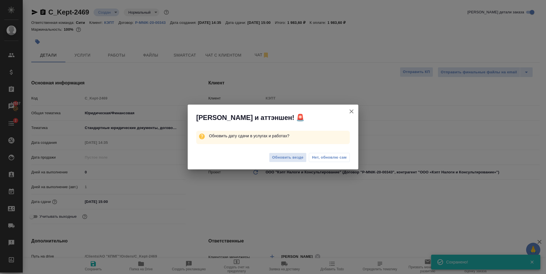
type textarea "x"
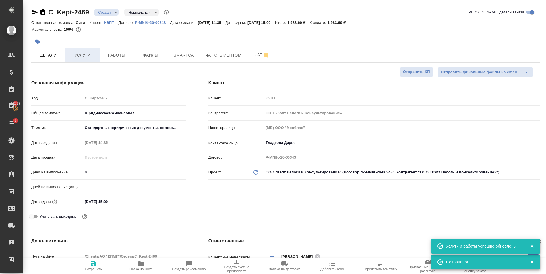
click at [85, 54] on span "Услуги" at bounding box center [82, 55] width 27 height 7
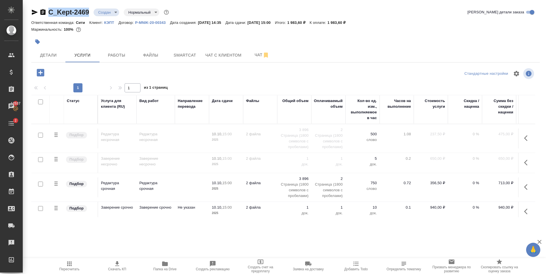
drag, startPoint x: 90, startPoint y: 14, endPoint x: 48, endPoint y: 12, distance: 41.5
click at [48, 12] on div "C_Kept-2469 Создан new Нормальный normal" at bounding box center [100, 12] width 139 height 9
copy link "C_Kept-2469"
click at [40, 183] on input "checkbox" at bounding box center [40, 184] width 5 height 5
checkbox input "true"
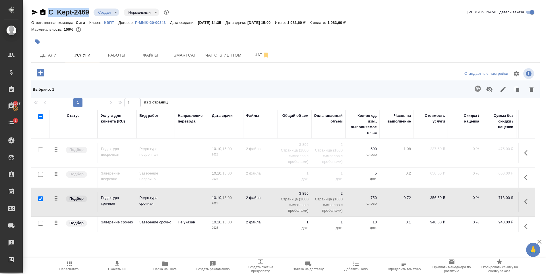
click at [41, 221] on input "checkbox" at bounding box center [40, 223] width 5 height 5
checkbox input "true"
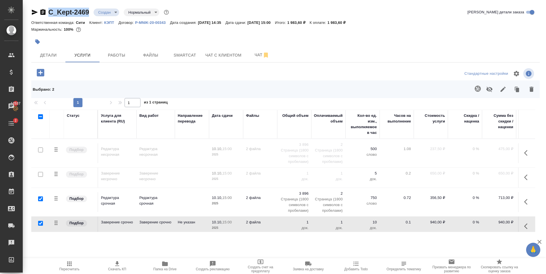
click at [529, 88] on icon "button" at bounding box center [531, 89] width 7 height 7
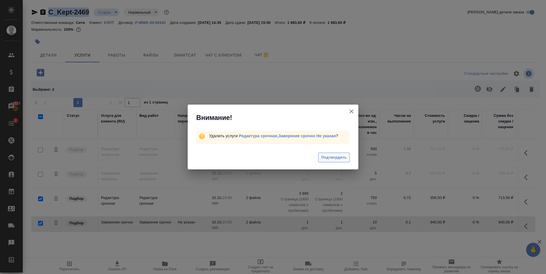
click at [340, 156] on span "Подтвердить" at bounding box center [333, 157] width 25 height 7
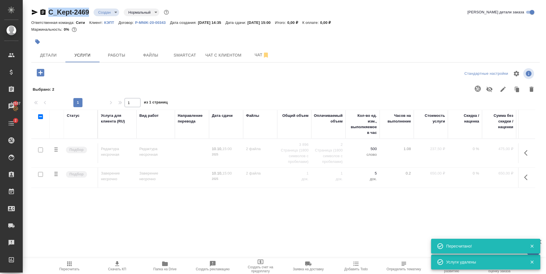
click at [40, 117] on input "checkbox" at bounding box center [40, 116] width 5 height 5
checkbox input "true"
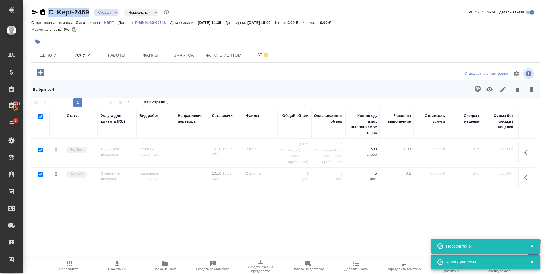
click at [490, 91] on icon "button" at bounding box center [489, 89] width 6 height 4
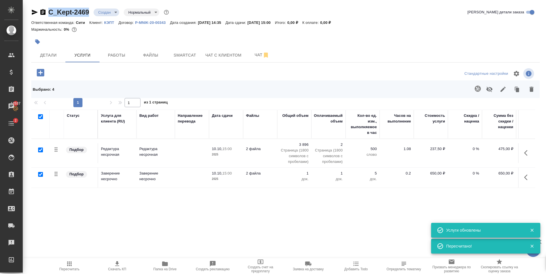
click at [73, 262] on span "Пересчитать" at bounding box center [69, 265] width 41 height 11
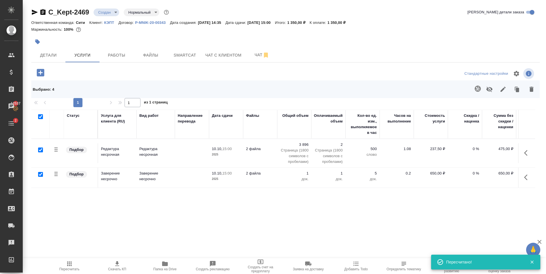
click at [224, 33] on div "Маржинальность: 100%" at bounding box center [285, 29] width 508 height 7
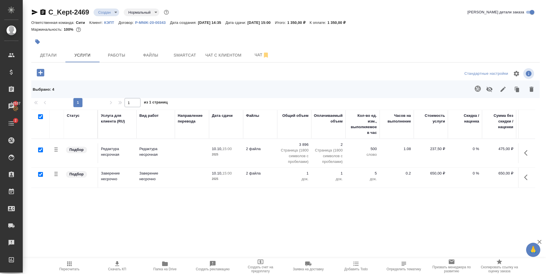
click at [192, 152] on td at bounding box center [192, 153] width 34 height 20
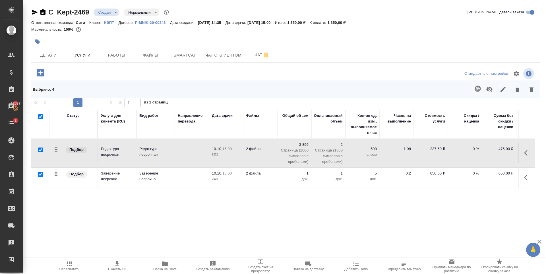
click at [192, 152] on td at bounding box center [192, 153] width 34 height 20
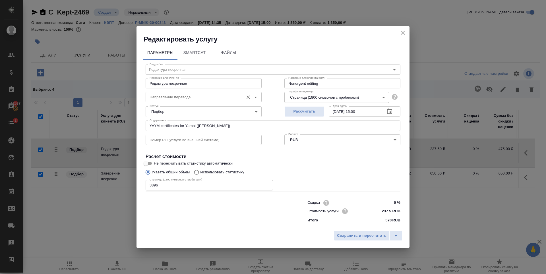
click at [188, 99] on input "Направление перевода" at bounding box center [193, 96] width 93 height 7
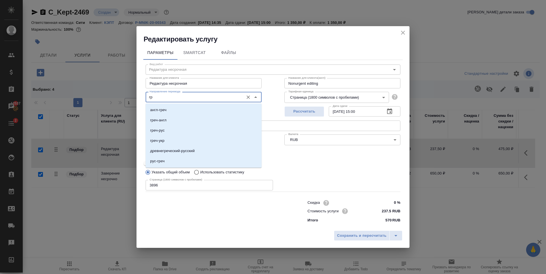
type input "г"
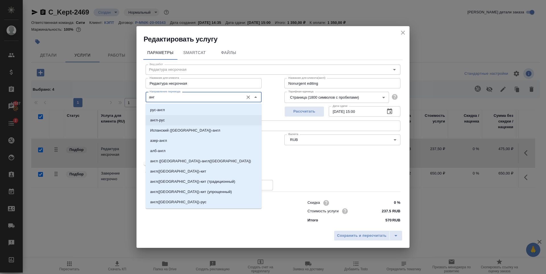
click at [170, 116] on li "англ-рус" at bounding box center [203, 120] width 116 height 10
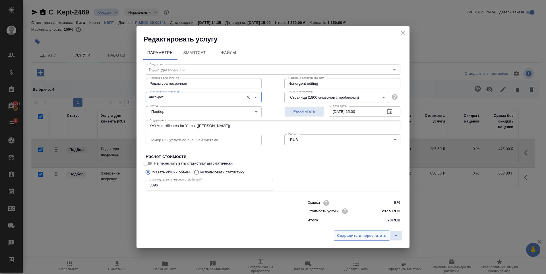
type input "англ-рус"
click at [353, 236] on span "Сохранить и пересчитать" at bounding box center [361, 235] width 49 height 7
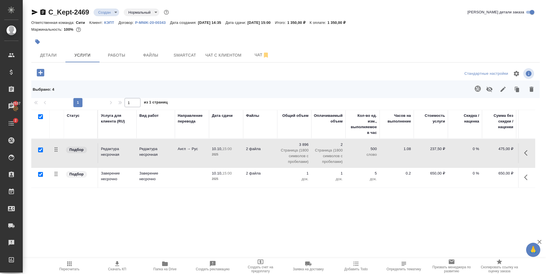
click at [76, 266] on span "Пересчитать" at bounding box center [69, 265] width 41 height 11
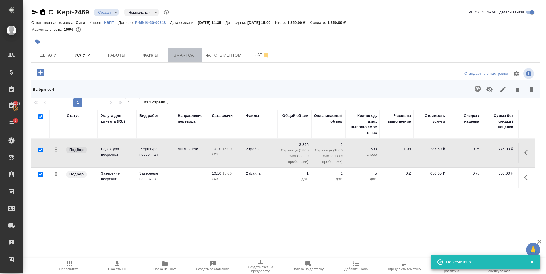
click at [194, 52] on span "Smartcat" at bounding box center [184, 55] width 27 height 7
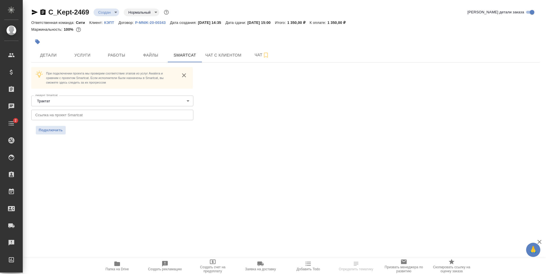
click at [251, 59] on button "Чат" at bounding box center [262, 55] width 34 height 14
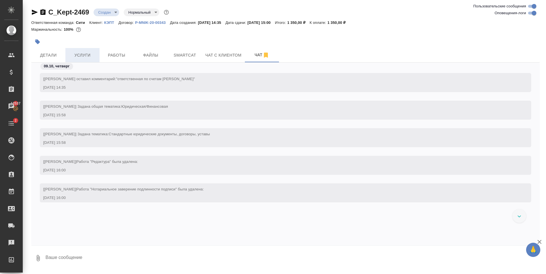
click at [90, 51] on button "Услуги" at bounding box center [82, 55] width 34 height 14
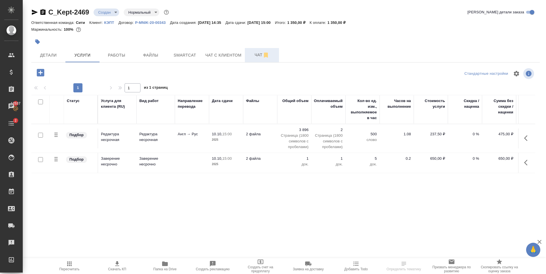
click at [255, 51] on button "Чат" at bounding box center [262, 55] width 34 height 14
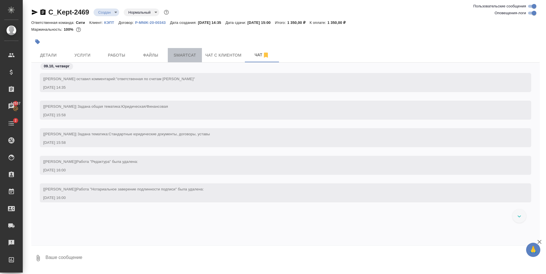
click at [193, 50] on button "Smartcat" at bounding box center [185, 55] width 34 height 14
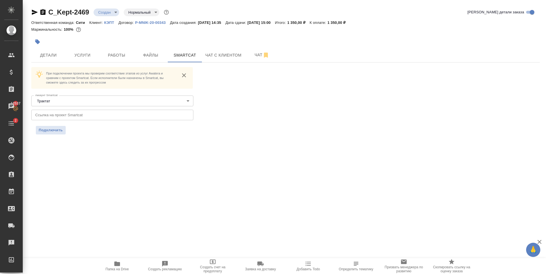
click at [115, 165] on div ".cls-1 fill:#fff; AWATERA [PERSON_NAME] Спецификации Заказы 12537 Чаты 2 Todo П…" at bounding box center [273, 137] width 546 height 274
click at [93, 114] on input "text" at bounding box center [112, 115] width 162 height 10
click at [50, 131] on span "Подключить" at bounding box center [51, 130] width 24 height 6
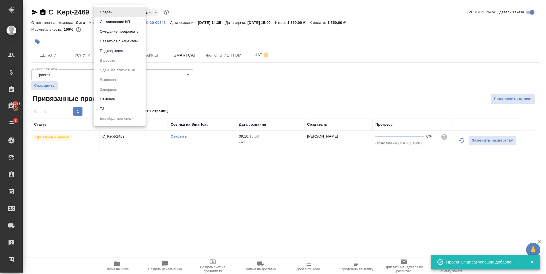
click at [108, 14] on body "🙏 .cls-1 fill:#fff; AWATERA [PERSON_NAME] Спецификации Заказы 12537 Чаты 2 Todo…" at bounding box center [273, 137] width 546 height 274
click at [116, 51] on button "Подтвержден" at bounding box center [111, 51] width 27 height 6
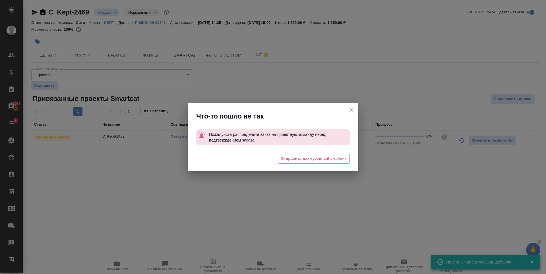
click at [350, 110] on icon "button" at bounding box center [351, 110] width 7 height 7
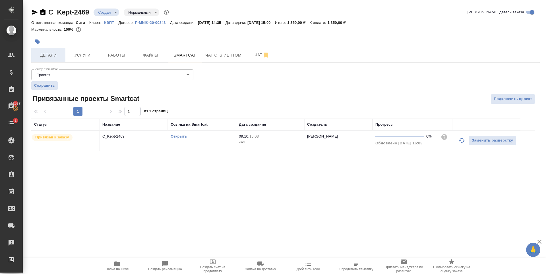
click at [56, 53] on span "Детали" at bounding box center [48, 55] width 27 height 7
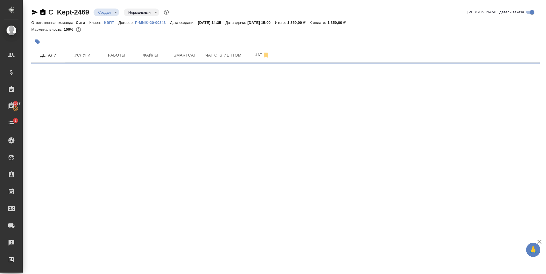
select select "RU"
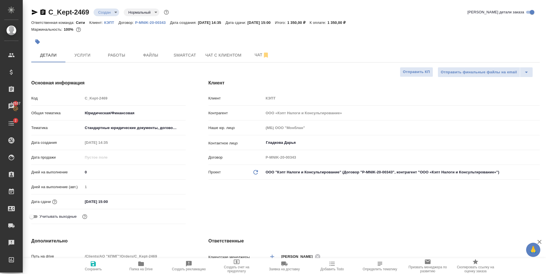
type textarea "x"
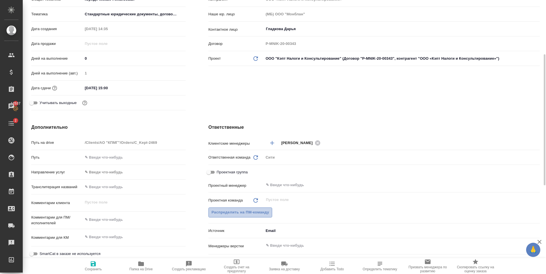
click at [255, 211] on span "Распределить на ПМ-команду" at bounding box center [240, 212] width 58 height 7
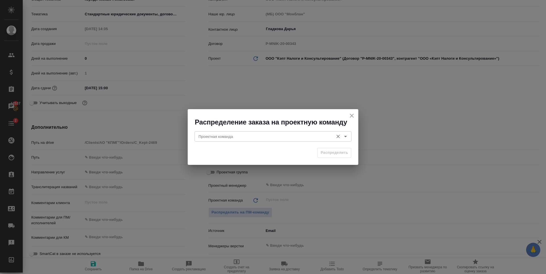
click at [256, 137] on input "Проектная команда" at bounding box center [263, 136] width 134 height 7
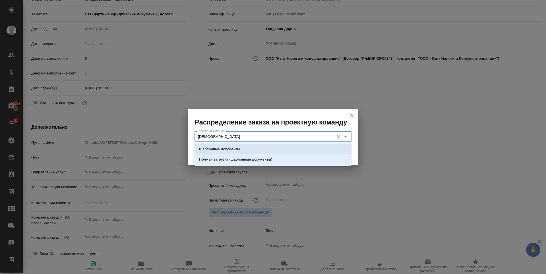
click at [257, 149] on li "Шаблонные документы" at bounding box center [272, 149] width 157 height 10
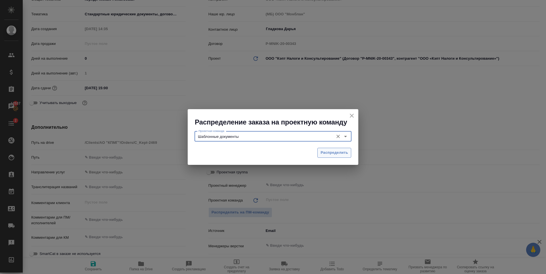
type input "Шаблонные документы"
click at [326, 154] on span "Распределить" at bounding box center [334, 152] width 28 height 7
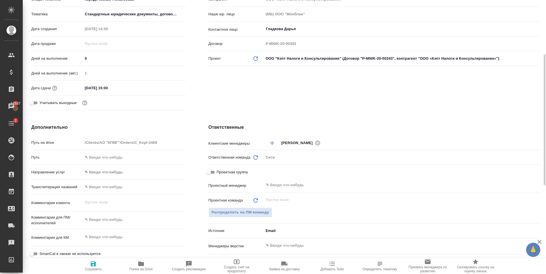
type textarea "x"
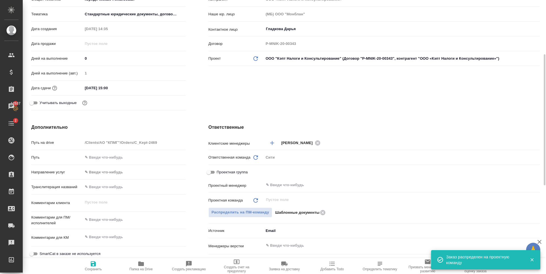
type textarea "x"
click at [97, 217] on textarea at bounding box center [134, 220] width 103 height 10
type textarea "р"
type textarea "x"
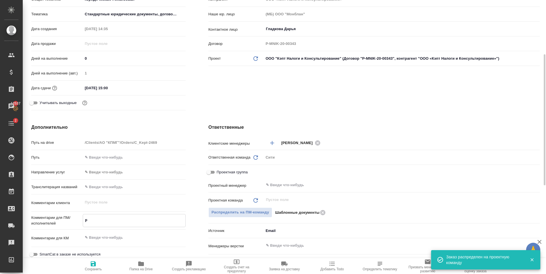
type textarea "x"
type textarea "ре"
type textarea "x"
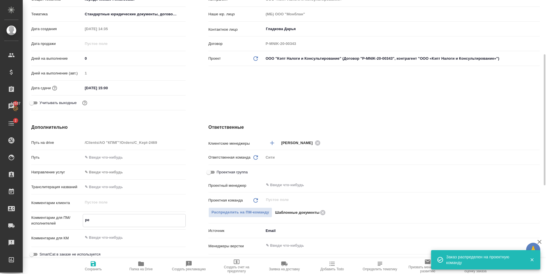
type textarea "ред"
type textarea "x"
type textarea "реда"
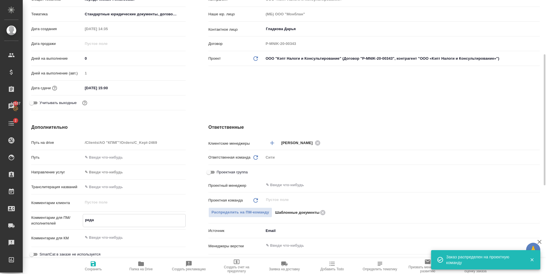
type textarea "x"
type textarea "редак"
type textarea "x"
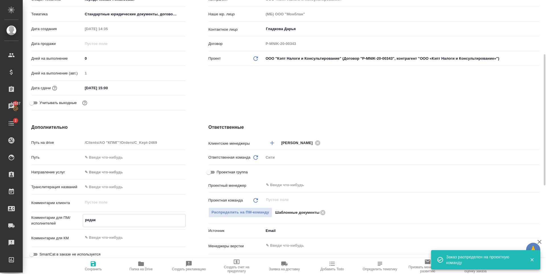
type textarea "x"
type textarea "редакт"
type textarea "x"
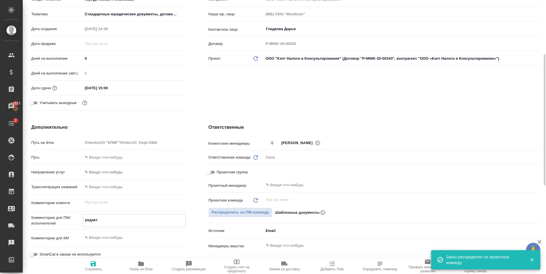
type textarea "x"
type textarea "редакту"
type textarea "x"
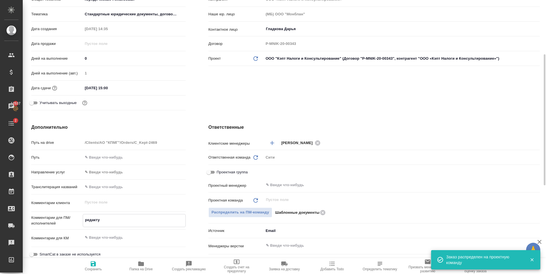
type textarea "x"
type textarea "редактур"
type textarea "x"
type textarea "редактура"
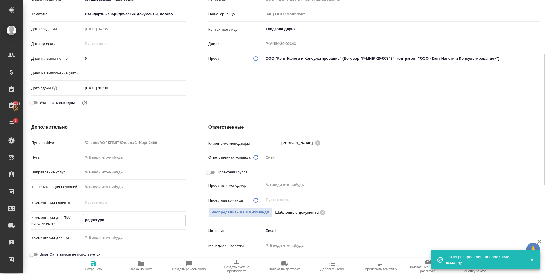
type textarea "x"
type textarea "редактура"
type textarea "x"
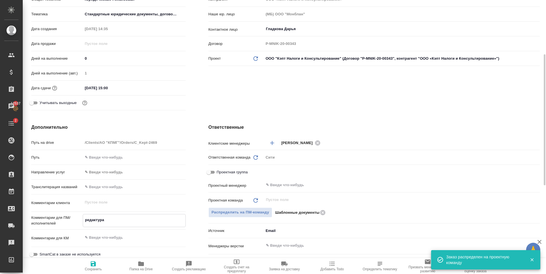
click at [94, 267] on span "Сохранить" at bounding box center [93, 269] width 17 height 4
type textarea "x"
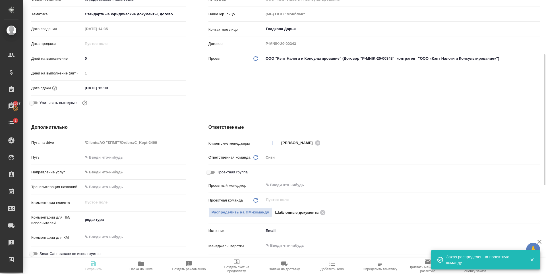
type textarea "x"
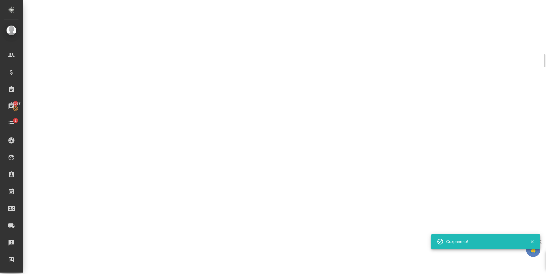
select select "RU"
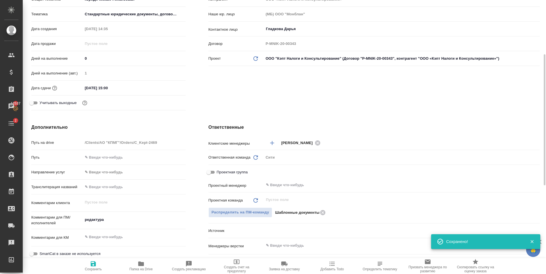
type textarea "x"
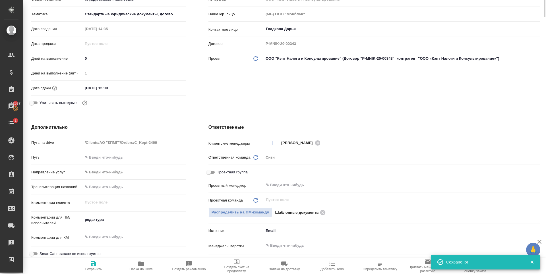
scroll to position [0, 0]
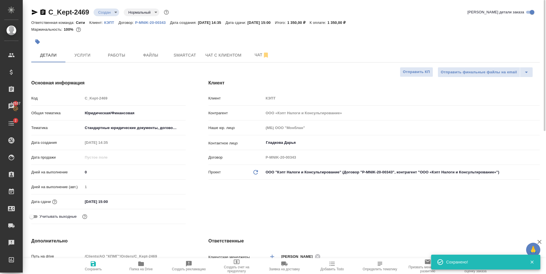
click at [109, 13] on body "🙏 .cls-1 fill:#fff; AWATERA Zaytseva Svetlana Клиенты Спецификации Заказы 12537…" at bounding box center [273, 137] width 546 height 274
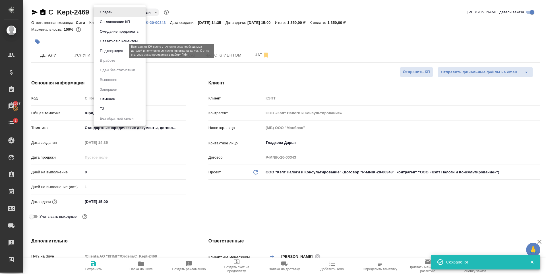
click at [120, 49] on button "Подтвержден" at bounding box center [111, 51] width 27 height 6
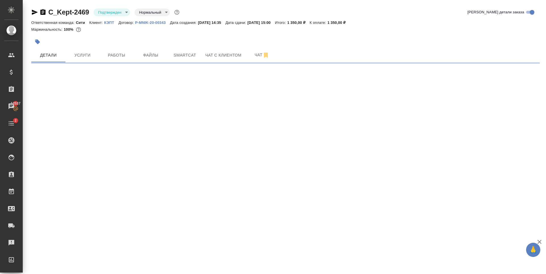
select select "RU"
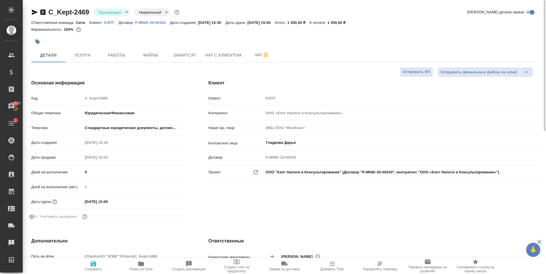
type textarea "x"
click at [106, 55] on span "Работы" at bounding box center [116, 55] width 27 height 7
select select "RU"
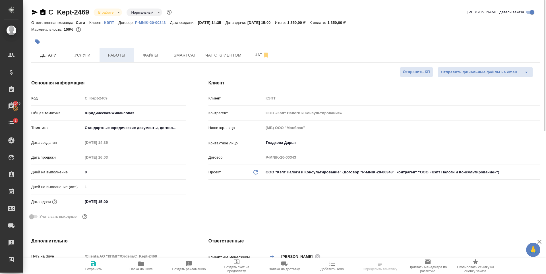
click at [105, 54] on span "Работы" at bounding box center [116, 55] width 27 height 7
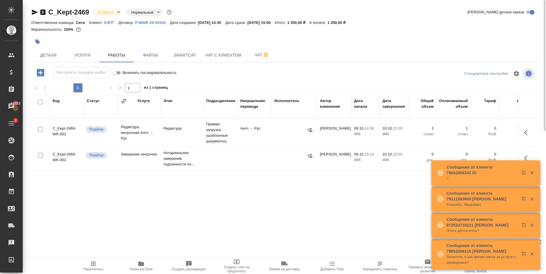
click at [158, 199] on div "Код Статус Услуга Этап Подразделение Направление перевода Исполнитель Автор изм…" at bounding box center [283, 159] width 504 height 128
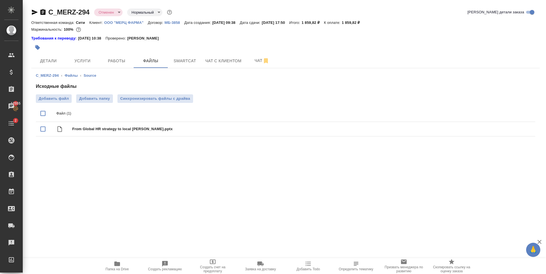
click at [136, 186] on div ".cls-1 fill:#fff; AWATERA [PERSON_NAME] Спецификации Заказы 12555 Чаты 2 Todo П…" at bounding box center [273, 137] width 546 height 274
drag, startPoint x: 113, startPoint y: 187, endPoint x: 71, endPoint y: 102, distance: 95.3
click at [113, 187] on div ".cls-1 fill:#fff; AWATERA [PERSON_NAME] Спецификации Заказы 12555 Чаты 2 Todo П…" at bounding box center [273, 137] width 546 height 274
click at [53, 53] on div at bounding box center [200, 47] width 339 height 13
click at [54, 59] on span "Детали" at bounding box center [48, 60] width 27 height 7
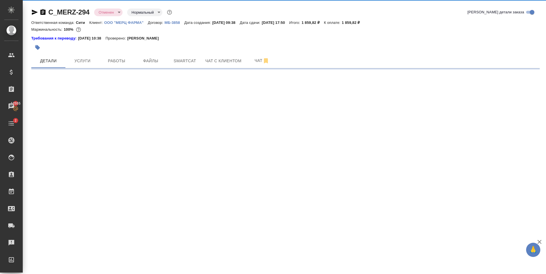
select select "RU"
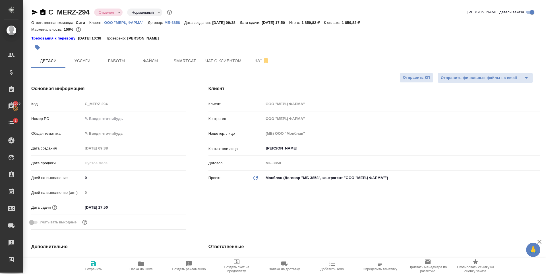
type textarea "x"
click at [110, 119] on input "text" at bounding box center [134, 119] width 103 height 8
drag, startPoint x: 105, startPoint y: 118, endPoint x: 112, endPoint y: 117, distance: 6.8
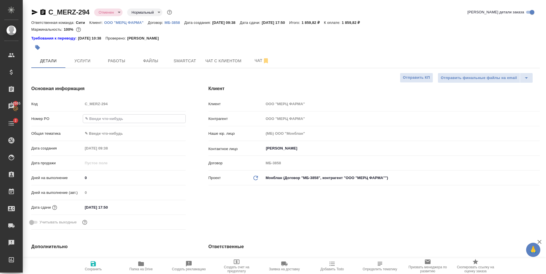
click at [105, 118] on input "text" at bounding box center [134, 119] width 102 height 8
paste input "2400171772"
type input "2400171772"
type textarea "x"
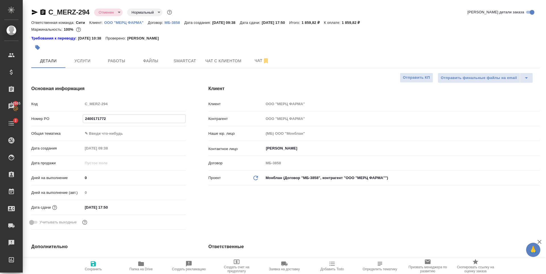
type textarea "x"
type input "2400171772"
click at [91, 259] on button "Сохранить" at bounding box center [93, 266] width 48 height 16
type textarea "x"
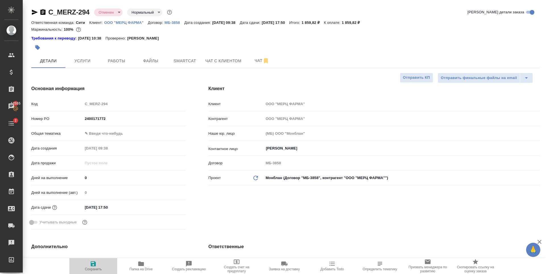
type textarea "x"
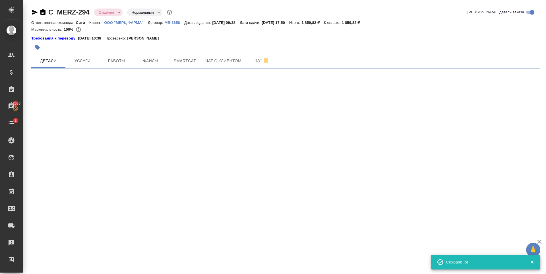
select select "RU"
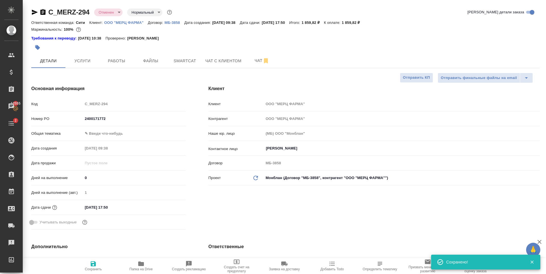
type textarea "x"
click at [115, 134] on body "🙏 .cls-1 fill:#fff; AWATERA Zaytseva Svetlana Клиенты Спецификации Заказы 12555…" at bounding box center [273, 137] width 546 height 274
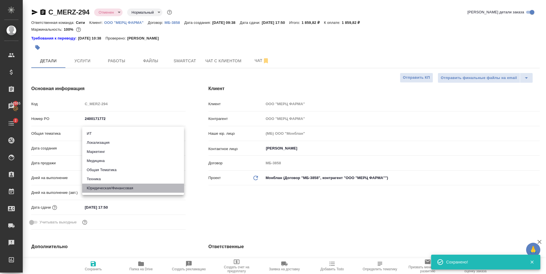
click at [110, 186] on li "Юридическая/Финансовая" at bounding box center [133, 188] width 102 height 9
type input "yr-fn"
type textarea "x"
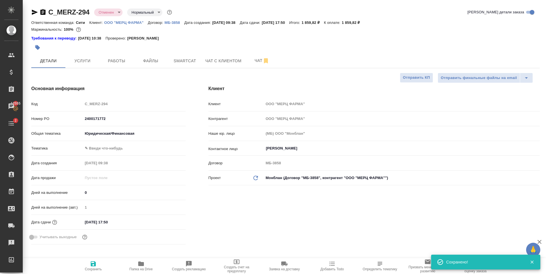
click at [103, 149] on body "🙏 .cls-1 fill:#fff; AWATERA Zaytseva Svetlana Клиенты Спецификации Заказы 12555…" at bounding box center [273, 137] width 546 height 274
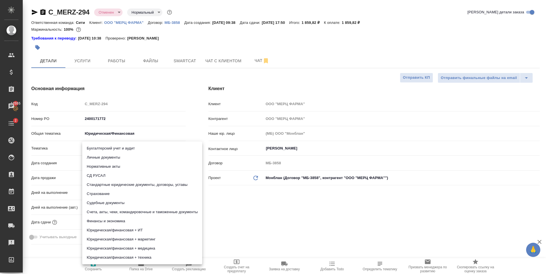
click at [151, 238] on li "Юридическая/финансовая + маркетинг" at bounding box center [142, 239] width 120 height 9
type textarea "x"
type input "5f647205b73bc97568ca66c4"
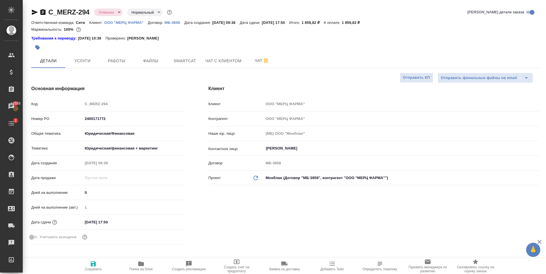
click at [90, 262] on icon "button" at bounding box center [93, 263] width 7 height 7
type textarea "x"
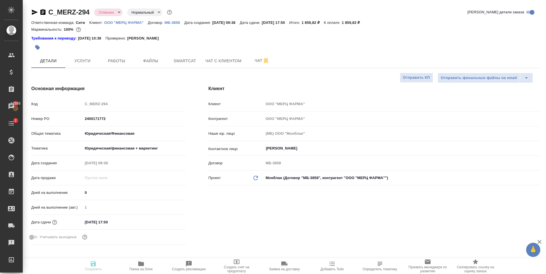
type textarea "x"
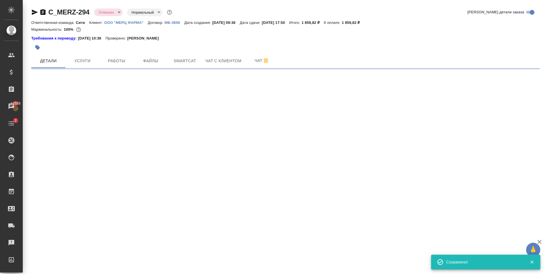
select select "RU"
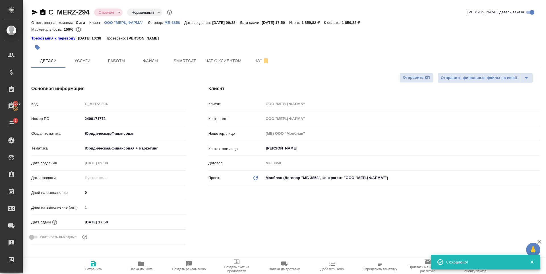
type textarea "x"
click at [113, 217] on div "Дней на выполнение (авт.) 1" at bounding box center [108, 209] width 154 height 15
click at [121, 221] on input "10.10.2025 17:50" at bounding box center [108, 222] width 50 height 8
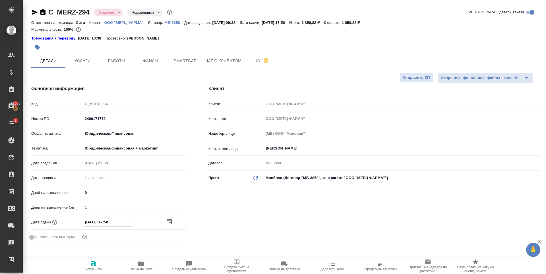
click at [168, 220] on icon "button" at bounding box center [169, 222] width 5 height 6
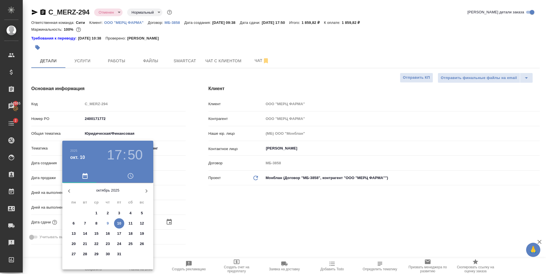
type textarea "x"
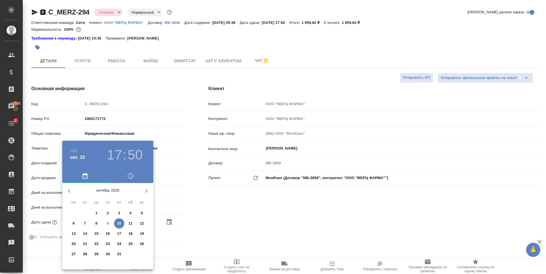
type textarea "x"
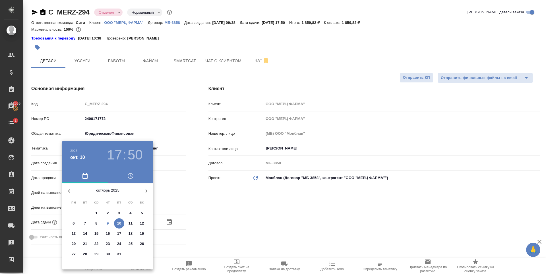
type textarea "x"
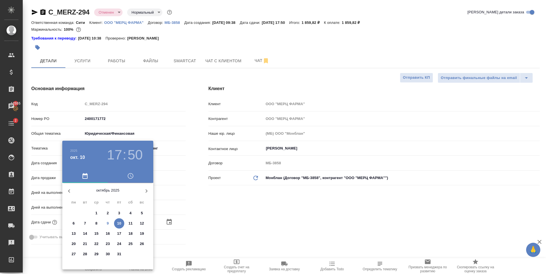
type textarea "x"
click at [117, 222] on p "10" at bounding box center [119, 224] width 4 height 6
type textarea "x"
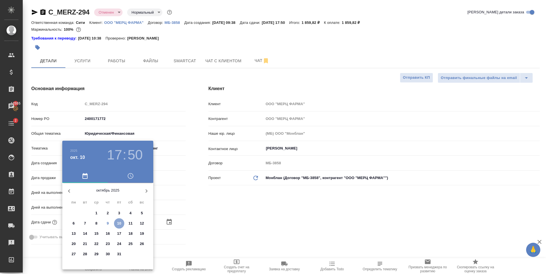
type textarea "x"
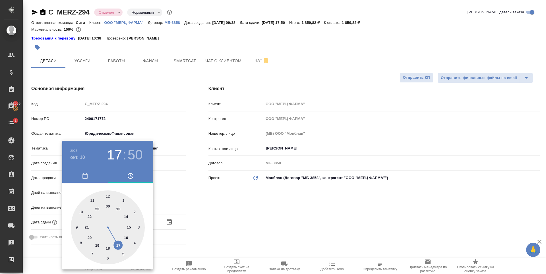
click at [117, 245] on div at bounding box center [108, 227] width 74 height 74
type textarea "x"
click at [242, 219] on div at bounding box center [273, 137] width 546 height 274
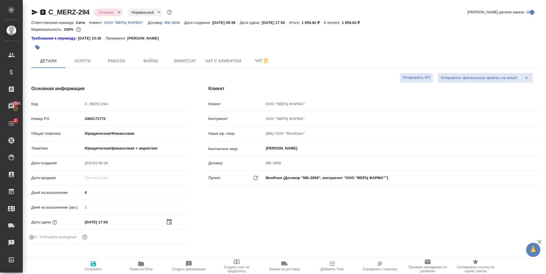
click at [91, 261] on icon "button" at bounding box center [93, 263] width 7 height 7
type textarea "x"
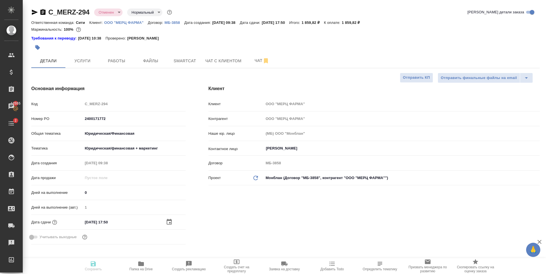
type textarea "x"
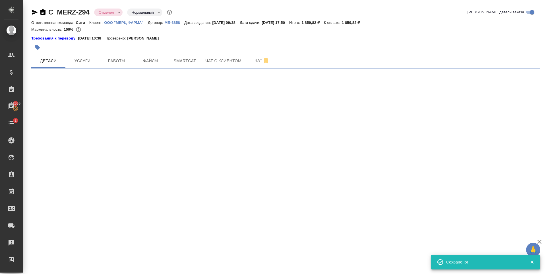
select select "RU"
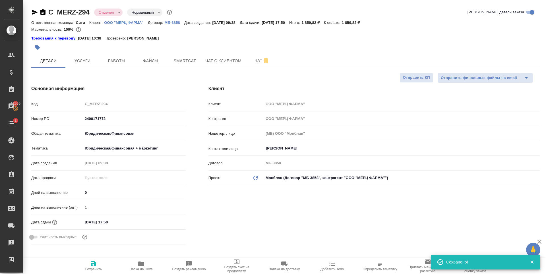
type textarea "x"
click at [109, 15] on body "🙏 .cls-1 fill:#fff; AWATERA Zaytseva Svetlana Клиенты Спецификации Заказы 12555…" at bounding box center [273, 137] width 546 height 274
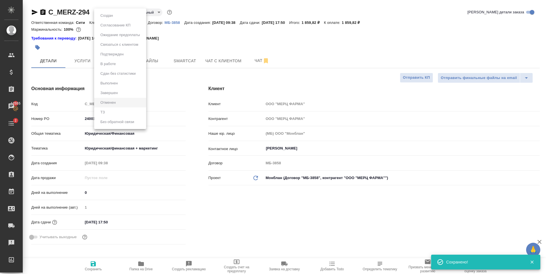
click at [122, 91] on ul "Создан Согласование КП Ожидание предоплаты Связаться с клиентом Подтвержден В р…" at bounding box center [120, 69] width 52 height 120
click at [286, 86] on div at bounding box center [273, 137] width 546 height 274
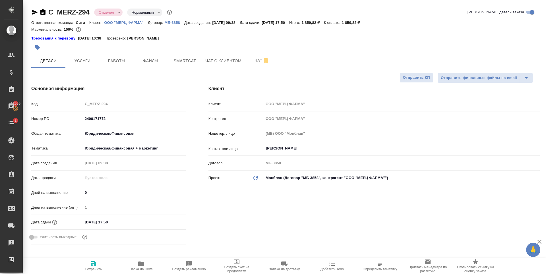
click at [103, 13] on body "🙏 .cls-1 fill:#fff; AWATERA Zaytseva Svetlana Клиенты Спецификации Заказы 12555…" at bounding box center [273, 137] width 546 height 274
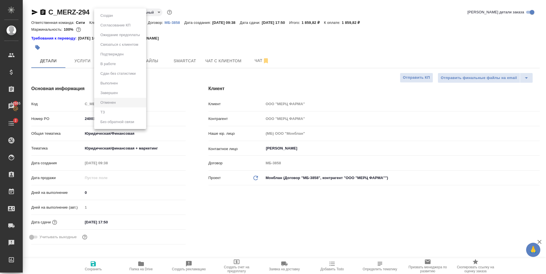
click at [110, 97] on ul "Создан Согласование КП Ожидание предоплаты Связаться с клиентом Подтвержден В р…" at bounding box center [120, 69] width 52 height 120
click at [111, 87] on ul "Создан Согласование КП Ожидание предоплаты Связаться с клиентом Подтвержден В р…" at bounding box center [120, 69] width 52 height 120
click at [257, 82] on div at bounding box center [273, 137] width 546 height 274
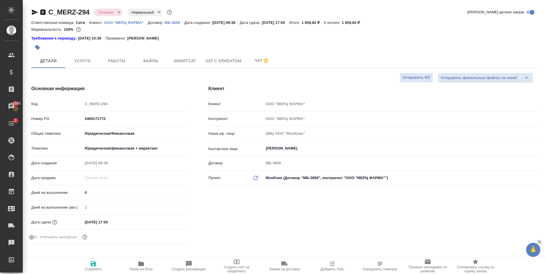
type textarea "x"
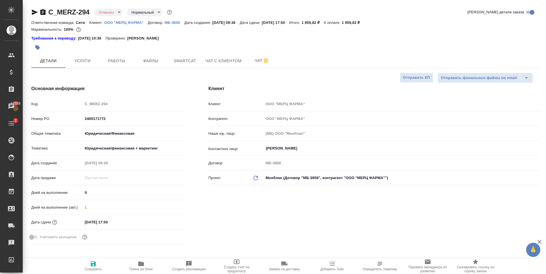
type textarea "x"
click at [41, 12] on icon "button" at bounding box center [42, 12] width 5 height 6
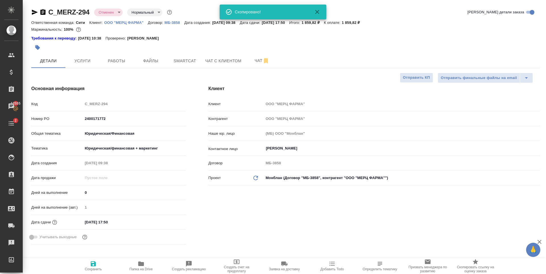
type textarea "x"
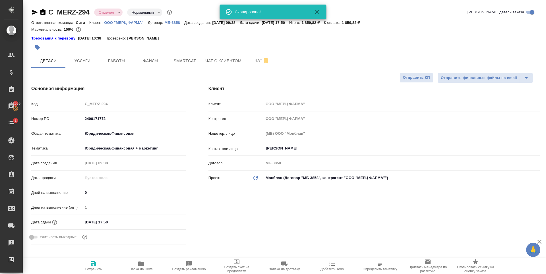
type textarea "x"
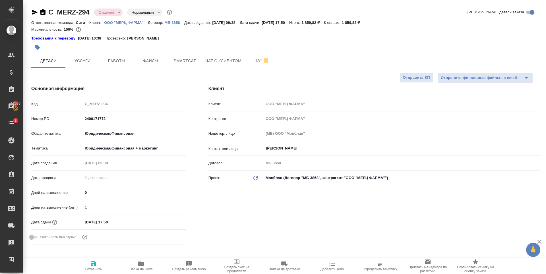
click at [114, 223] on input "10.10.2025 17:50" at bounding box center [108, 222] width 50 height 8
click at [168, 221] on icon "button" at bounding box center [169, 221] width 7 height 7
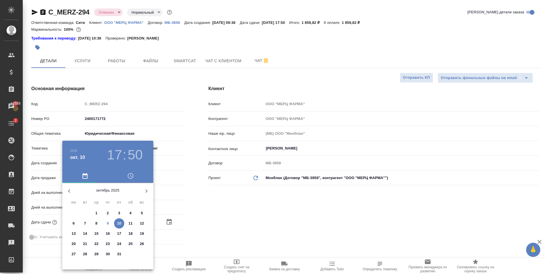
click at [73, 234] on p "13" at bounding box center [74, 234] width 4 height 6
type input "13.10.2025 17:50"
type textarea "x"
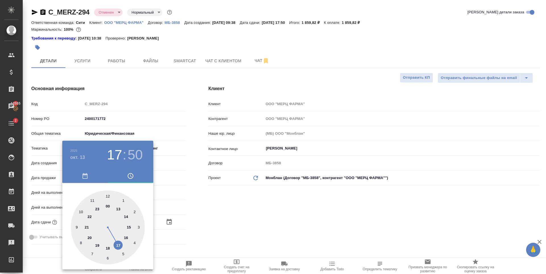
click at [77, 226] on div at bounding box center [108, 227] width 74 height 74
type input "13.10.2025 09:50"
type textarea "x"
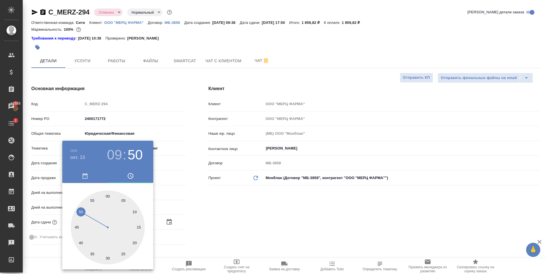
click at [106, 197] on div at bounding box center [108, 227] width 74 height 74
type input "13.10.2025 09:00"
type textarea "x"
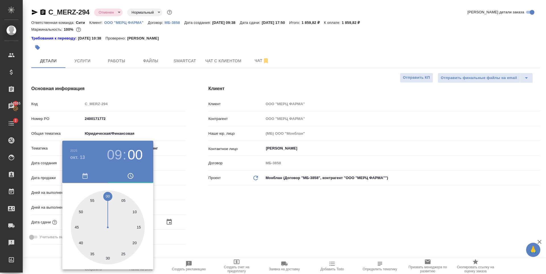
click at [288, 216] on div at bounding box center [273, 137] width 546 height 274
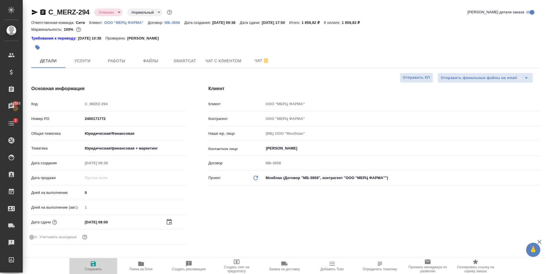
click at [93, 263] on icon "button" at bounding box center [93, 263] width 5 height 5
type textarea "x"
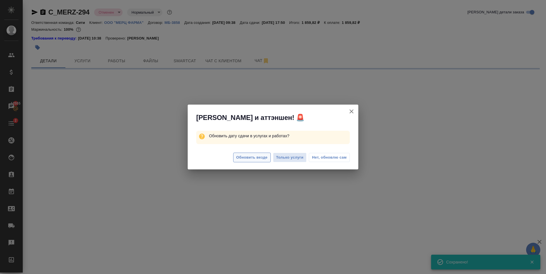
select select "RU"
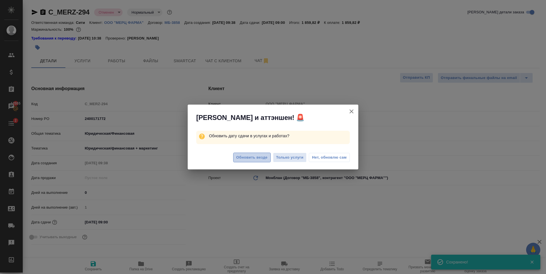
type textarea "x"
click at [248, 155] on span "Обновить везде" at bounding box center [251, 157] width 31 height 7
type textarea "x"
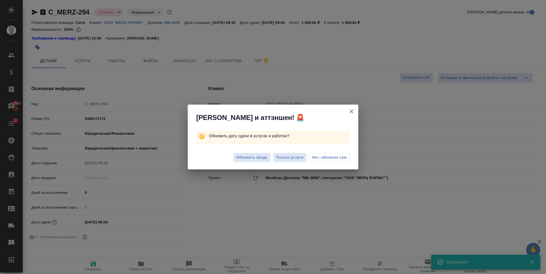
type textarea "x"
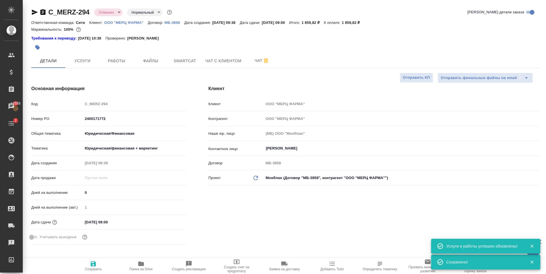
type textarea "x"
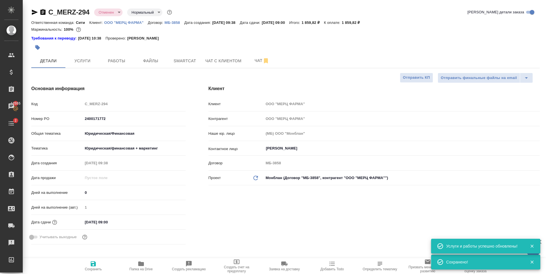
type textarea "x"
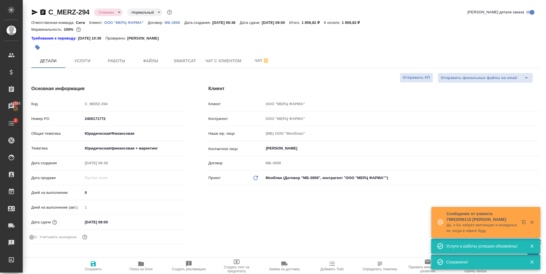
type textarea "x"
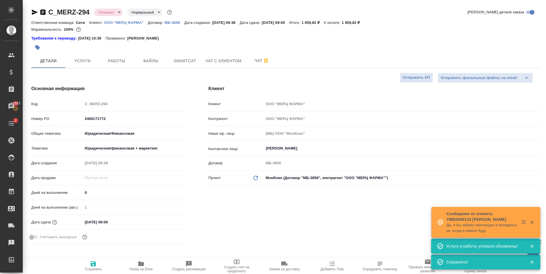
type textarea "x"
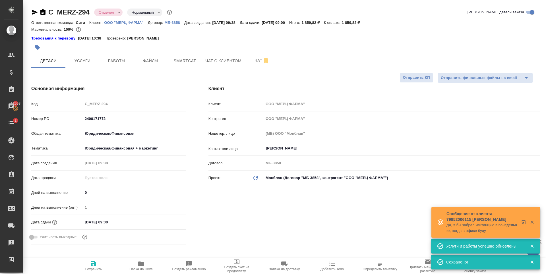
type textarea "x"
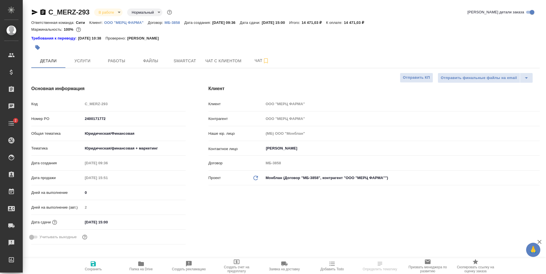
select select "RU"
click at [349, 41] on div at bounding box center [200, 47] width 339 height 13
click at [95, 60] on span "Услуги" at bounding box center [82, 60] width 27 height 7
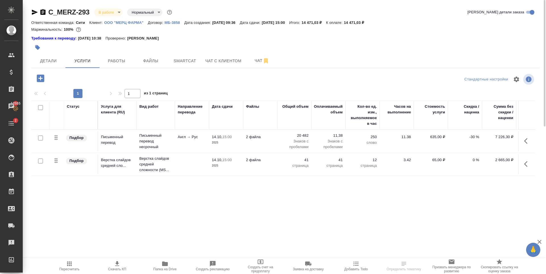
click at [32, 14] on icon "button" at bounding box center [34, 12] width 7 height 7
click at [128, 57] on span "Работы" at bounding box center [116, 60] width 27 height 7
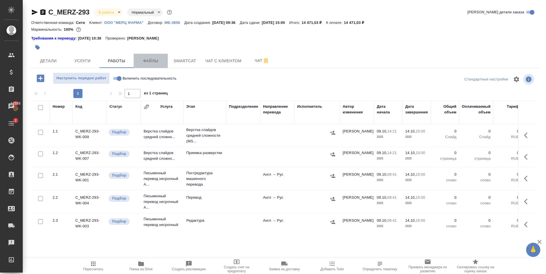
click at [159, 59] on span "Файлы" at bounding box center [150, 60] width 27 height 7
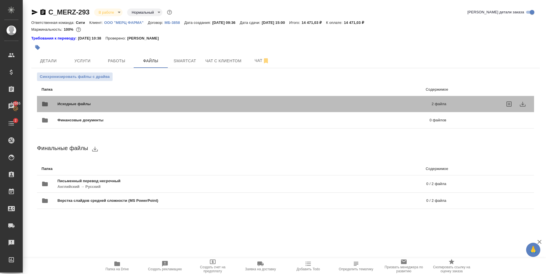
click at [168, 95] on div "Исходные файлы 2 файла" at bounding box center [244, 103] width 416 height 25
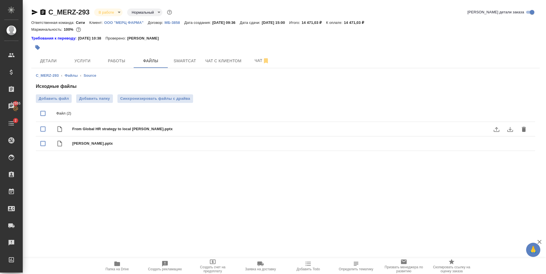
click at [41, 128] on input "checkbox" at bounding box center [43, 129] width 12 height 12
checkbox input "true"
click at [523, 129] on icon "delete" at bounding box center [523, 129] width 4 height 5
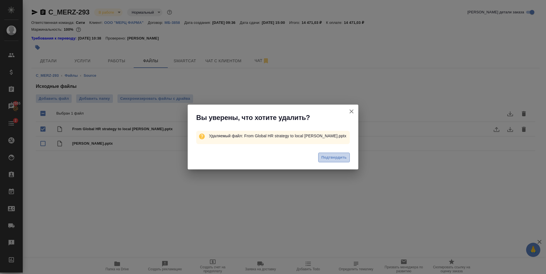
click at [329, 161] on span "Подтвердить" at bounding box center [333, 157] width 25 height 7
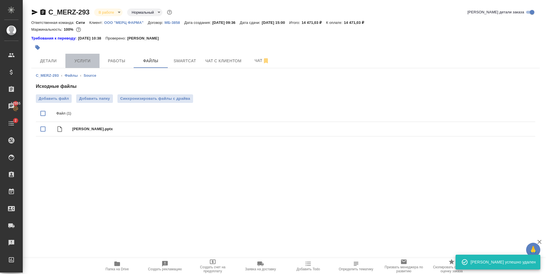
click at [86, 59] on span "Услуги" at bounding box center [82, 60] width 27 height 7
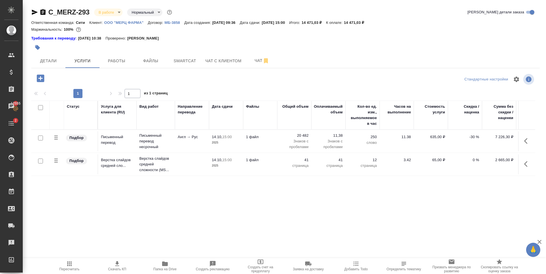
click at [304, 137] on p "20 482" at bounding box center [294, 136] width 28 height 6
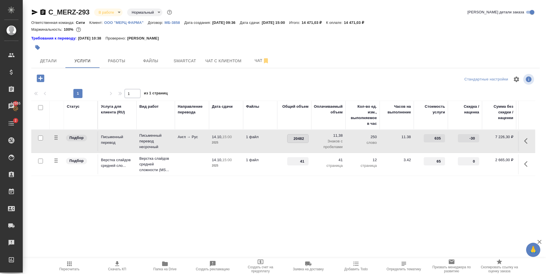
click at [297, 140] on input "20482" at bounding box center [297, 138] width 21 height 8
type input "18482"
click at [302, 159] on input "41" at bounding box center [297, 161] width 21 height 8
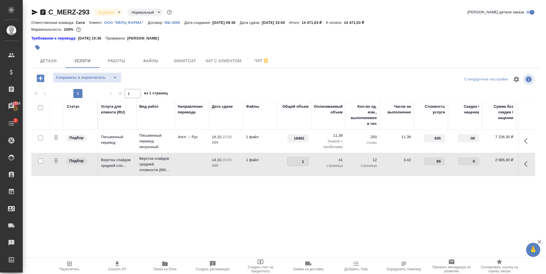
type input "31"
click at [243, 210] on div "Статус Услуга для клиента (RU) Вид работ Направление перевода Дата сдачи Файлы …" at bounding box center [283, 162] width 504 height 122
click at [99, 73] on button "Сохранить и пересчитать" at bounding box center [81, 77] width 56 height 10
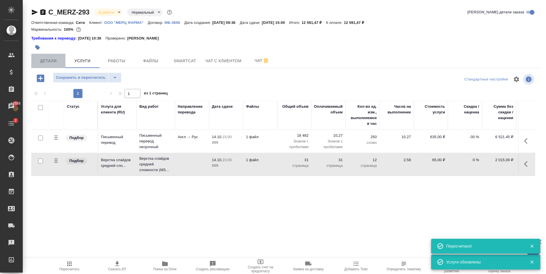
click at [56, 60] on span "Детали" at bounding box center [48, 60] width 27 height 7
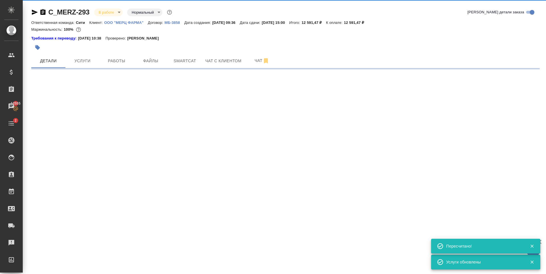
select select "RU"
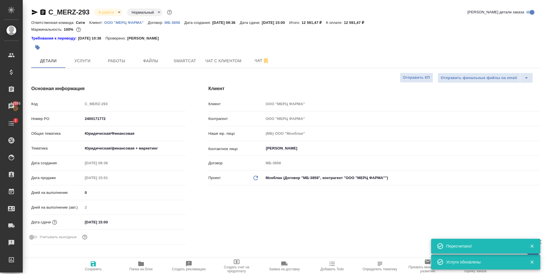
type textarea "x"
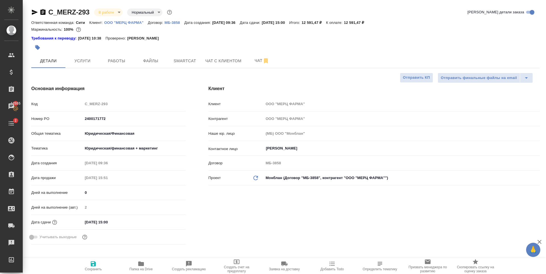
click at [116, 219] on input "14.10.2025 15:00" at bounding box center [108, 222] width 50 height 8
click at [105, 222] on input "14.10.2025 15:00" at bounding box center [108, 222] width 50 height 8
click at [171, 221] on icon "button" at bounding box center [169, 222] width 5 height 6
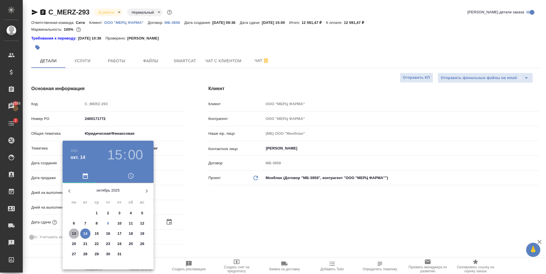
click at [71, 234] on span "13" at bounding box center [74, 234] width 10 height 6
type input "13.10.2025 15:00"
type textarea "x"
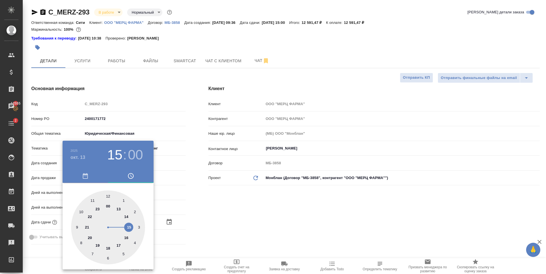
click at [77, 156] on h4 "окт. 13" at bounding box center [77, 157] width 15 height 7
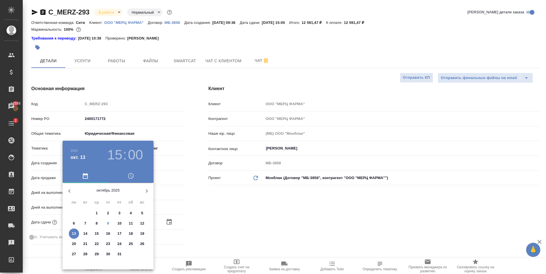
click at [85, 235] on p "14" at bounding box center [85, 234] width 4 height 6
type input "14.10.2025 15:00"
type textarea "x"
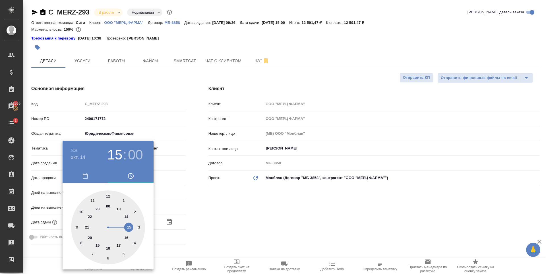
click at [77, 226] on div at bounding box center [108, 227] width 74 height 74
type input "14.10.2025 09:00"
type textarea "x"
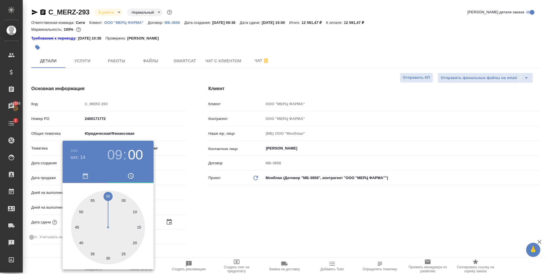
click at [211, 215] on div at bounding box center [273, 137] width 546 height 274
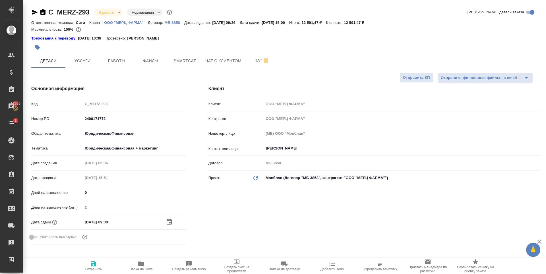
drag, startPoint x: 93, startPoint y: 265, endPoint x: 104, endPoint y: 245, distance: 22.9
click at [93, 265] on icon "button" at bounding box center [93, 263] width 7 height 7
type textarea "x"
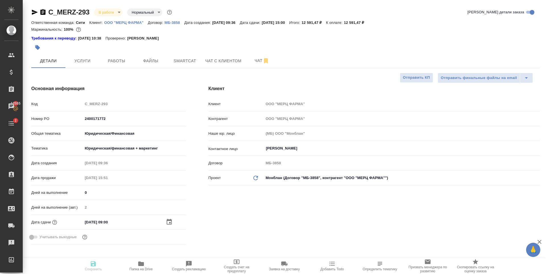
type textarea "x"
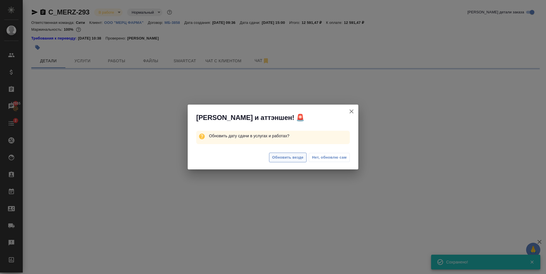
select select "RU"
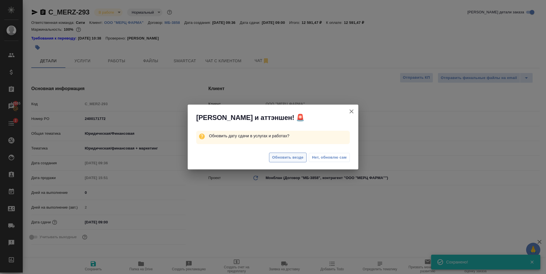
click at [295, 159] on span "Обновить везде" at bounding box center [287, 157] width 31 height 7
type textarea "x"
type input "Тарабановская Анастасия"
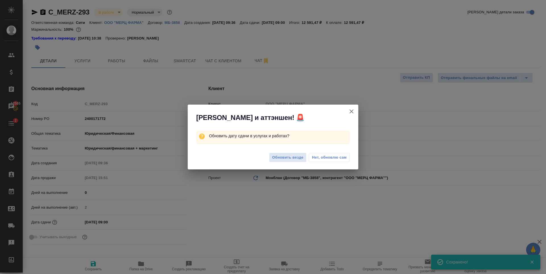
type input "Сеитов Павел"
type textarea "x"
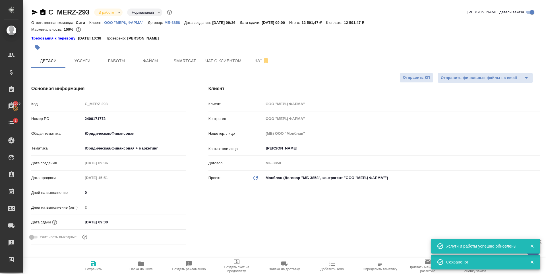
type textarea "x"
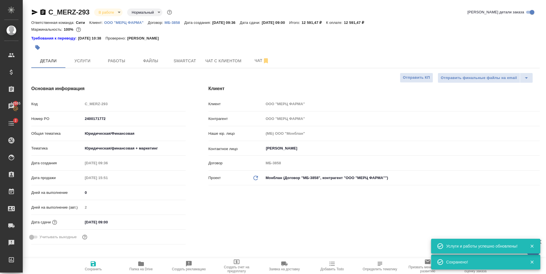
type textarea "x"
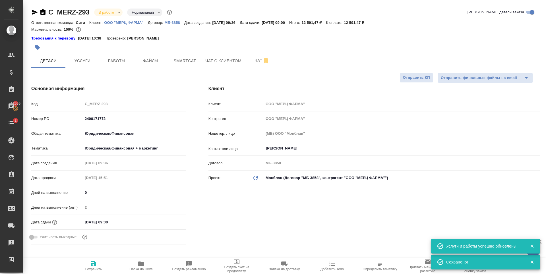
type textarea "x"
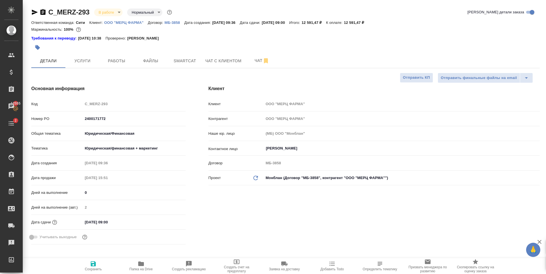
type textarea "x"
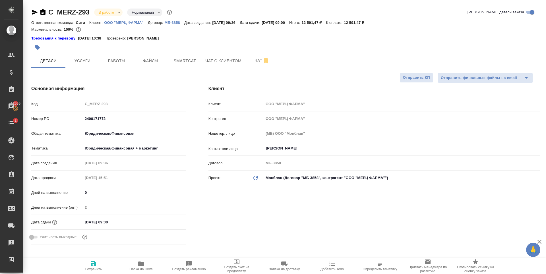
type textarea "x"
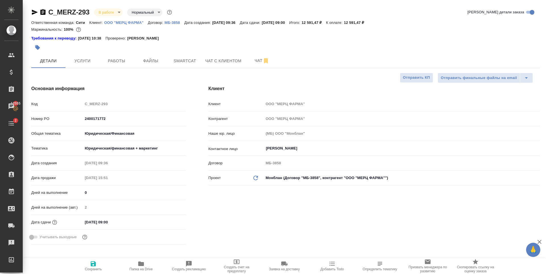
type textarea "x"
click at [226, 48] on div at bounding box center [200, 47] width 339 height 13
select select "RU"
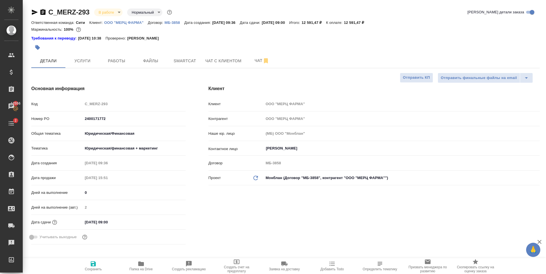
type textarea "x"
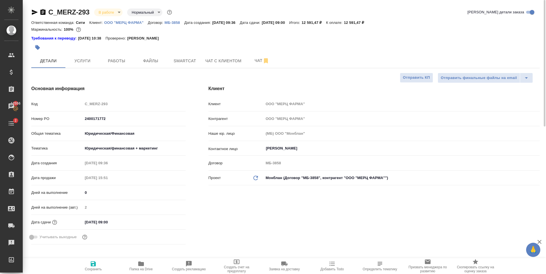
type textarea "x"
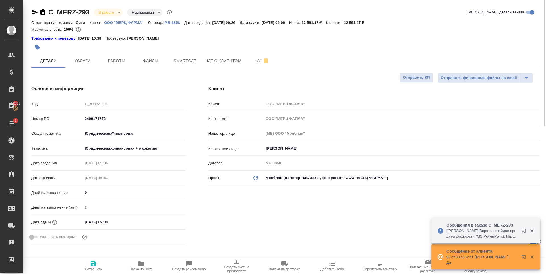
type textarea "x"
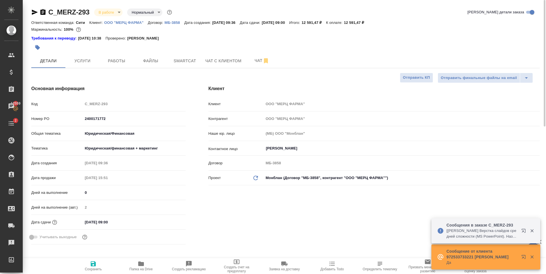
type textarea "x"
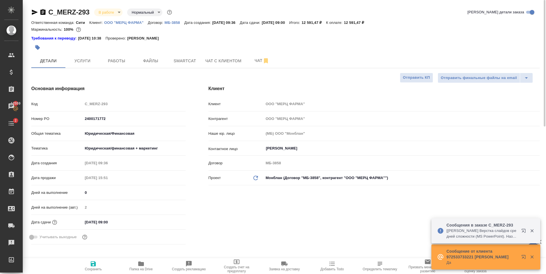
type textarea "x"
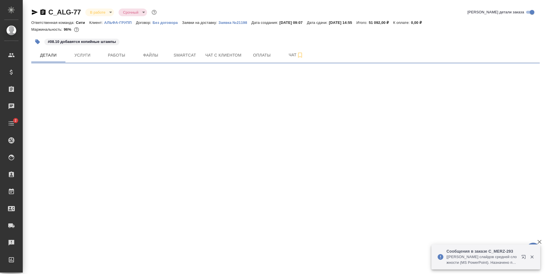
select select "RU"
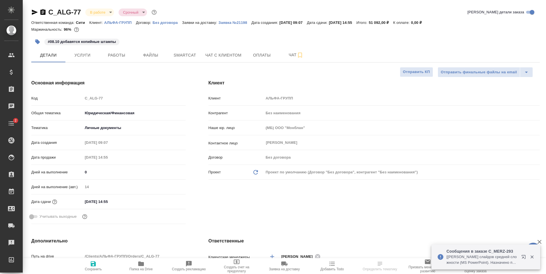
type textarea "x"
click at [31, 13] on icon "button" at bounding box center [34, 12] width 7 height 7
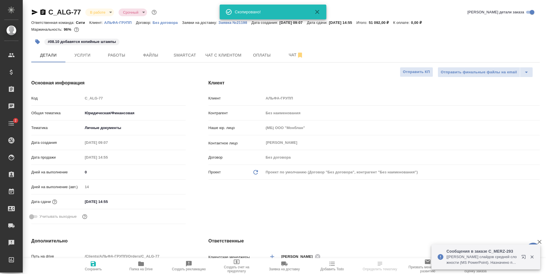
type textarea "x"
select select "RU"
type textarea "x"
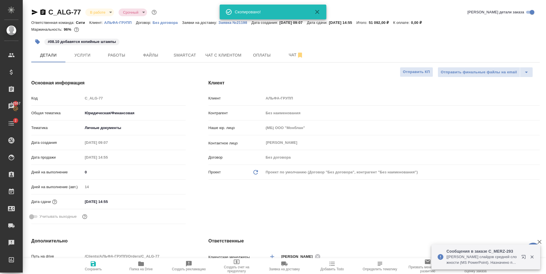
type textarea "x"
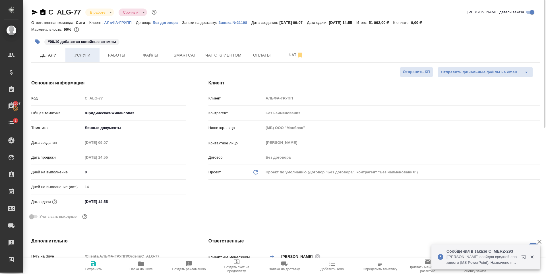
click at [90, 58] on span "Услуги" at bounding box center [82, 55] width 27 height 7
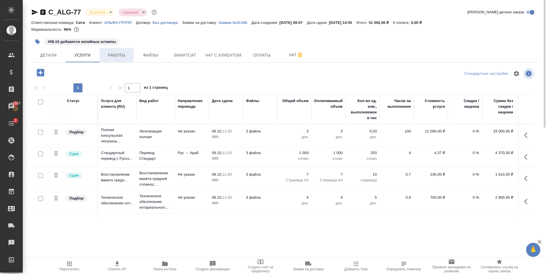
click at [125, 57] on span "Работы" at bounding box center [116, 55] width 27 height 7
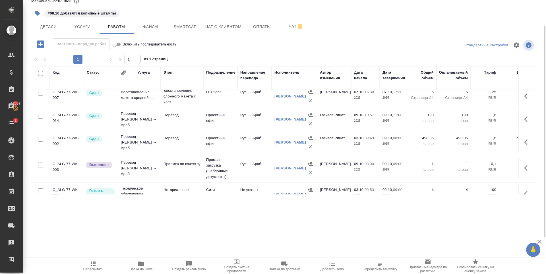
scroll to position [87, 0]
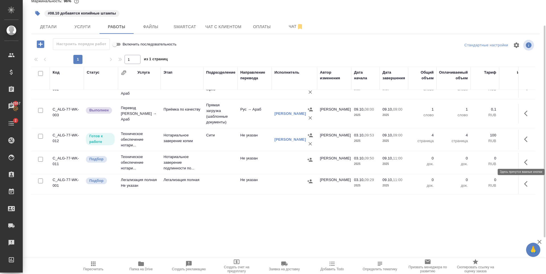
click at [524, 159] on icon "button" at bounding box center [527, 162] width 7 height 7
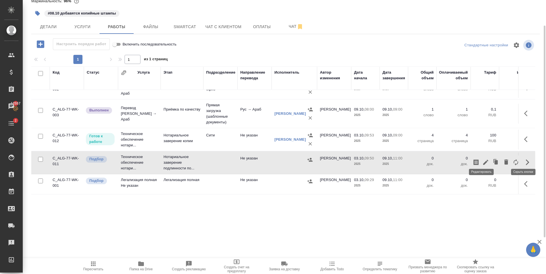
click at [483, 160] on icon "button" at bounding box center [485, 162] width 5 height 5
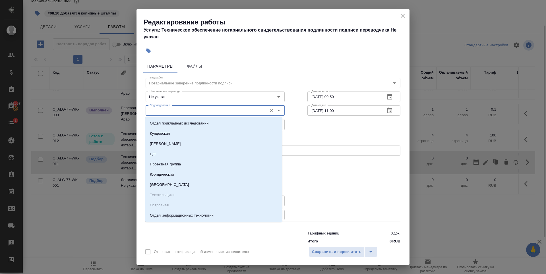
click at [197, 112] on input "Подразделение" at bounding box center [205, 110] width 117 height 7
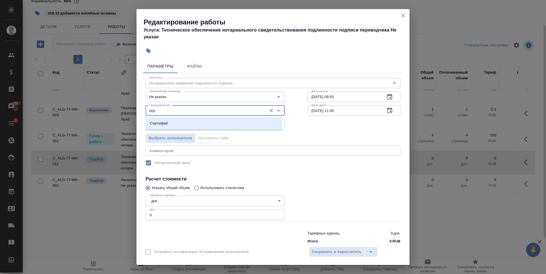
click at [234, 119] on li "Сертифай" at bounding box center [213, 123] width 137 height 10
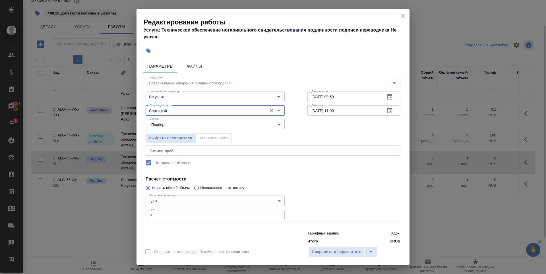
type input "Сертифай"
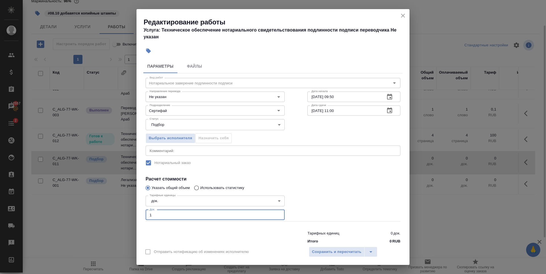
click at [276, 213] on input "1" at bounding box center [214, 215] width 139 height 10
click at [276, 213] on input "2" at bounding box center [214, 215] width 139 height 10
click at [276, 213] on input "3" at bounding box center [214, 215] width 139 height 10
type input "4"
click at [276, 213] on input "4" at bounding box center [214, 215] width 139 height 10
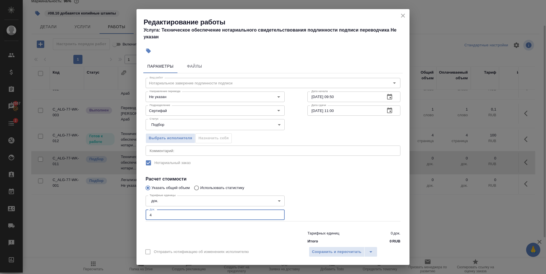
click at [326, 170] on div "Вид работ Нотариальное заверение подлинности подписи Вид работ Направление пере…" at bounding box center [272, 159] width 259 height 173
click at [334, 251] on span "Сохранить и пересчитать" at bounding box center [336, 252] width 49 height 7
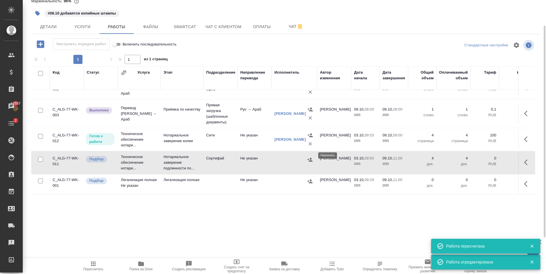
click at [308, 157] on icon "button" at bounding box center [310, 160] width 6 height 6
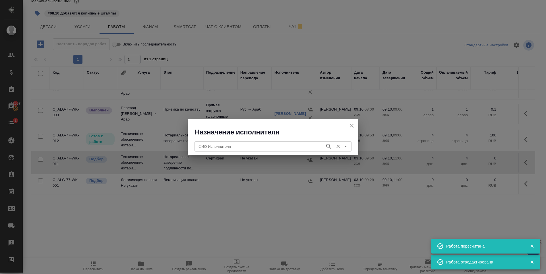
click at [261, 145] on input "ФИО Исполнителя" at bounding box center [259, 146] width 126 height 7
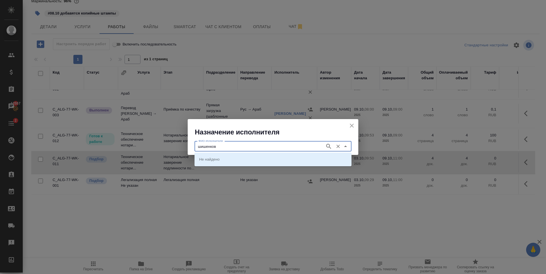
type input "шишенков"
click at [258, 153] on div "НОТАРИУС Шишенков Леонид Васильевич" at bounding box center [272, 159] width 157 height 13
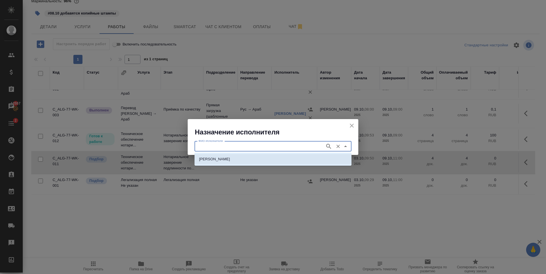
click at [258, 155] on li "НОТАРИУС Шишенков Леонид Васильевич" at bounding box center [272, 159] width 157 height 10
type input "НОТАРИУС Шишенков Леонид Васильевич"
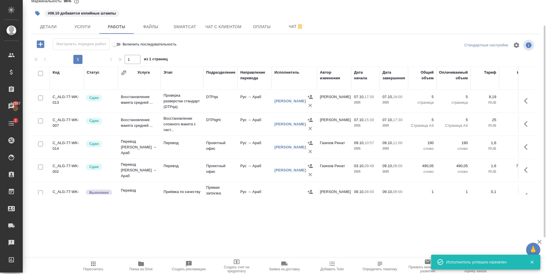
scroll to position [0, 0]
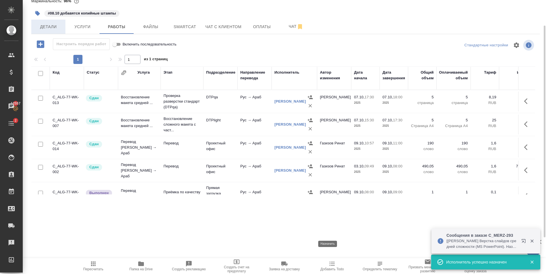
click at [51, 22] on button "Детали" at bounding box center [48, 27] width 34 height 14
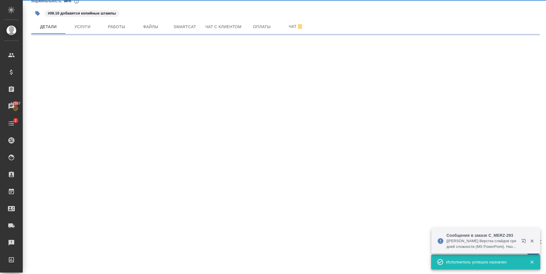
select select "RU"
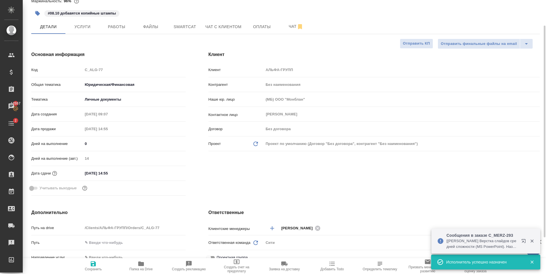
type textarea "x"
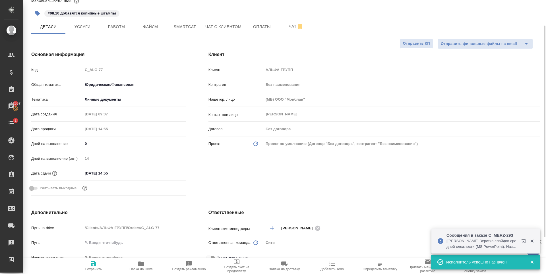
type textarea "x"
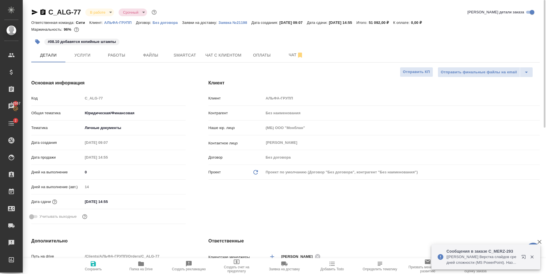
click at [38, 43] on icon "button" at bounding box center [37, 41] width 5 height 5
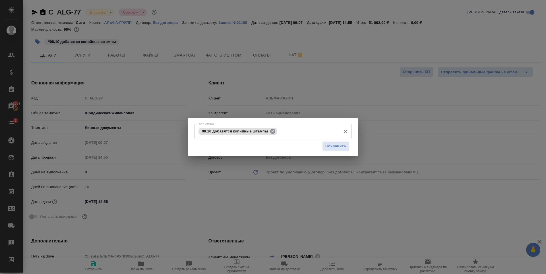
click at [271, 132] on icon at bounding box center [272, 130] width 5 height 5
click at [230, 137] on div "Тэги заказа" at bounding box center [272, 131] width 157 height 15
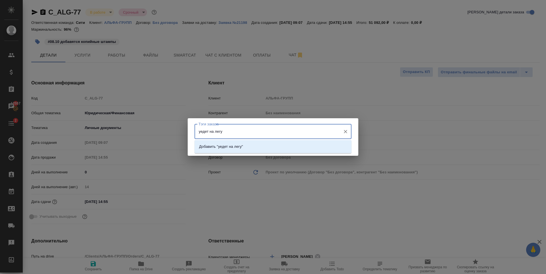
type input "уедет на легу"
click at [245, 145] on li "Добавить "уедет на легу "" at bounding box center [272, 147] width 157 height 10
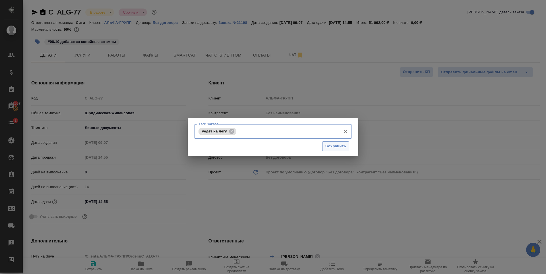
click at [330, 144] on span "Сохранить" at bounding box center [335, 146] width 21 height 7
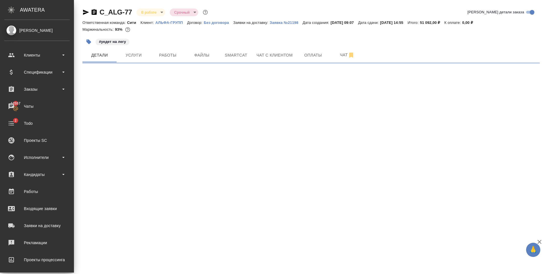
select select "RU"
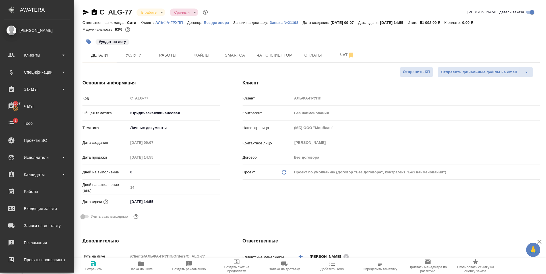
type textarea "x"
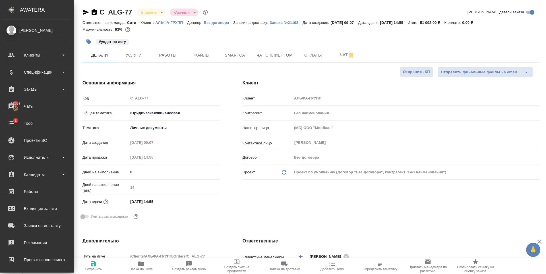
type textarea "x"
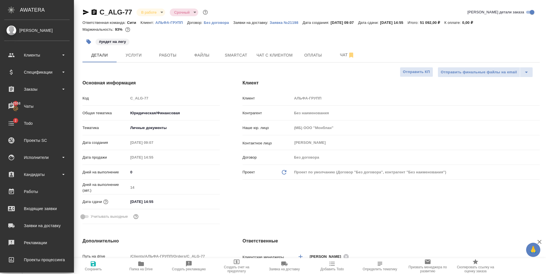
type textarea "x"
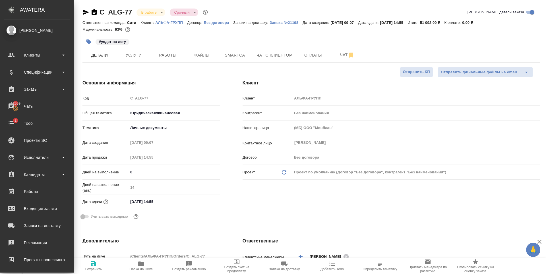
type textarea "x"
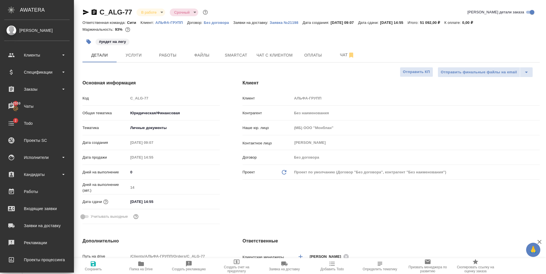
type textarea "x"
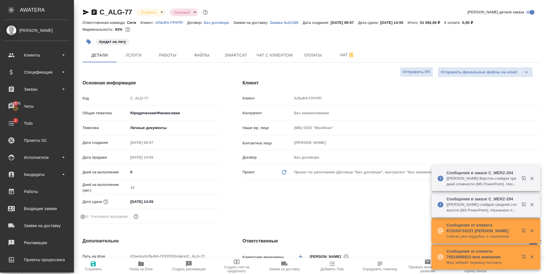
type textarea "x"
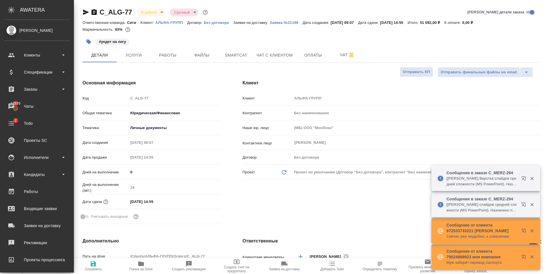
type textarea "x"
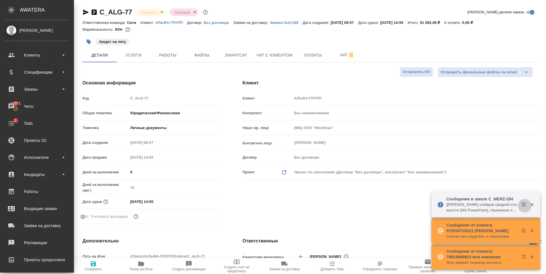
click at [522, 204] on icon "button" at bounding box center [523, 205] width 4 height 4
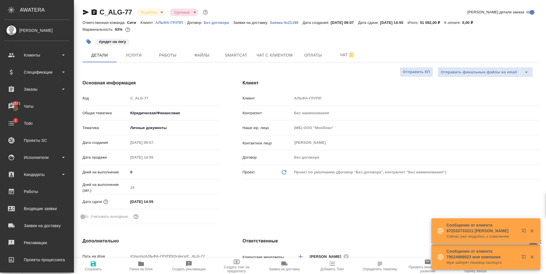
type textarea "x"
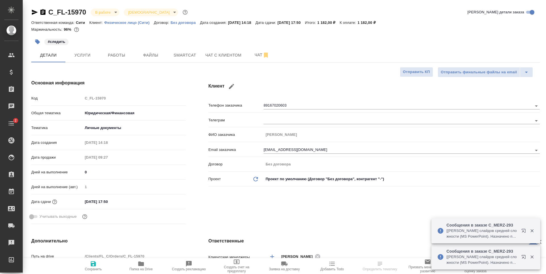
select select "RU"
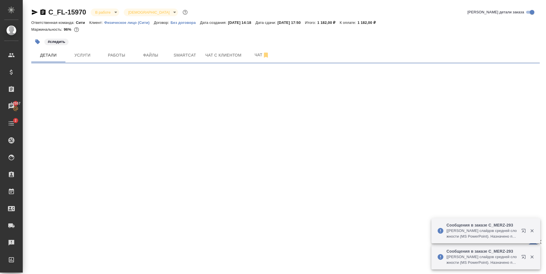
select select "RU"
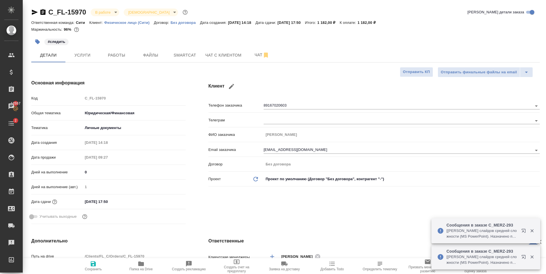
type textarea "x"
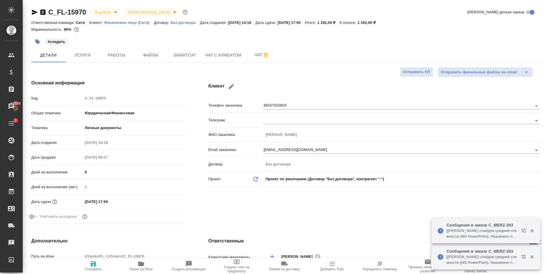
type textarea "x"
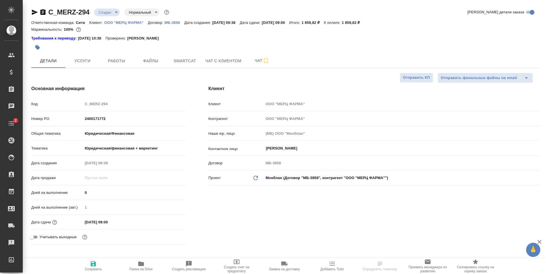
select select "RU"
click at [109, 222] on input "[DATE] 09:00" at bounding box center [108, 222] width 50 height 8
click at [215, 225] on div "Клиент Клиент ООО "МЕРЦ ФАРМА" Контрагент ООО "МЕРЦ ФАРМА" Наше юр. лицо (МБ) О…" at bounding box center [374, 166] width 354 height 184
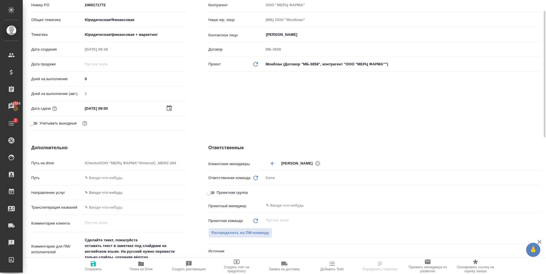
scroll to position [142, 0]
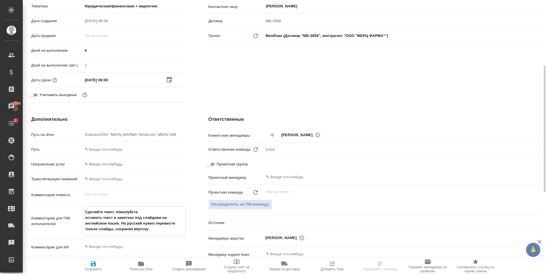
drag, startPoint x: 139, startPoint y: 210, endPoint x: 75, endPoint y: 214, distance: 64.4
click at [75, 214] on div "Комментарии для ПМ/исполнителей Сделайте тикет, пожалуйста оставить текст в зам…" at bounding box center [108, 221] width 154 height 30
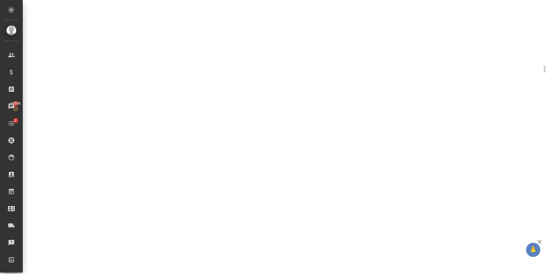
select select "RU"
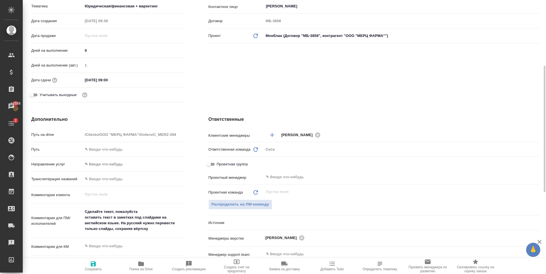
type textarea "x"
drag, startPoint x: 148, startPoint y: 211, endPoint x: 21, endPoint y: 217, distance: 127.4
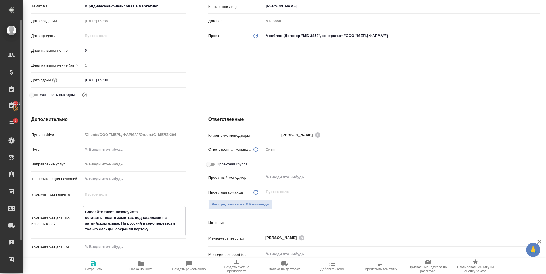
click at [20, 214] on div ".cls-1 fill:#fff; AWATERA Zaytseva Svetlana Клиенты Спецификации Заказы 12558 Ч…" at bounding box center [273, 137] width 546 height 274
type textarea "x"
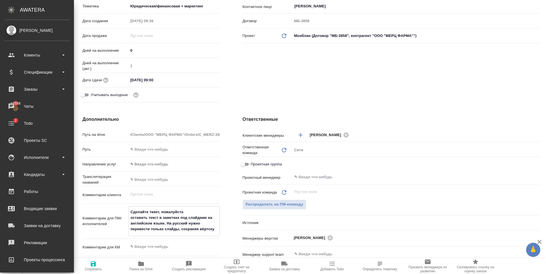
type textarea "оставить текст в заметках под слайдами на английском языке. На русский нужно пе…"
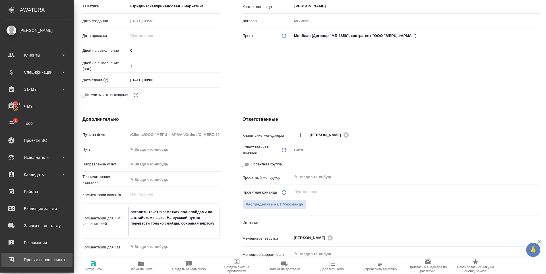
type textarea "x"
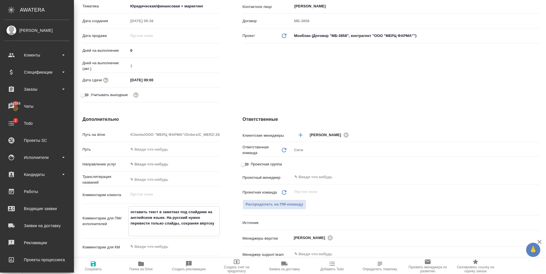
type textarea "x"
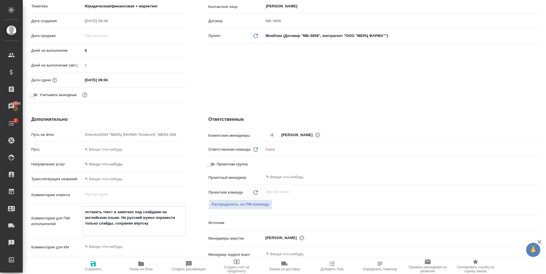
type textarea "оставить текст в заметках под слайдами на английском языке. На русский нужно пе…"
click at [91, 266] on icon "button" at bounding box center [93, 263] width 7 height 7
type textarea "x"
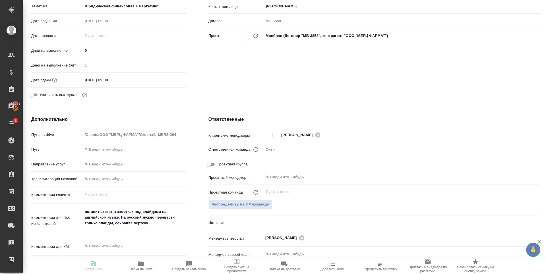
type textarea "x"
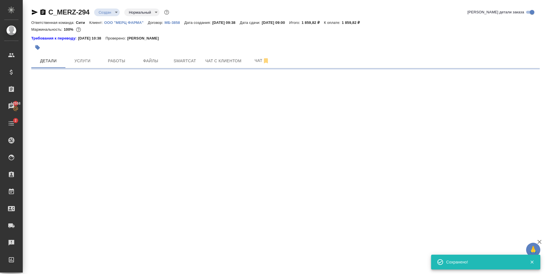
scroll to position [0, 0]
select select "RU"
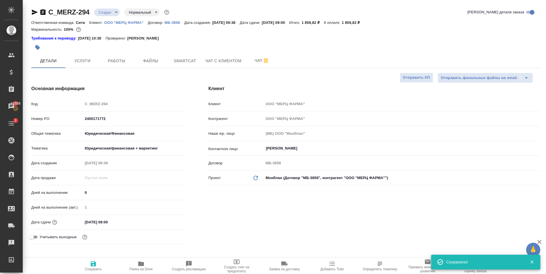
type textarea "x"
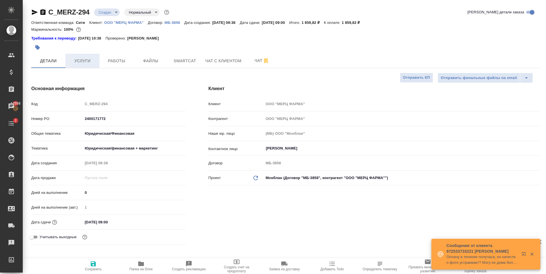
click at [74, 61] on span "Услуги" at bounding box center [82, 60] width 27 height 7
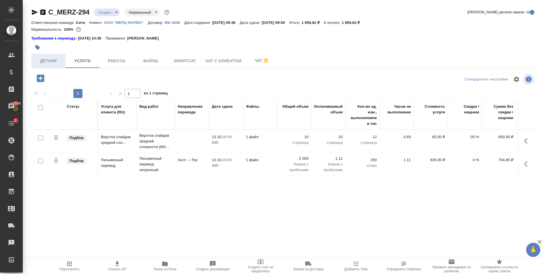
click at [45, 64] on span "Детали" at bounding box center [48, 60] width 27 height 7
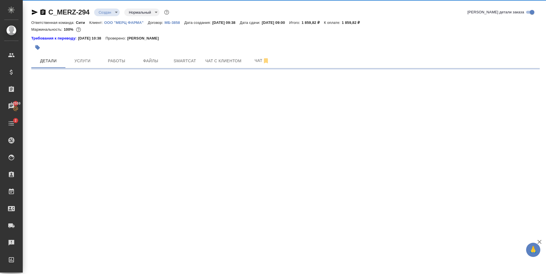
select select "RU"
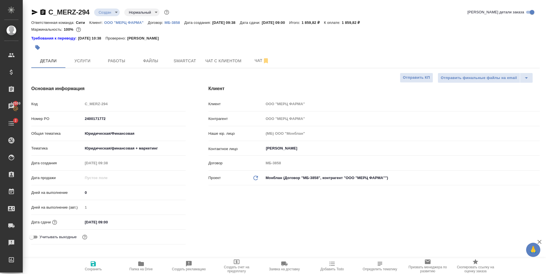
type textarea "x"
click at [106, 218] on input "13.10.2025 09:00" at bounding box center [108, 222] width 50 height 8
click at [167, 221] on icon "button" at bounding box center [169, 221] width 7 height 7
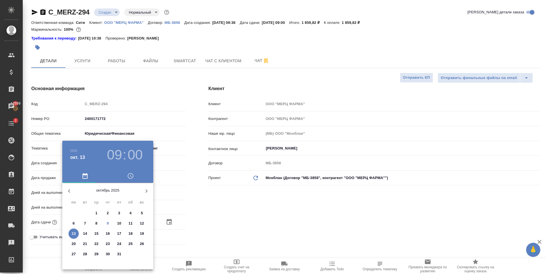
click at [120, 224] on p "10" at bounding box center [119, 224] width 4 height 6
type input "10.10.2025 09:00"
type textarea "x"
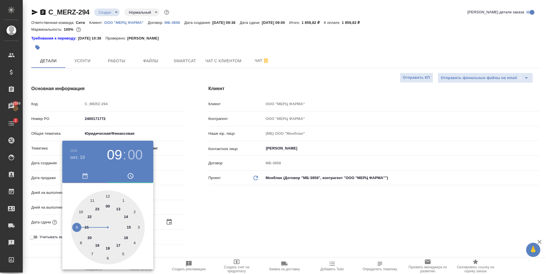
click at [119, 246] on div at bounding box center [108, 227] width 74 height 74
type input "10.10.2025 17:00"
type textarea "x"
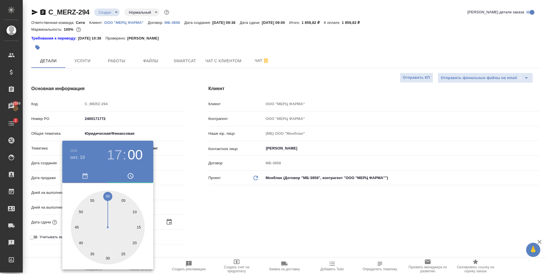
click at [80, 211] on div at bounding box center [108, 227] width 74 height 74
type input "10.10.2025 17:50"
type textarea "x"
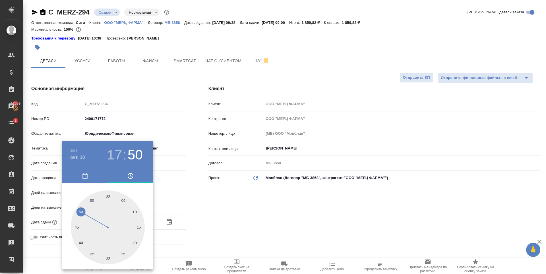
click at [236, 221] on div at bounding box center [273, 137] width 546 height 274
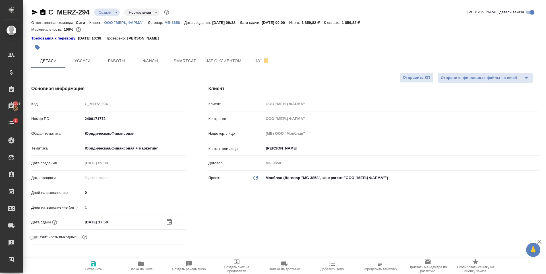
click at [93, 265] on icon "button" at bounding box center [93, 263] width 7 height 7
type textarea "x"
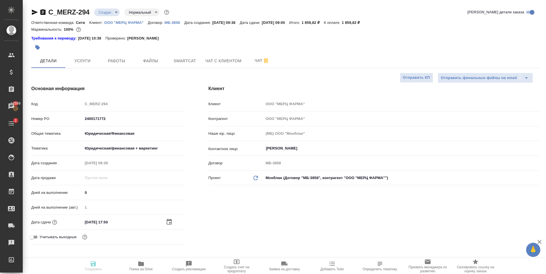
type textarea "x"
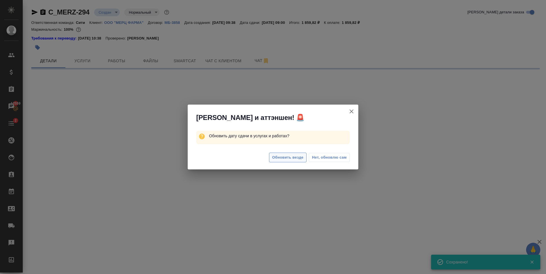
click at [283, 158] on span "Обновить везде" at bounding box center [287, 157] width 31 height 7
select select "RU"
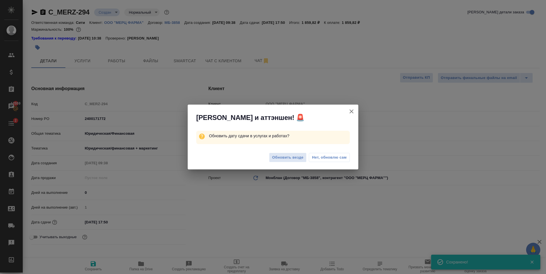
type textarea "x"
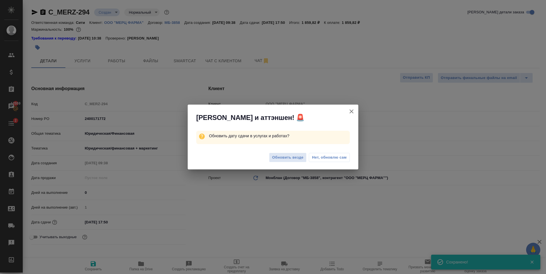
type textarea "x"
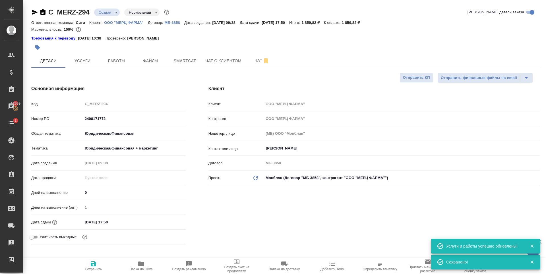
click at [34, 12] on icon "button" at bounding box center [35, 12] width 6 height 5
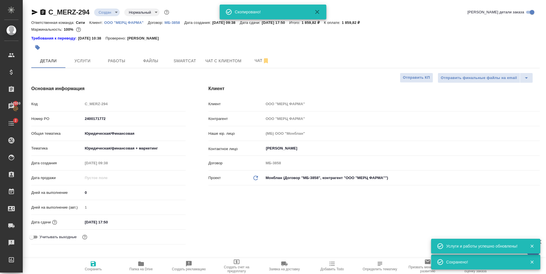
type textarea "x"
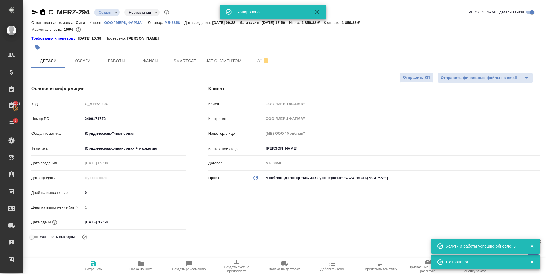
type textarea "x"
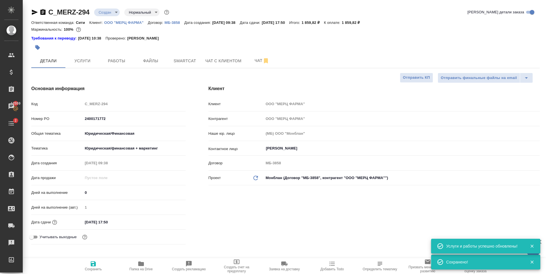
click at [106, 221] on input "10.10.2025 17:50" at bounding box center [108, 222] width 50 height 8
click at [170, 219] on icon "button" at bounding box center [169, 221] width 7 height 7
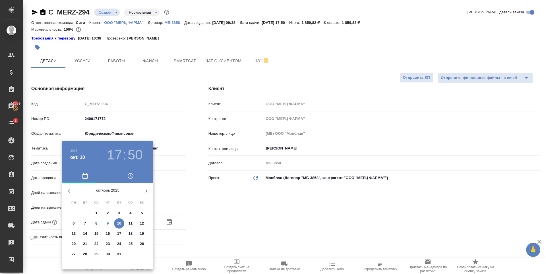
click at [75, 236] on p "13" at bounding box center [74, 234] width 4 height 6
type input "13.10.2025 17:50"
type textarea "x"
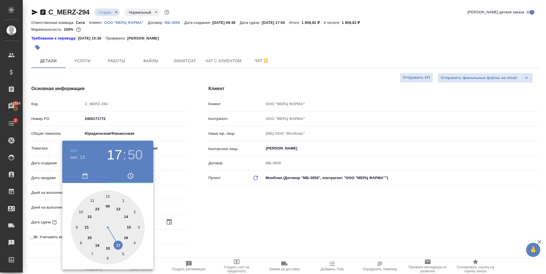
click at [82, 210] on div at bounding box center [108, 227] width 74 height 74
type input "13.10.2025 10:50"
type textarea "x"
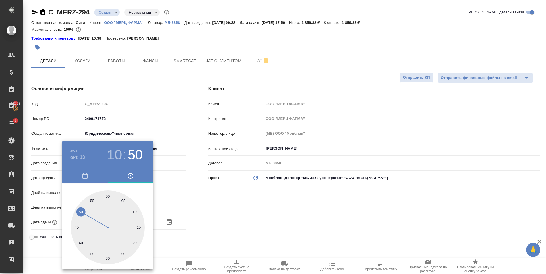
click at [106, 196] on div at bounding box center [108, 227] width 74 height 74
type input "13.10.2025 10:59"
type textarea "x"
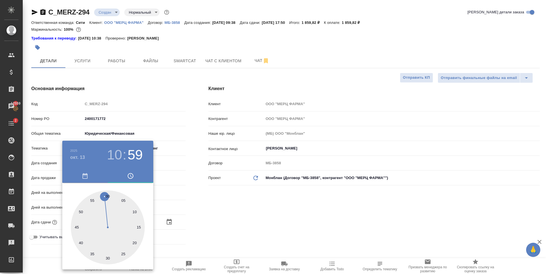
click at [109, 196] on div at bounding box center [108, 227] width 74 height 74
type input "13.10.2025 10:00"
type textarea "x"
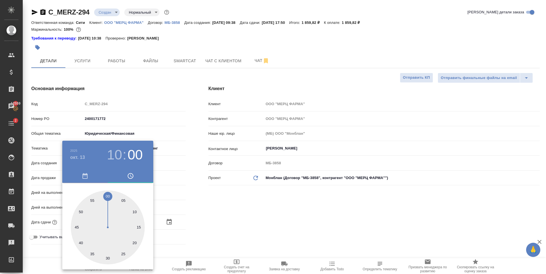
click at [251, 209] on div at bounding box center [273, 137] width 546 height 274
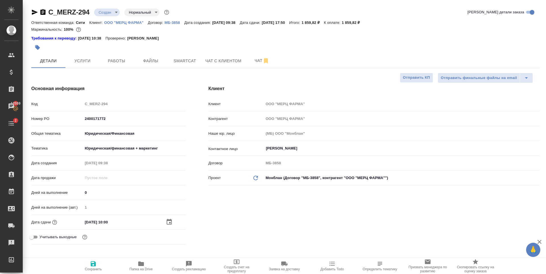
click at [96, 264] on icon "button" at bounding box center [93, 263] width 7 height 7
type textarea "x"
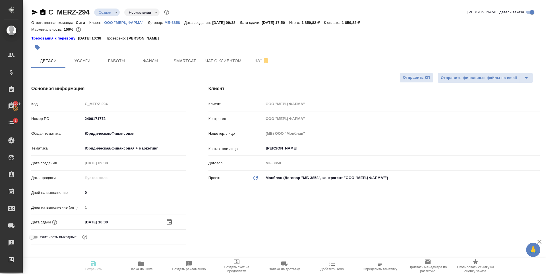
type textarea "x"
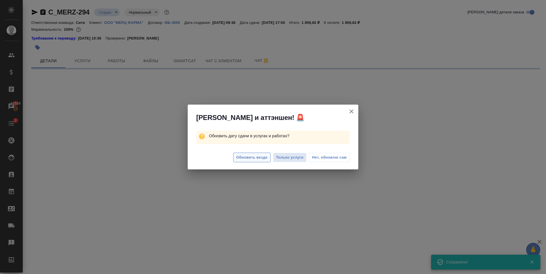
click at [255, 158] on span "Обновить везде" at bounding box center [251, 157] width 31 height 7
select select "RU"
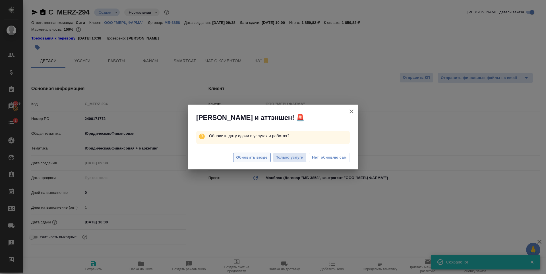
type textarea "x"
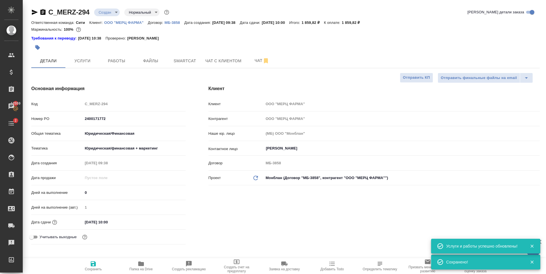
type textarea "x"
click at [105, 13] on body "🙏 .cls-1 fill:#fff; AWATERA Zaytseva Svetlana Клиенты Спецификации Заказы 12559…" at bounding box center [273, 137] width 546 height 274
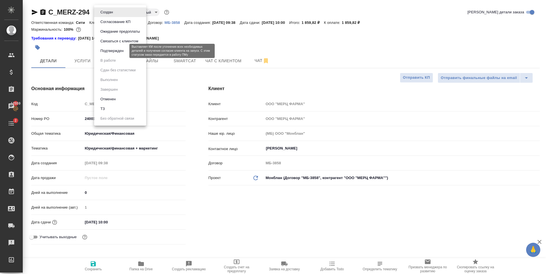
click at [124, 49] on button "Подтвержден" at bounding box center [112, 51] width 27 height 6
type textarea "x"
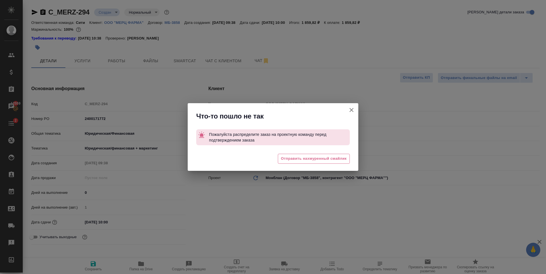
drag, startPoint x: 347, startPoint y: 110, endPoint x: 332, endPoint y: 126, distance: 21.7
click at [348, 110] on button "Клиент не указал номер" at bounding box center [351, 110] width 14 height 14
type textarea "x"
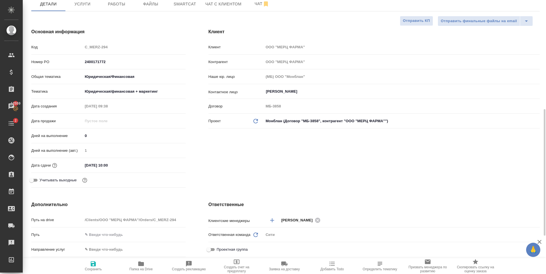
scroll to position [170, 0]
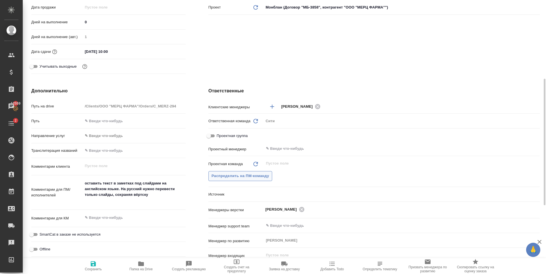
click at [249, 174] on span "Распределить на ПМ-команду" at bounding box center [240, 176] width 58 height 7
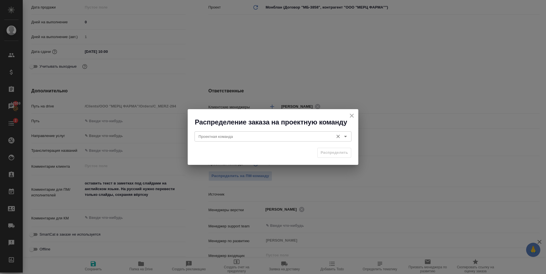
click at [259, 136] on input "Проектная команда" at bounding box center [263, 136] width 134 height 7
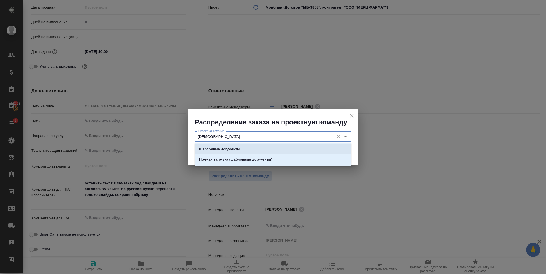
click at [249, 151] on li "Шаблонные документы" at bounding box center [272, 149] width 157 height 10
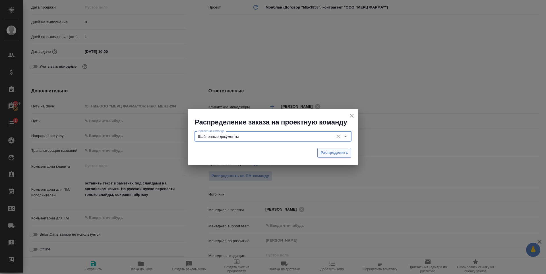
type input "Шаблонные документы"
click at [325, 151] on span "Распределить" at bounding box center [334, 152] width 28 height 7
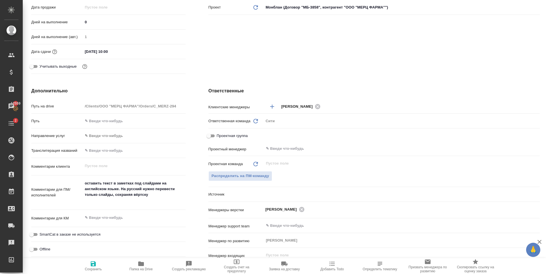
type textarea "x"
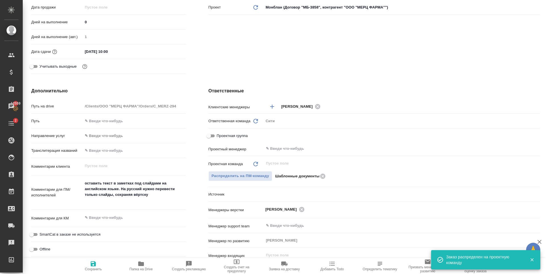
click at [93, 263] on icon "button" at bounding box center [93, 263] width 5 height 5
type textarea "x"
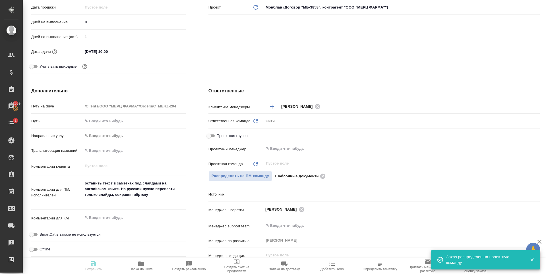
type textarea "x"
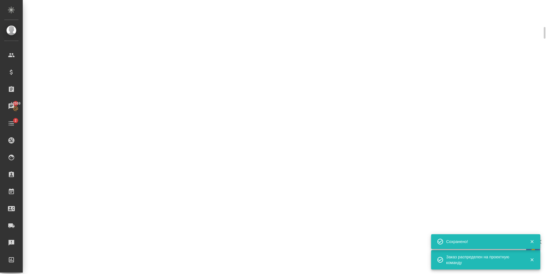
scroll to position [166, 0]
select select "RU"
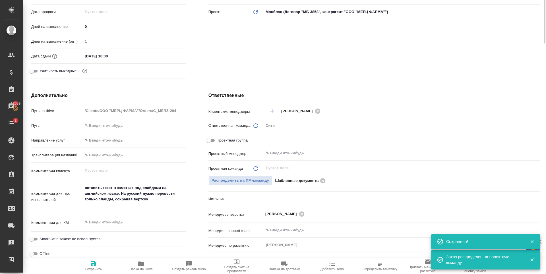
type textarea "x"
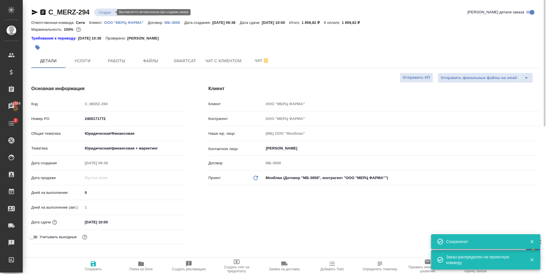
click at [107, 12] on body "🙏 .cls-1 fill:#fff; AWATERA Zaytseva Svetlana Клиенты Спецификации Заказы 12559…" at bounding box center [273, 137] width 546 height 274
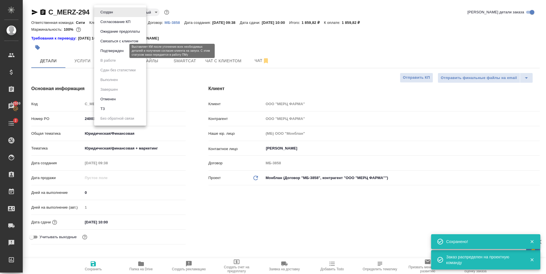
click at [114, 51] on button "Подтвержден" at bounding box center [112, 51] width 27 height 6
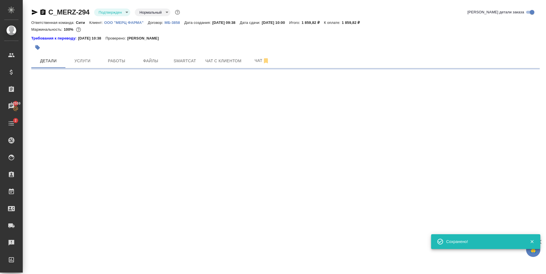
select select "RU"
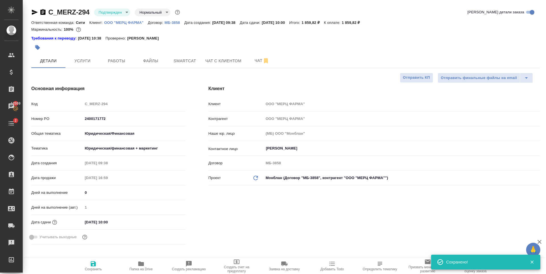
type textarea "x"
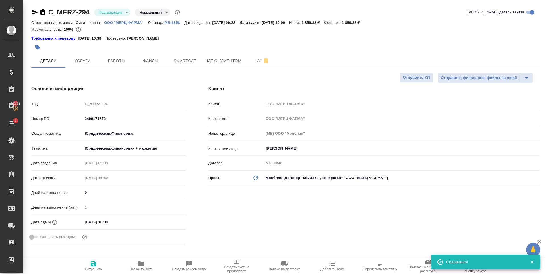
type textarea "x"
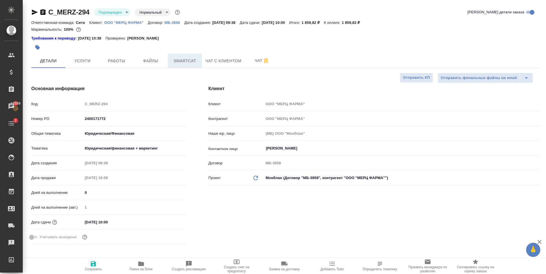
click at [174, 58] on span "Smartcat" at bounding box center [184, 60] width 27 height 7
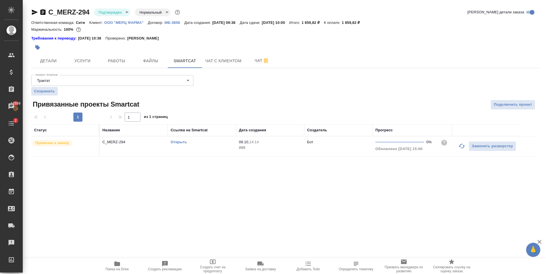
click at [136, 170] on div "C_MERZ-294 Подтвержден confirmed Нормальный normal Кратко детали заказа Ответст…" at bounding box center [285, 85] width 514 height 171
click at [184, 144] on link "Открыть" at bounding box center [178, 142] width 16 height 4
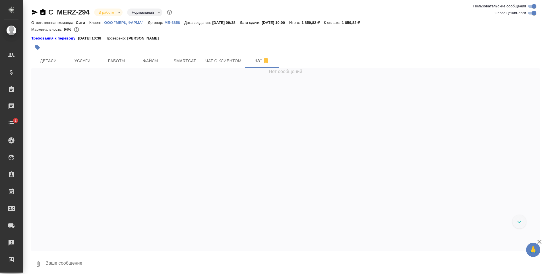
scroll to position [872, 0]
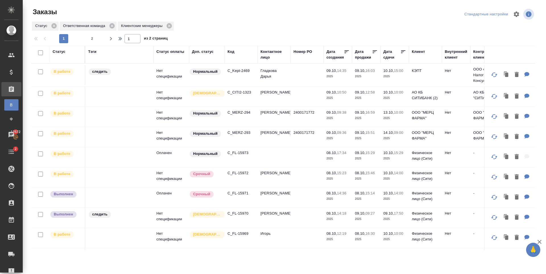
click at [244, 173] on p "C_FL-15972" at bounding box center [240, 173] width 27 height 6
click at [239, 192] on p "C_FL-15971" at bounding box center [240, 193] width 27 height 6
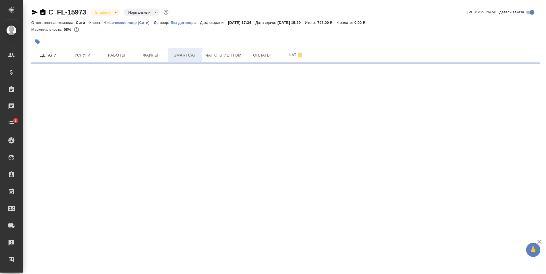
select select "RU"
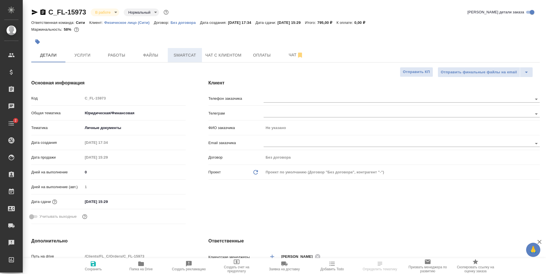
type textarea "x"
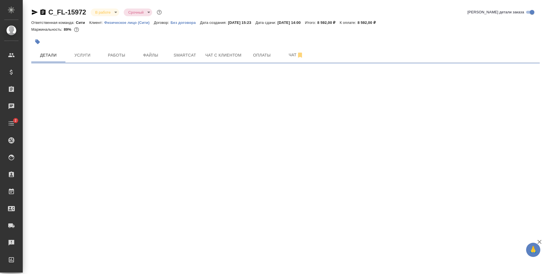
select select "RU"
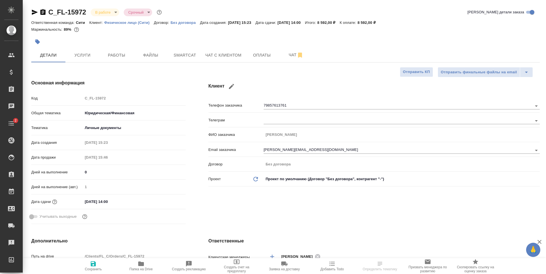
type textarea "x"
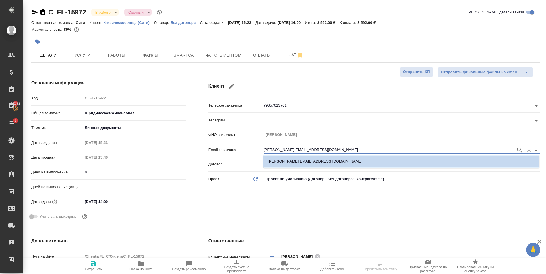
drag, startPoint x: 293, startPoint y: 150, endPoint x: 248, endPoint y: 151, distance: 45.5
click at [248, 151] on div "Email заказчика [PERSON_NAME][EMAIL_ADDRESS][DOMAIN_NAME]" at bounding box center [373, 149] width 331 height 10
click at [233, 61] on button "Чат с клиентом" at bounding box center [223, 55] width 43 height 14
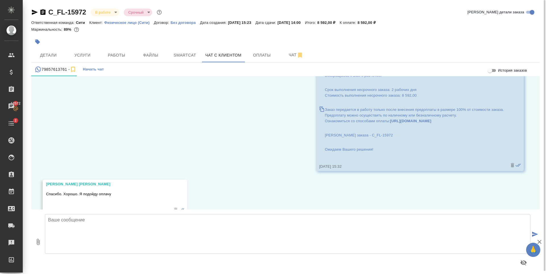
scroll to position [2864, 0]
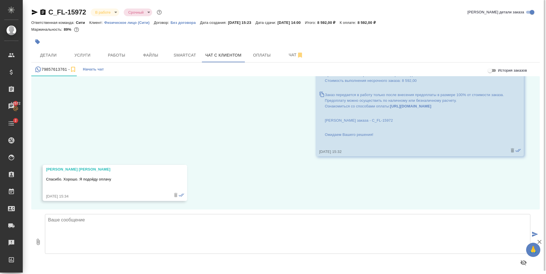
click at [182, 234] on textarea at bounding box center [287, 234] width 485 height 40
type textarea "B"
click at [130, 231] on textarea "[PERSON_NAME], добрый день! Направляю переводы на согласованиеп еред заверением." at bounding box center [287, 234] width 485 height 40
type textarea "[PERSON_NAME], добрый день! Направляю переводы на согласование перед заверением."
click at [40, 241] on icon "button" at bounding box center [38, 242] width 3 height 6
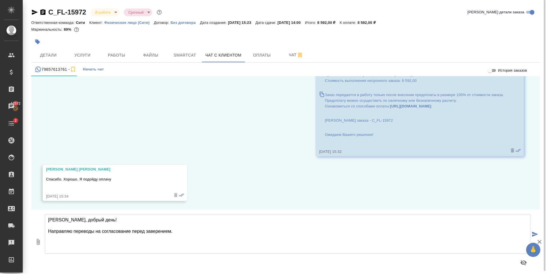
click at [39, 242] on icon "button" at bounding box center [38, 241] width 7 height 7
type input "C:\fakepath\Zeugnis Petr 4 Kl(ru).docx"
click at [195, 232] on textarea "[PERSON_NAME], добрый день! Направляю переводы на согласование перед заверением." at bounding box center [287, 234] width 485 height 40
type textarea "[PERSON_NAME], добрый день! Направляю переводы на согласование перед заверением."
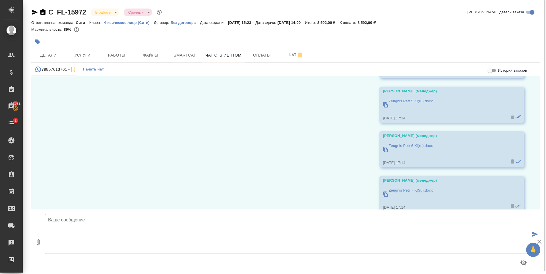
scroll to position [3012, 0]
click at [91, 55] on span "Услуги" at bounding box center [82, 55] width 27 height 7
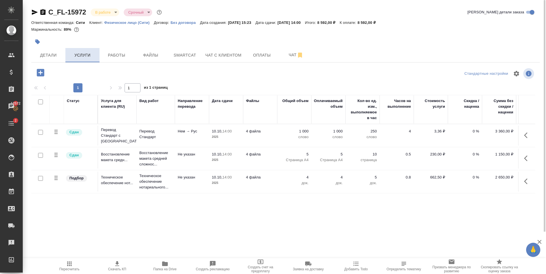
click at [94, 49] on button "Услуги" at bounding box center [82, 55] width 34 height 14
click at [105, 52] on span "Работы" at bounding box center [116, 55] width 27 height 7
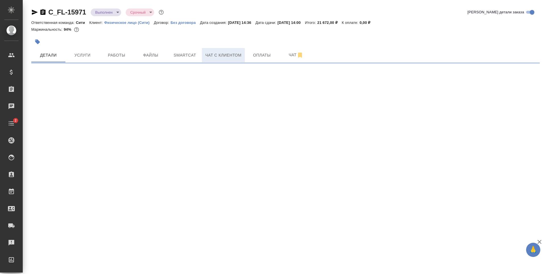
click at [215, 53] on span "Чат с клиентом" at bounding box center [223, 55] width 36 height 7
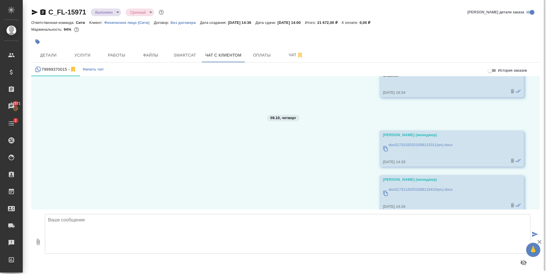
scroll to position [462, 0]
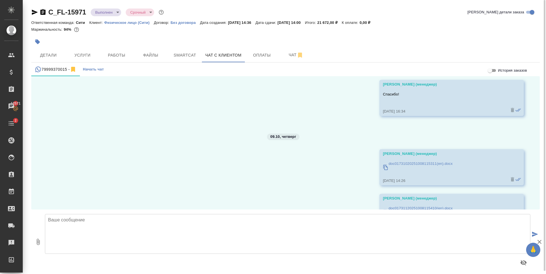
click at [407, 160] on div "doc01731020251008115311(en).docx" at bounding box center [420, 167] width 64 height 16
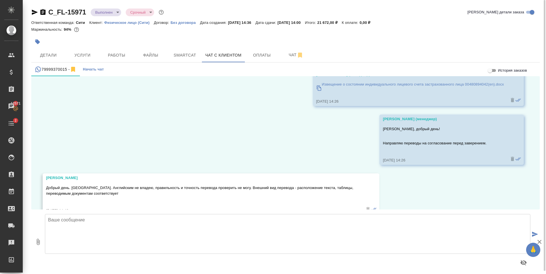
scroll to position [690, 0]
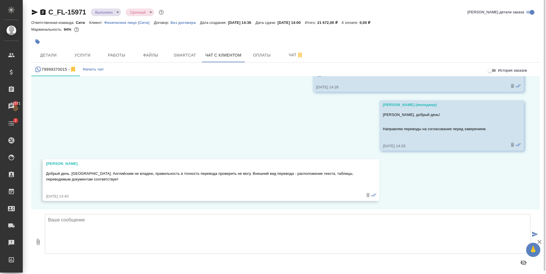
click at [97, 228] on textarea at bounding box center [287, 234] width 485 height 40
type textarea "[PERSON_NAME], спасибо. Можем заверять данные переводы?"
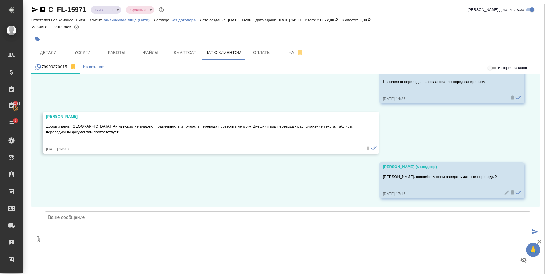
scroll to position [3, 0]
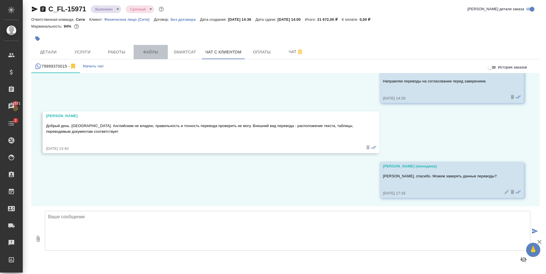
click at [152, 56] on button "Файлы" at bounding box center [151, 52] width 34 height 14
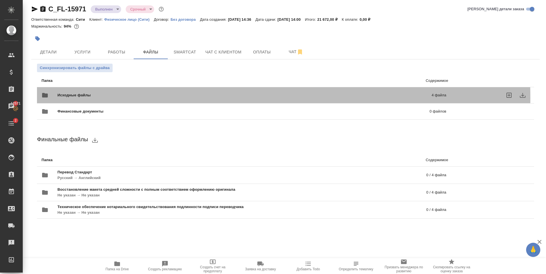
click at [136, 97] on span "Исходные файлы" at bounding box center [158, 95] width 203 height 6
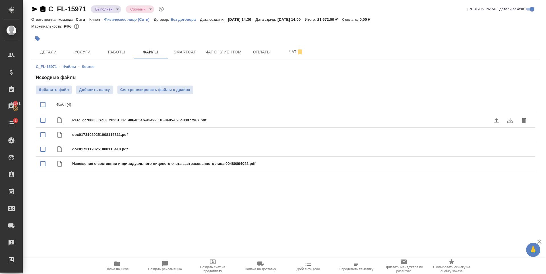
click at [506, 120] on icon "download" at bounding box center [509, 120] width 7 height 7
click at [506, 134] on icon "download" at bounding box center [509, 135] width 7 height 7
click at [507, 152] on icon "download" at bounding box center [510, 149] width 6 height 5
click at [506, 163] on icon "download" at bounding box center [509, 164] width 7 height 7
click at [92, 167] on div "Извещение о состоянии индивидуального лицевого счета застрахованного лица 00480…" at bounding box center [296, 164] width 449 height 8
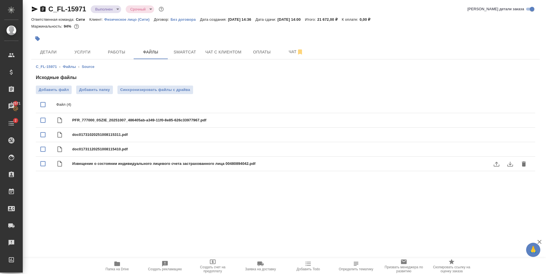
checkbox input "true"
click at [508, 166] on icon "download" at bounding box center [510, 164] width 6 height 5
click at [506, 118] on icon "download" at bounding box center [509, 120] width 7 height 7
